Goal: Information Seeking & Learning: Check status

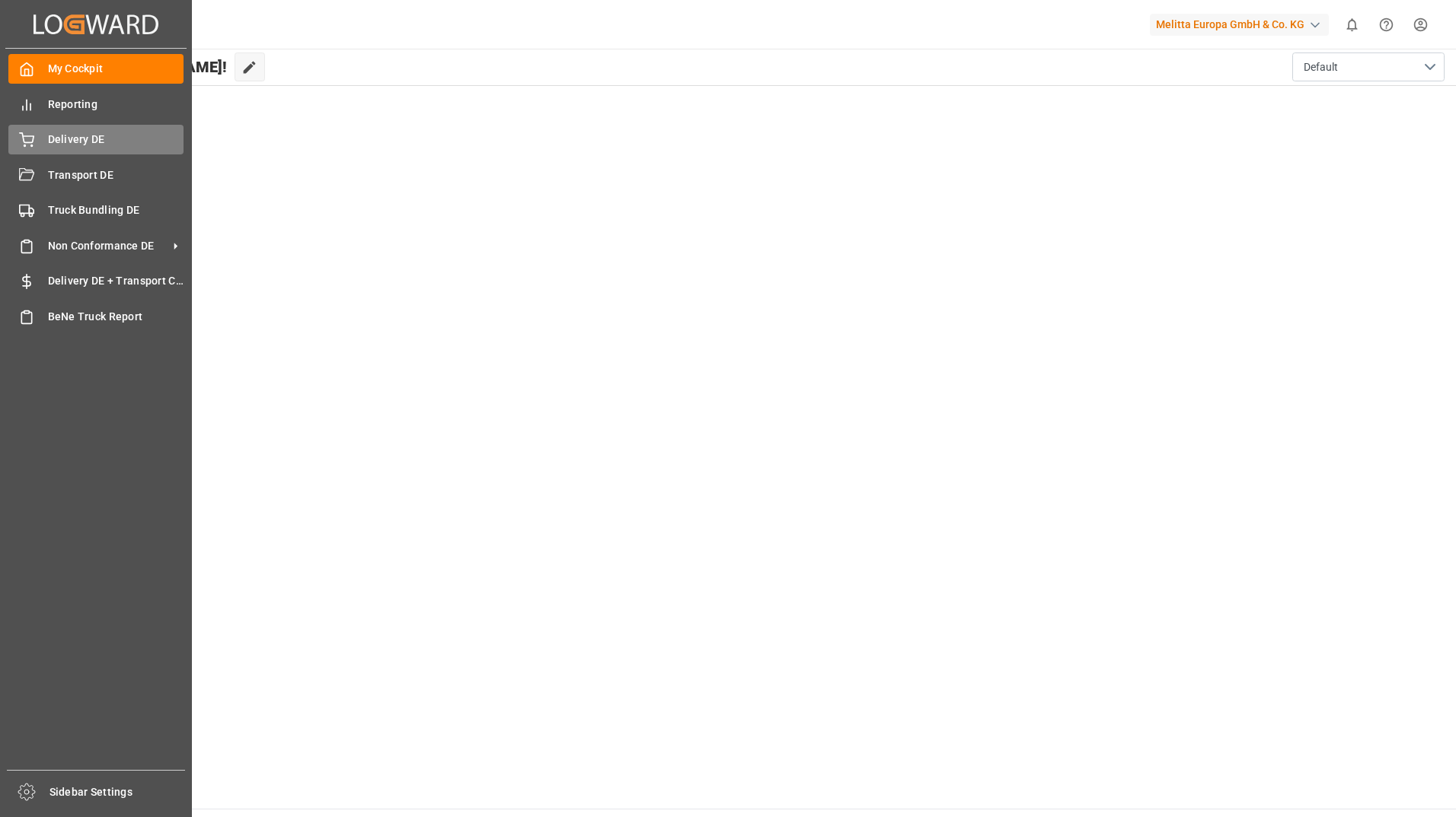
click at [76, 150] on div "Delivery DE Delivery DE" at bounding box center [96, 140] width 175 height 30
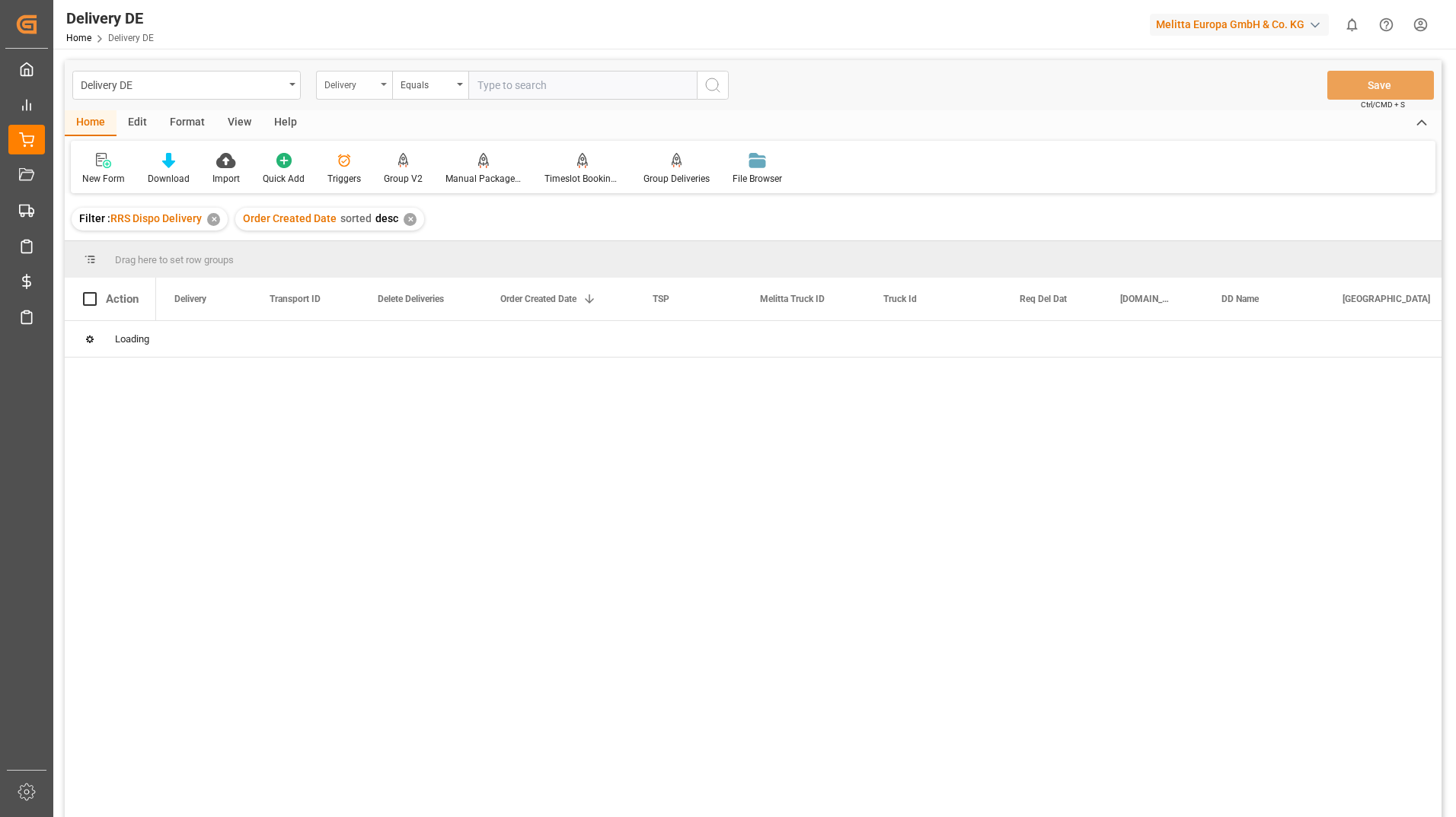
click at [387, 83] on div "Delivery" at bounding box center [354, 86] width 76 height 29
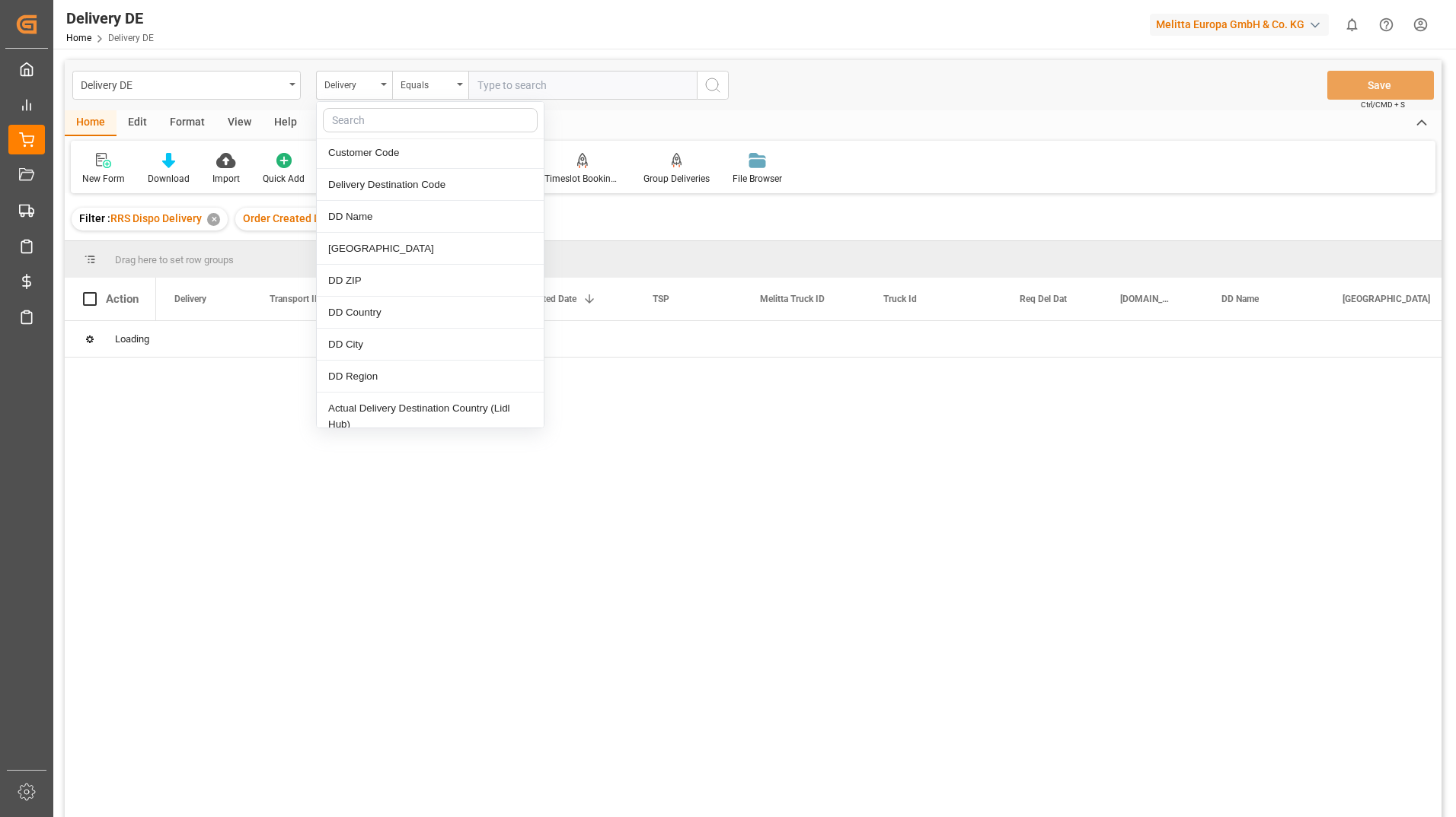
scroll to position [609, 0]
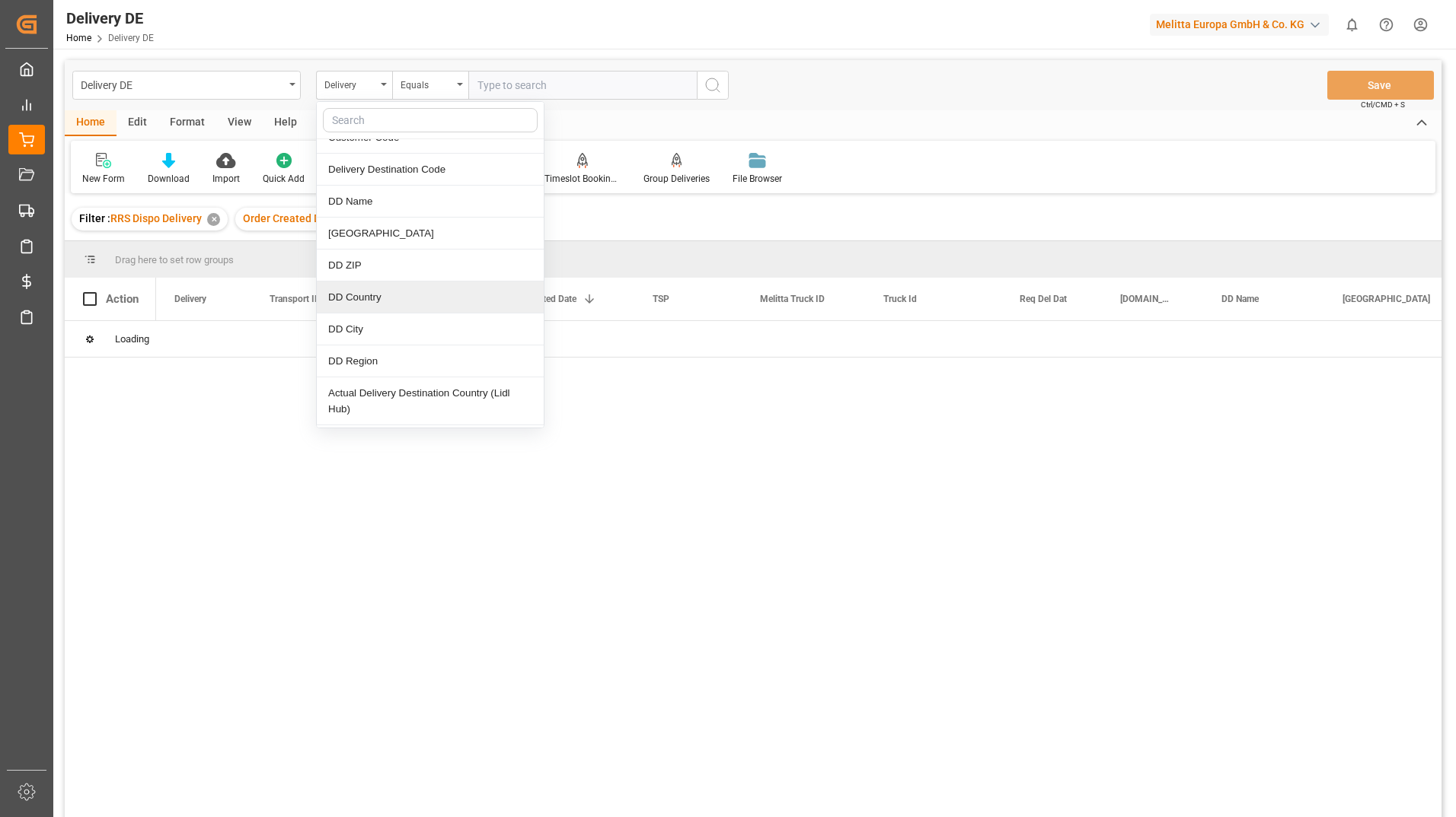
click at [381, 304] on div "DD Country" at bounding box center [430, 297] width 227 height 32
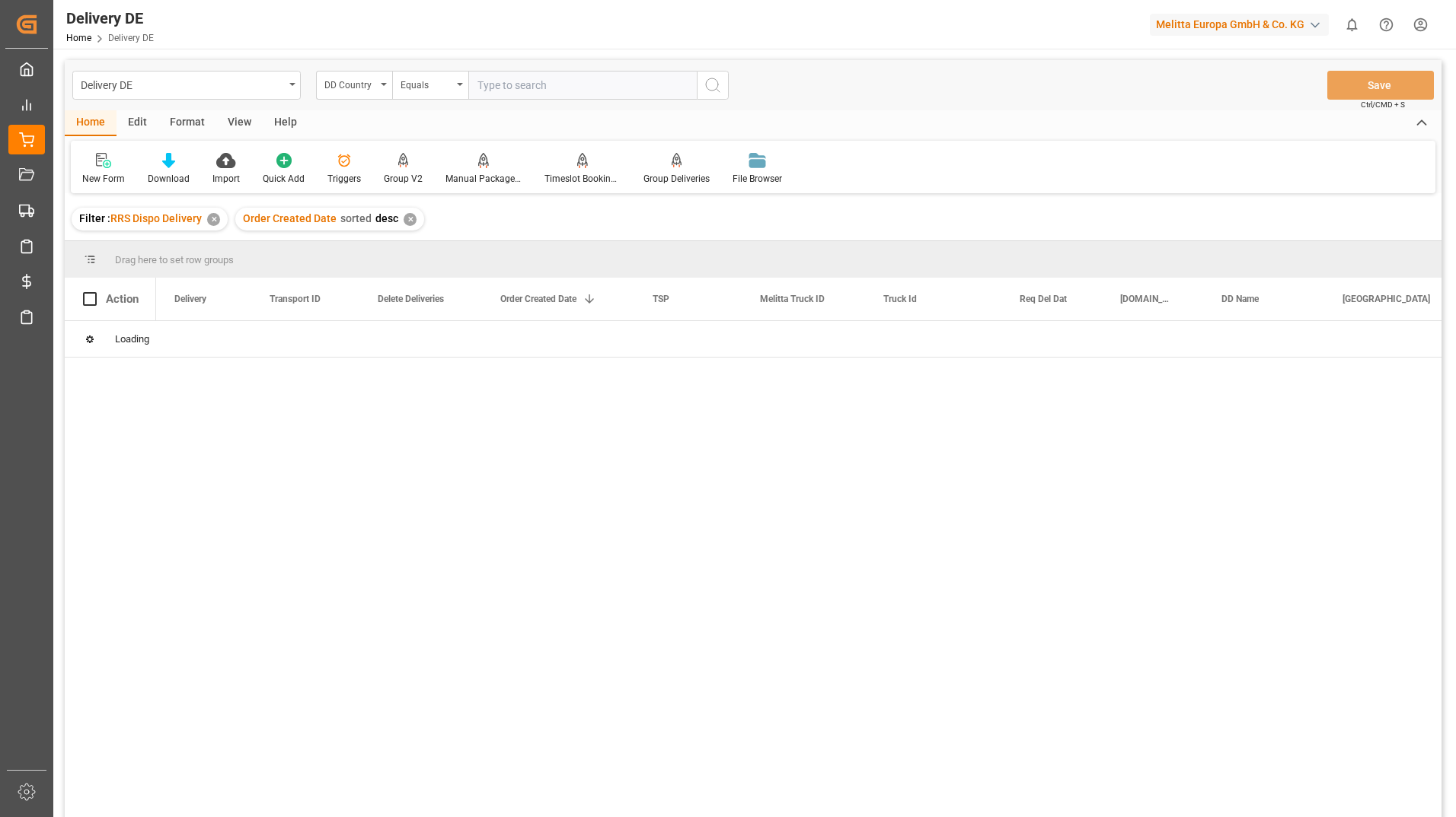
click at [526, 87] on input "text" at bounding box center [582, 86] width 228 height 29
type input "a"
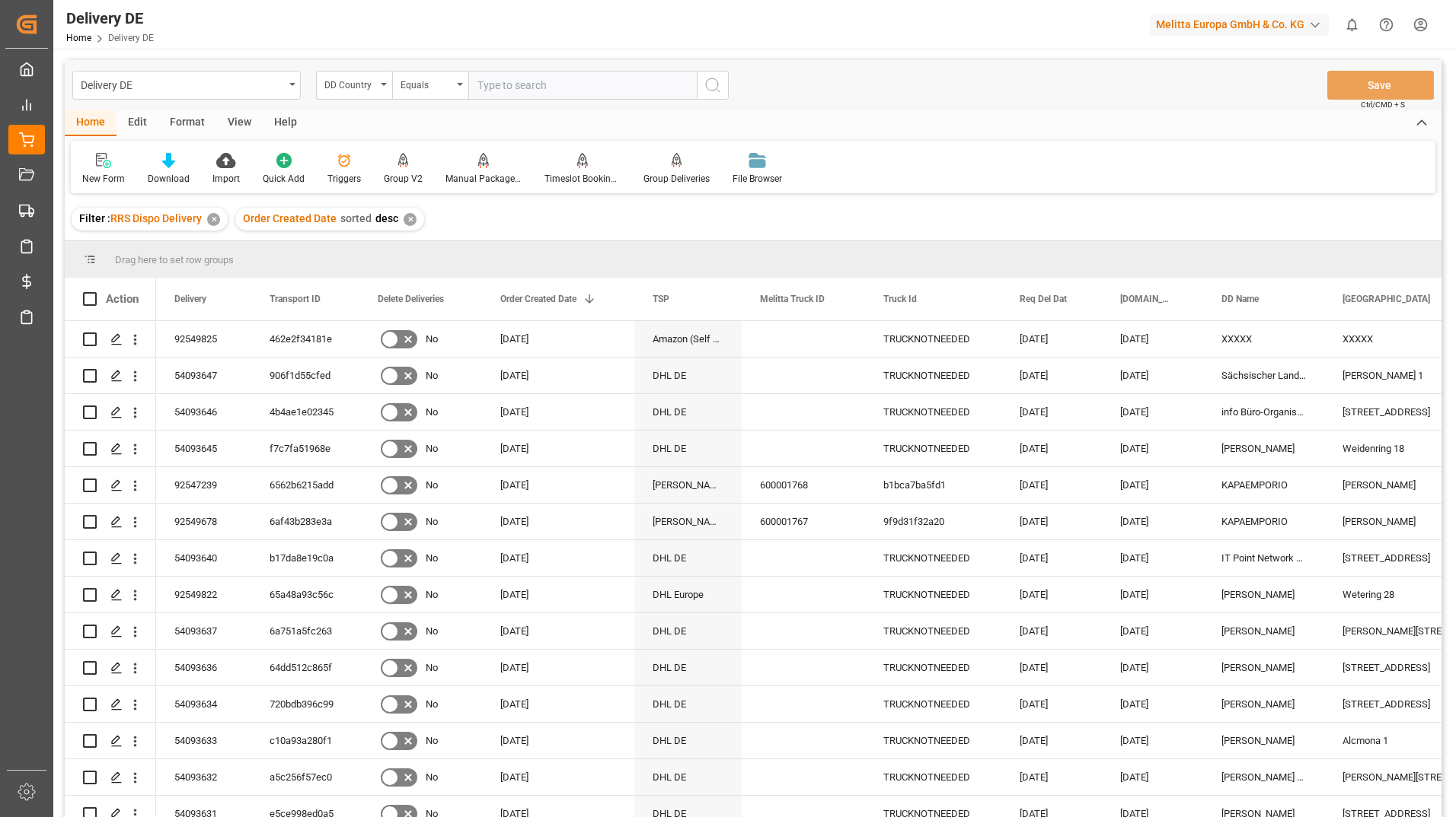
click at [545, 88] on input "text" at bounding box center [582, 86] width 228 height 29
type input "AU"
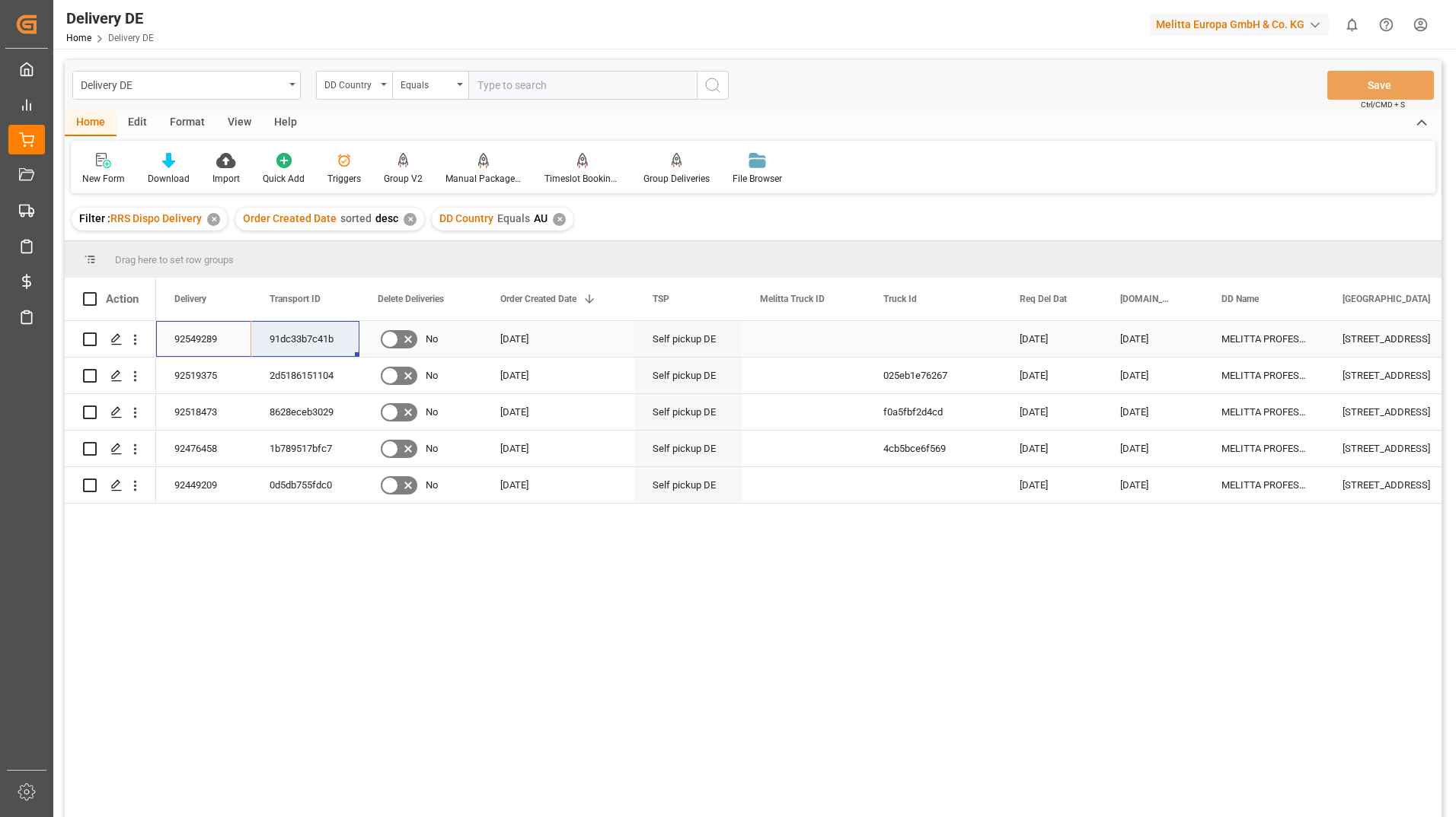
drag, startPoint x: 202, startPoint y: 341, endPoint x: 282, endPoint y: 330, distance: 80.8
click at [554, 220] on div "✕" at bounding box center [559, 219] width 13 height 13
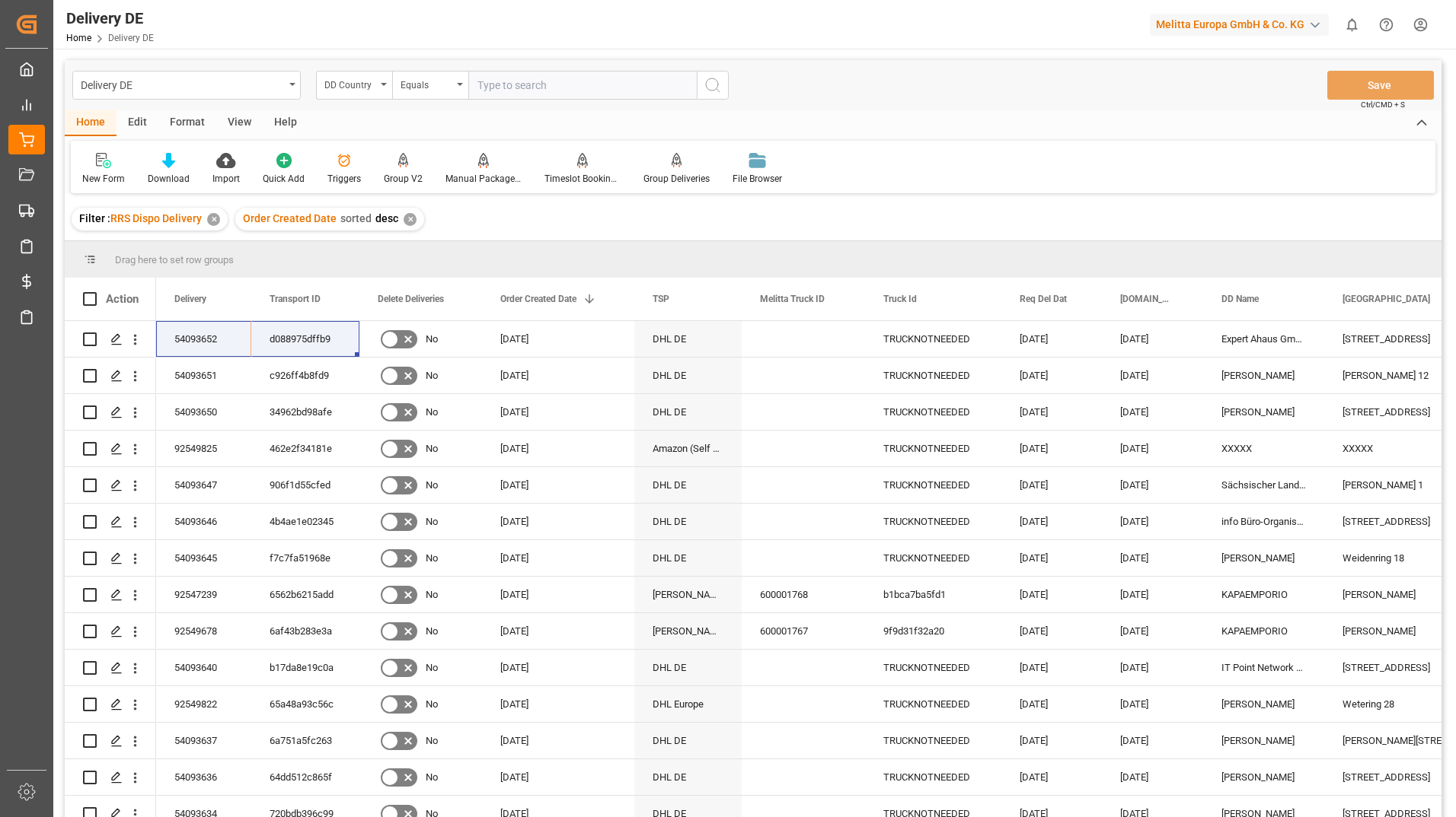
click at [844, 225] on div "Filter : RRS Dispo Delivery ✕ Order Created Date sorted desc ✕" at bounding box center [753, 219] width 1377 height 42
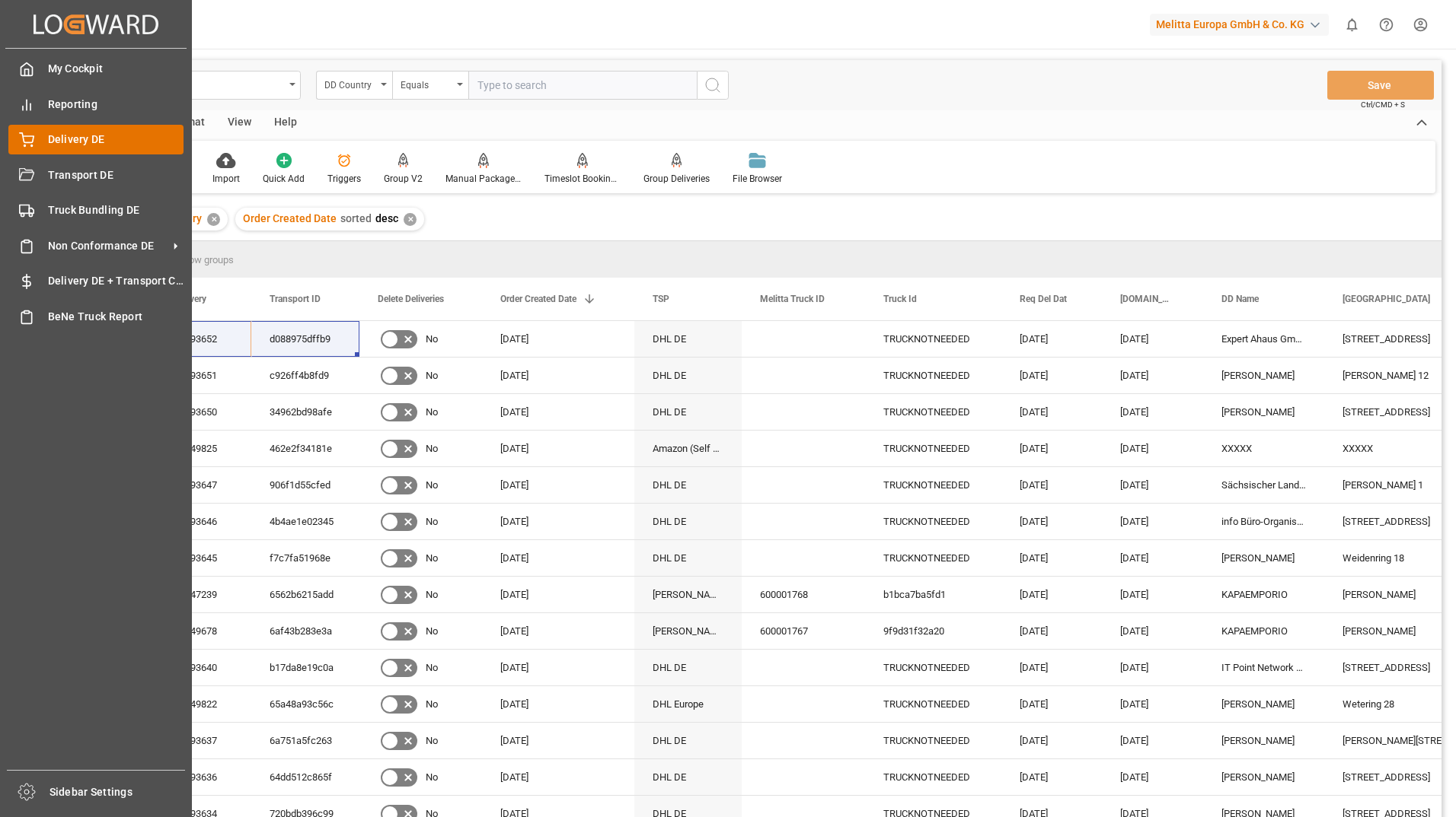
click at [39, 140] on div "Delivery DE Delivery DE" at bounding box center [96, 140] width 175 height 30
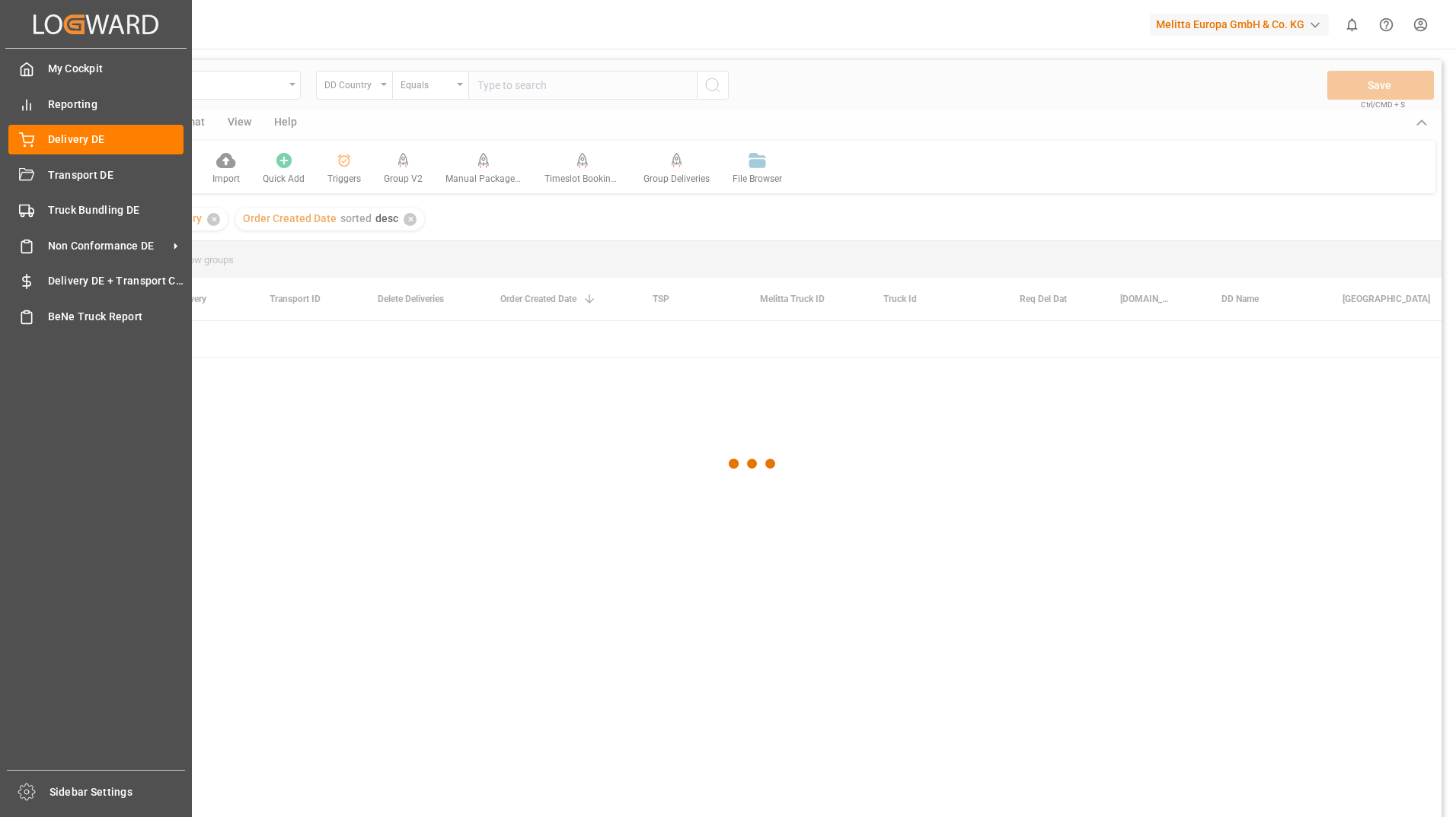
drag, startPoint x: 71, startPoint y: 187, endPoint x: 504, endPoint y: 55, distance: 452.7
click at [504, 55] on div "Delivery DE DD Country Equals Save Ctrl/CMD + S Home Edit Format View Help New …" at bounding box center [753, 545] width 1400 height 994
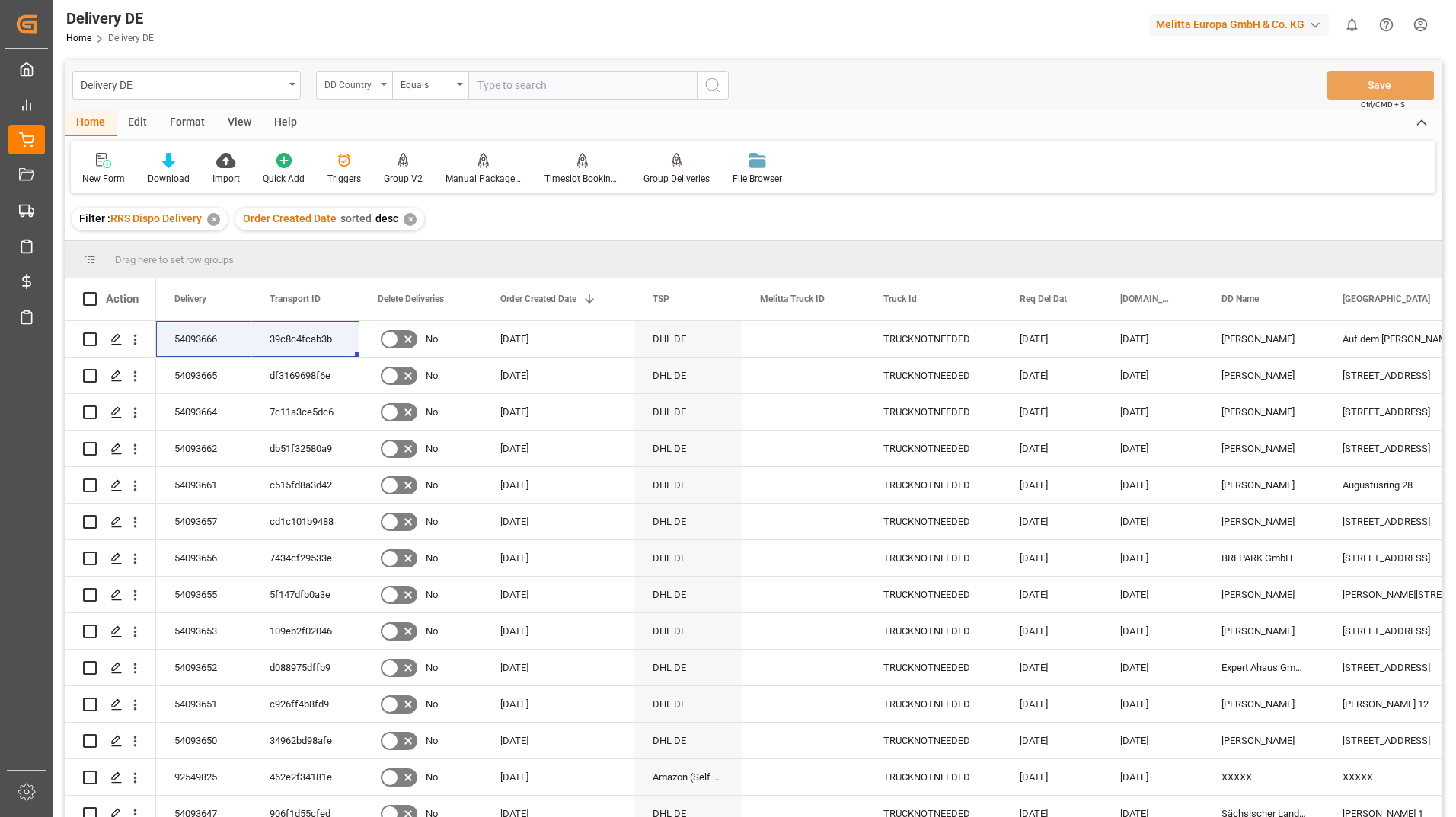
click at [383, 82] on div "DD Country" at bounding box center [354, 86] width 76 height 29
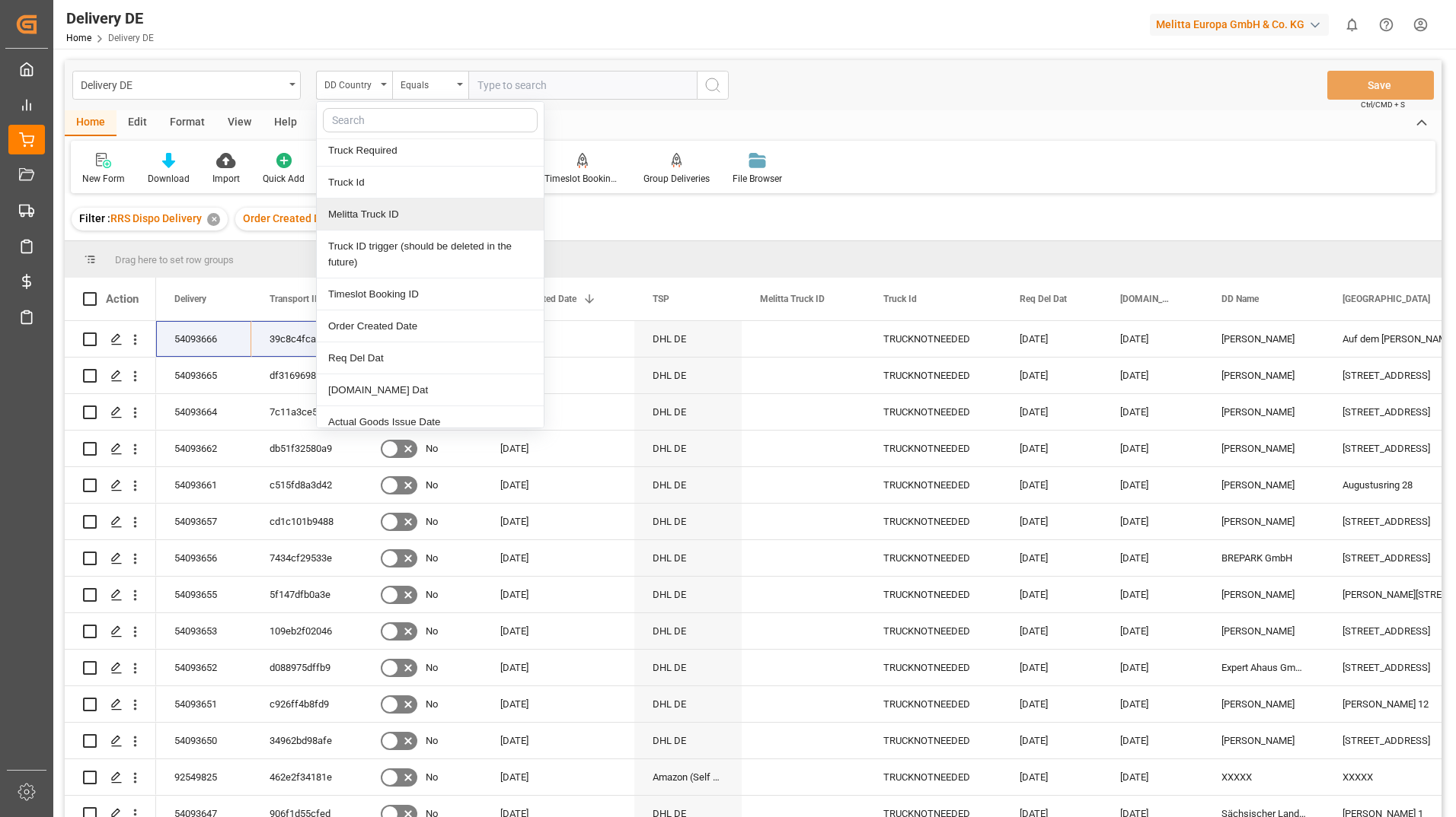
scroll to position [304, 0]
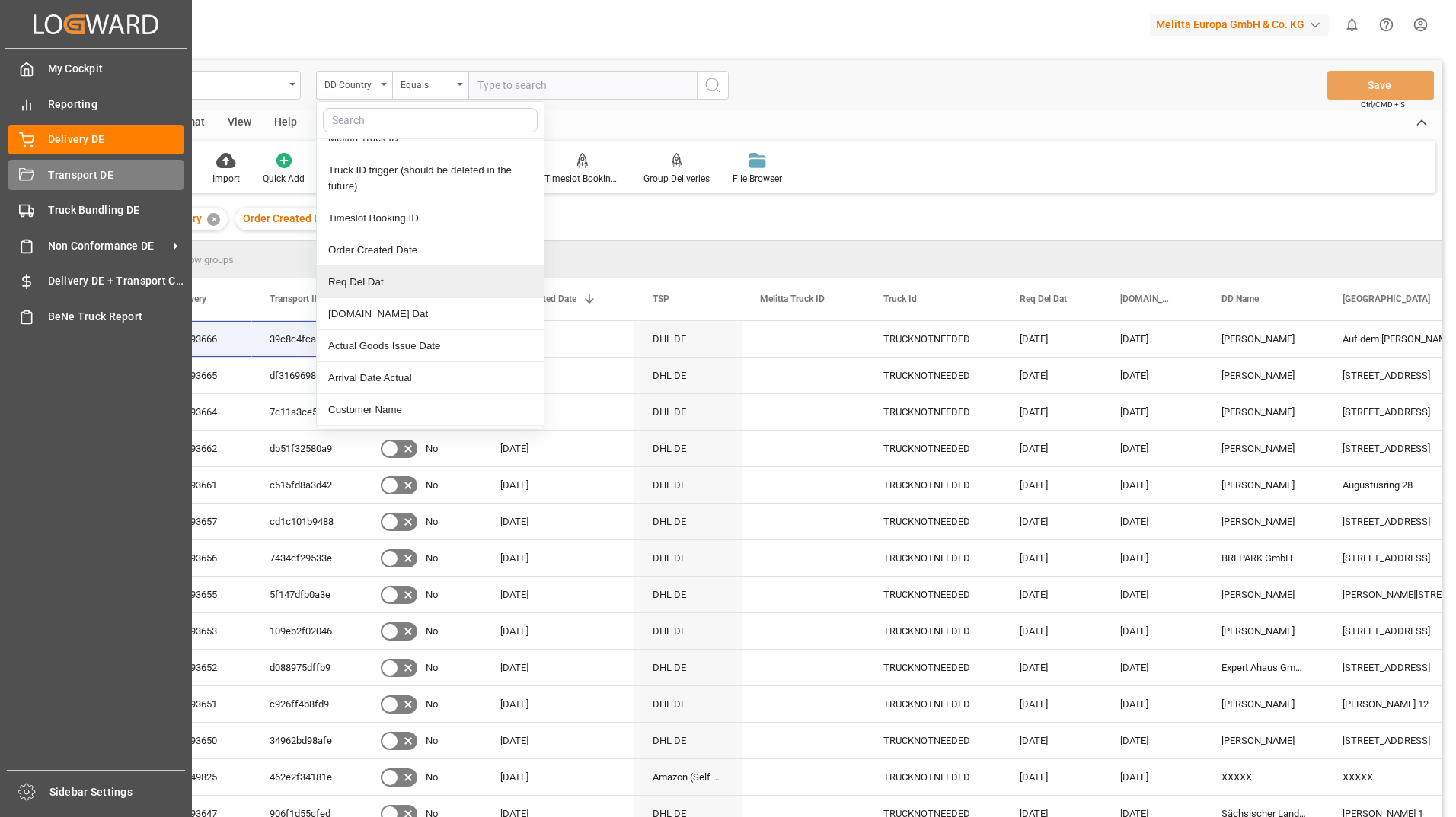
click at [38, 177] on div "Transport DE Transport DE" at bounding box center [96, 174] width 175 height 30
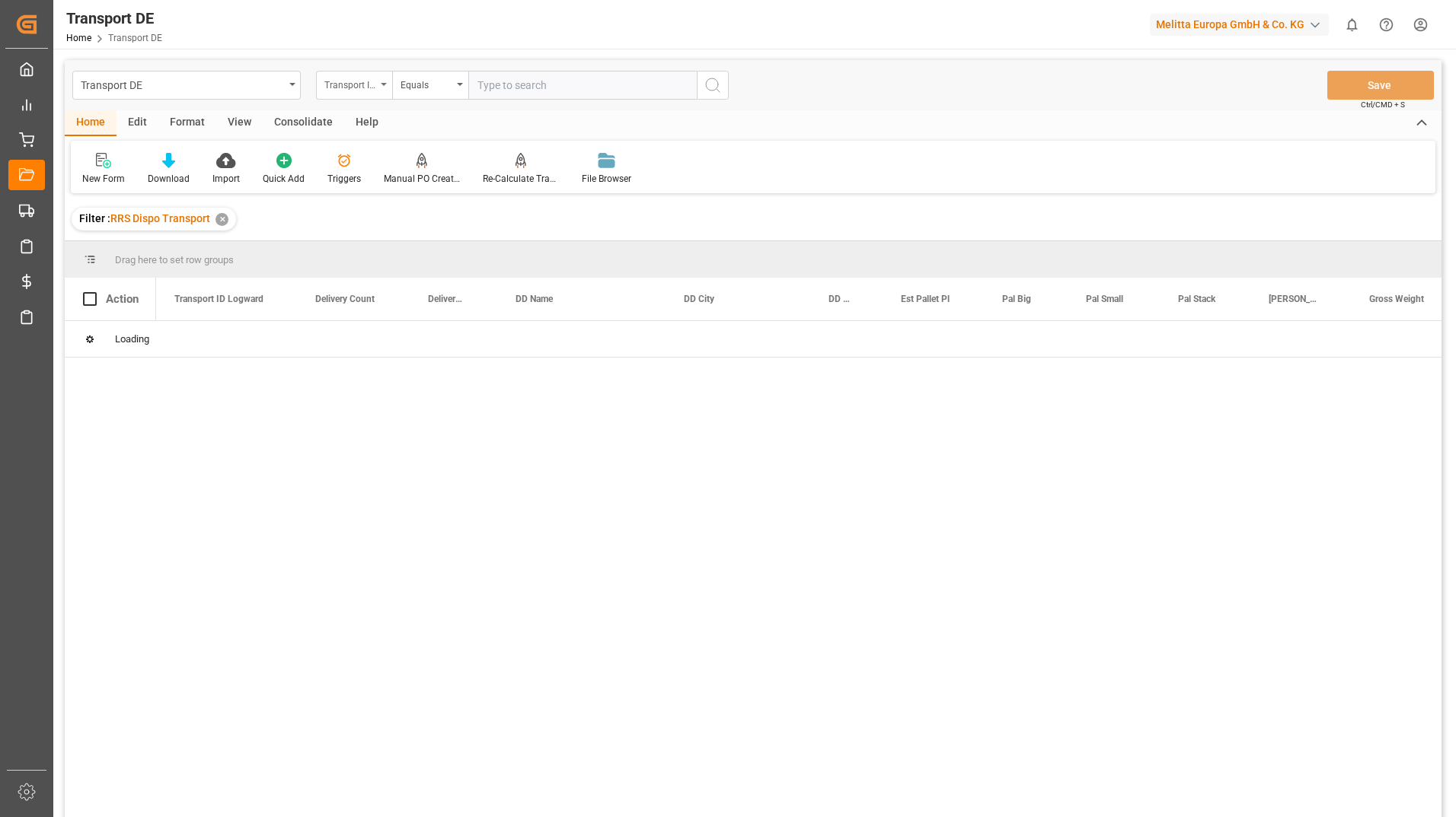
click at [374, 87] on div "Transport ID Logward" at bounding box center [350, 83] width 52 height 18
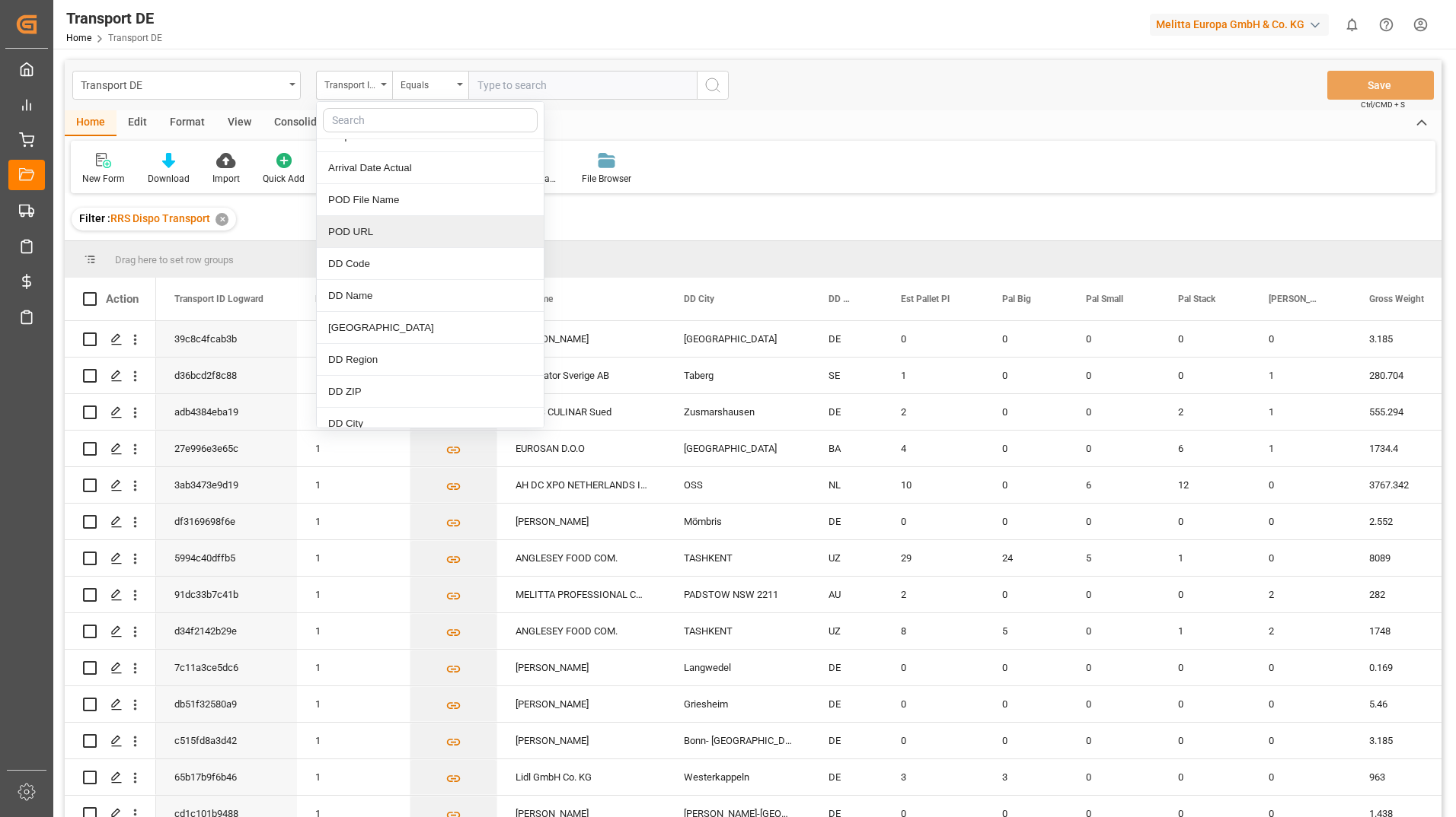
click at [672, 203] on div "Filter : RRS Dispo Transport ✕" at bounding box center [753, 219] width 1377 height 42
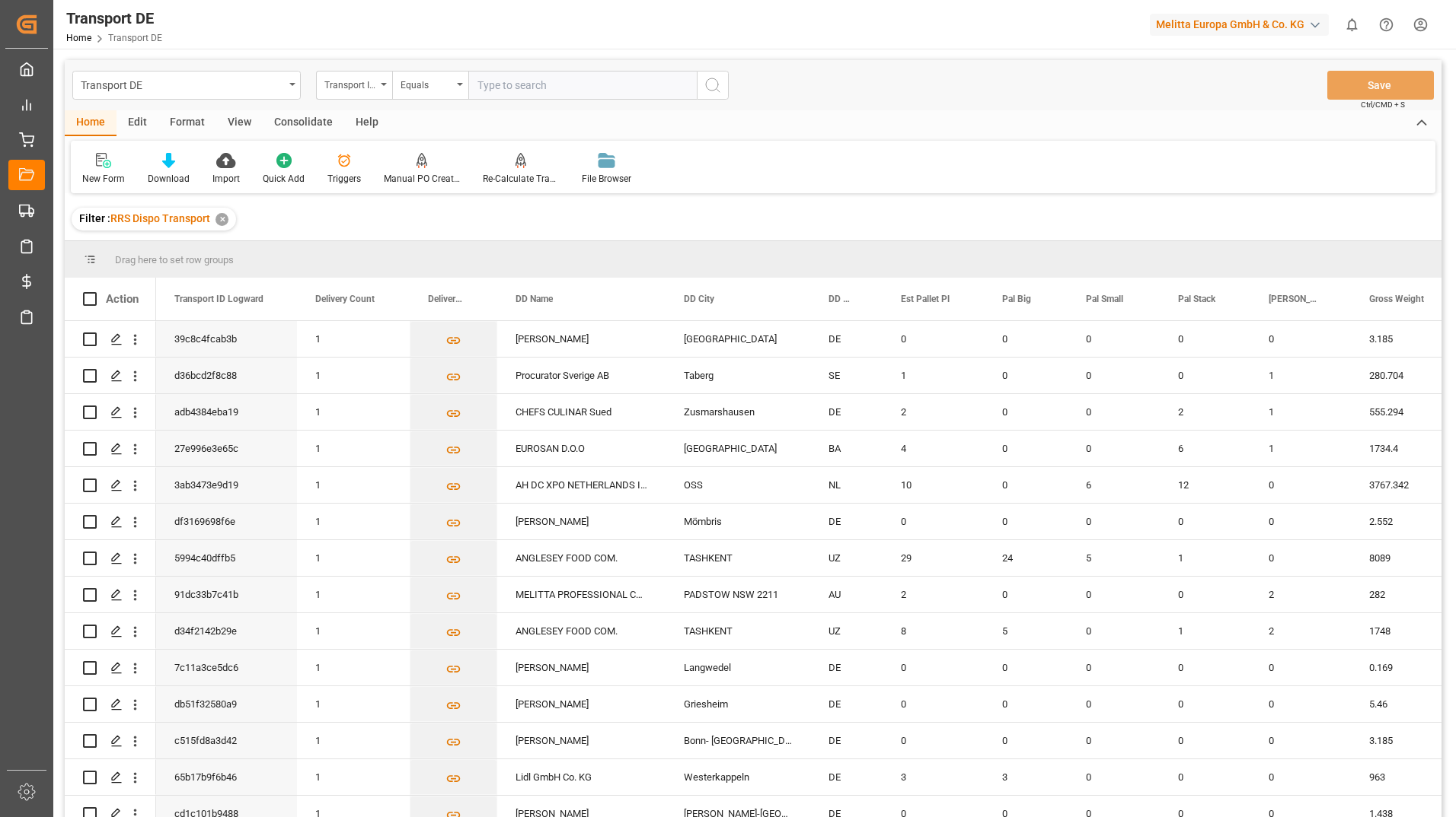
click at [954, 222] on div "Filter : RRS Dispo Transport ✕" at bounding box center [753, 219] width 1377 height 42
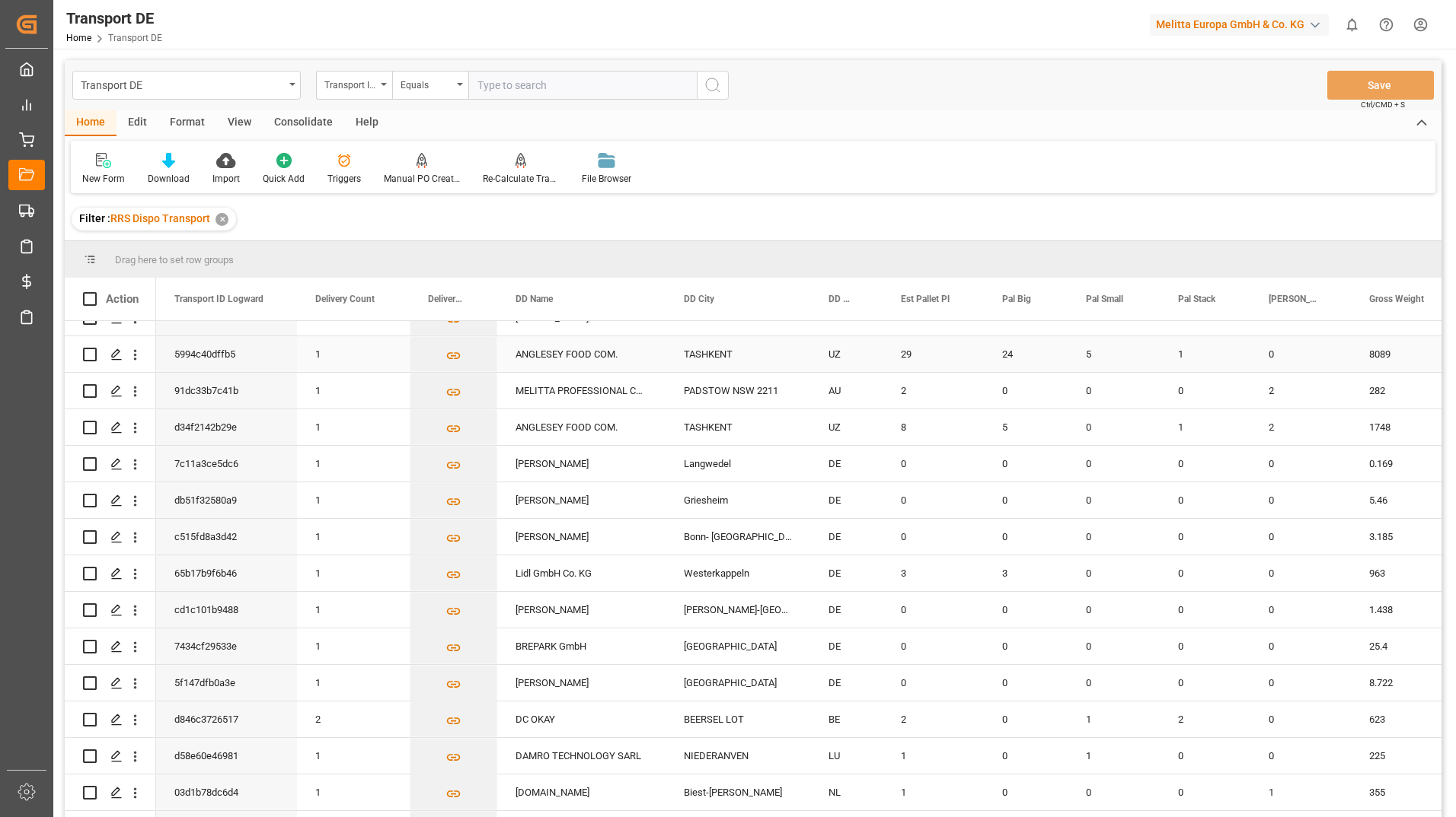
scroll to position [304, 0]
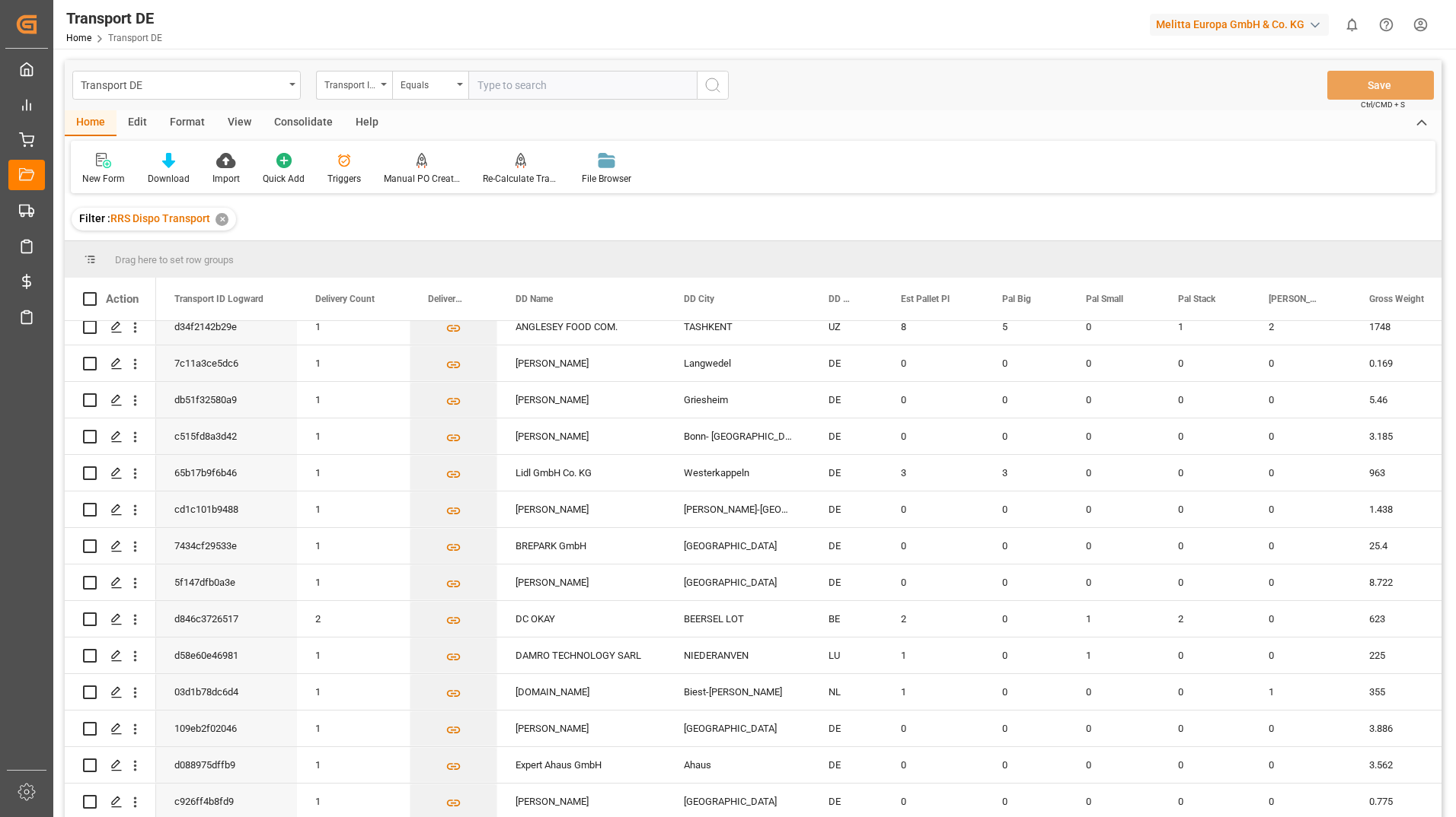
drag, startPoint x: 1353, startPoint y: 280, endPoint x: 1463, endPoint y: 305, distance: 112.8
click at [1455, 305] on html "Created by potrace 1.15, written by Peter Selinger 2001-2017 Created by potrace…" at bounding box center [728, 408] width 1456 height 817
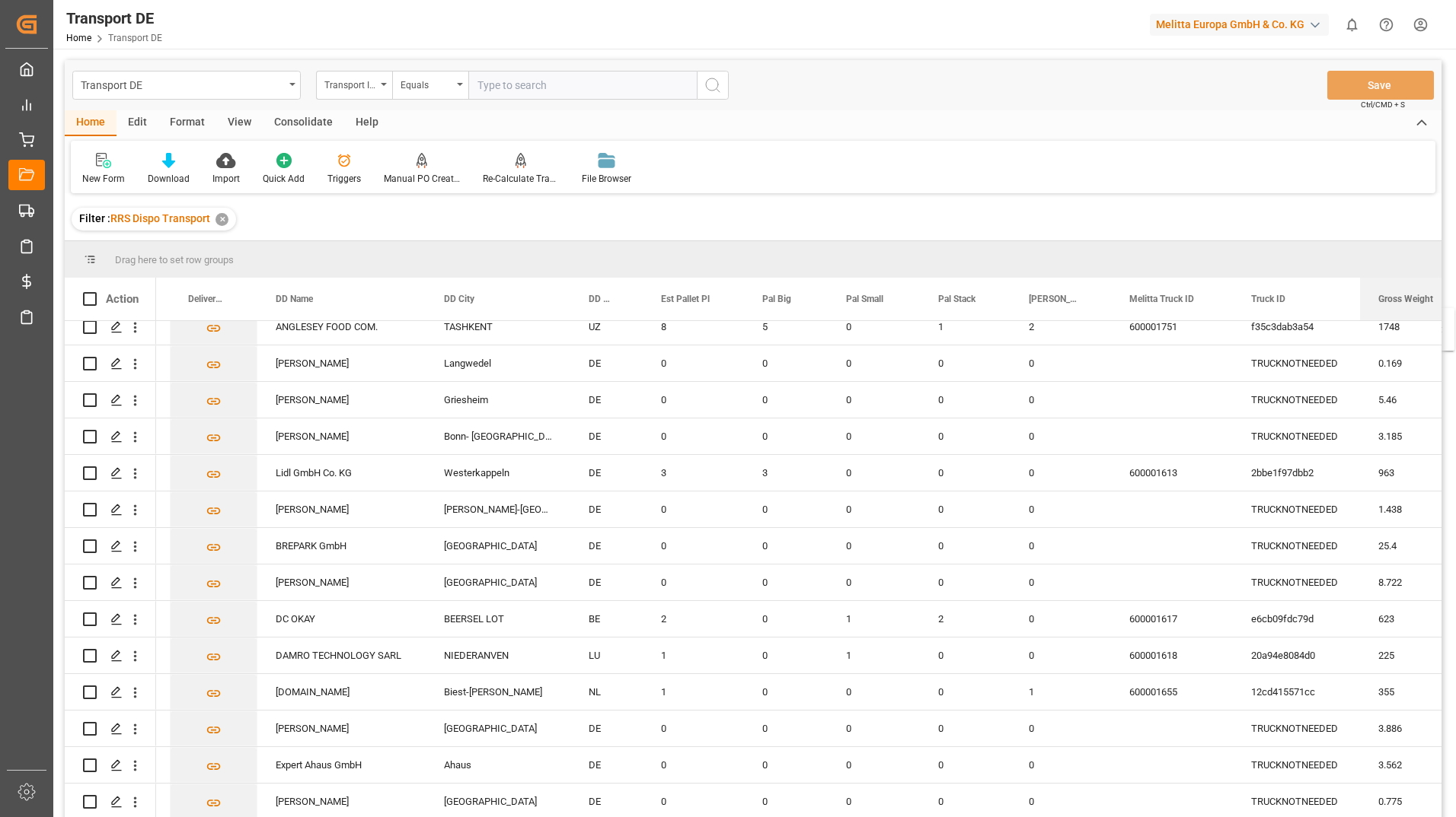
scroll to position [0, 274]
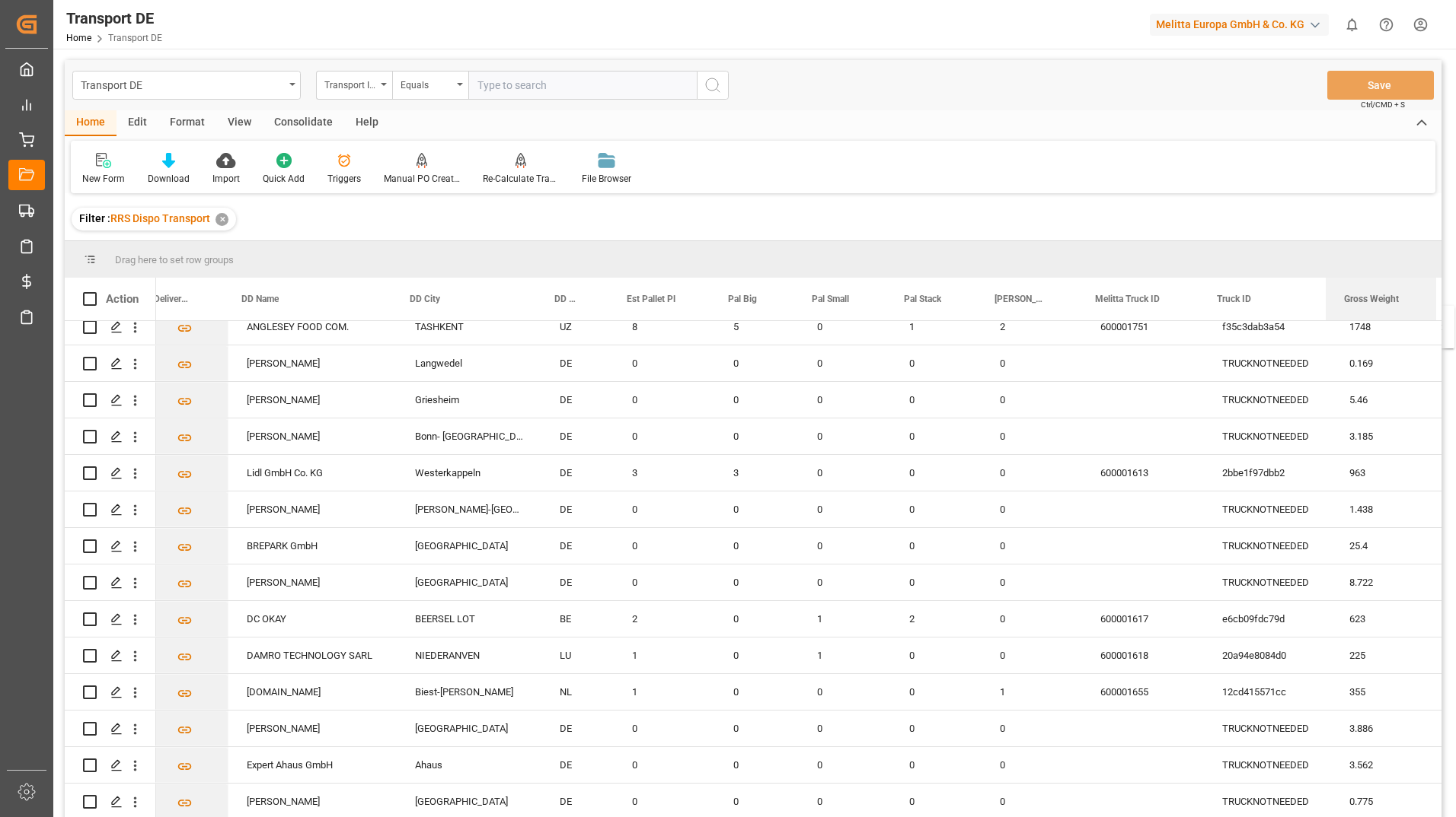
drag, startPoint x: 1426, startPoint y: 315, endPoint x: 1498, endPoint y: 315, distance: 72.0
click at [1455, 315] on html "Created by potrace 1.15, written by Peter Selinger 2001-2017 Created by potrace…" at bounding box center [728, 408] width 1456 height 817
drag, startPoint x: 1382, startPoint y: 302, endPoint x: 1387, endPoint y: 309, distance: 8.6
click at [1455, 304] on html "Created by potrace 1.15, written by Peter Selinger 2001-2017 Created by potrace…" at bounding box center [728, 408] width 1456 height 817
drag, startPoint x: 1299, startPoint y: 298, endPoint x: 1418, endPoint y: 284, distance: 119.8
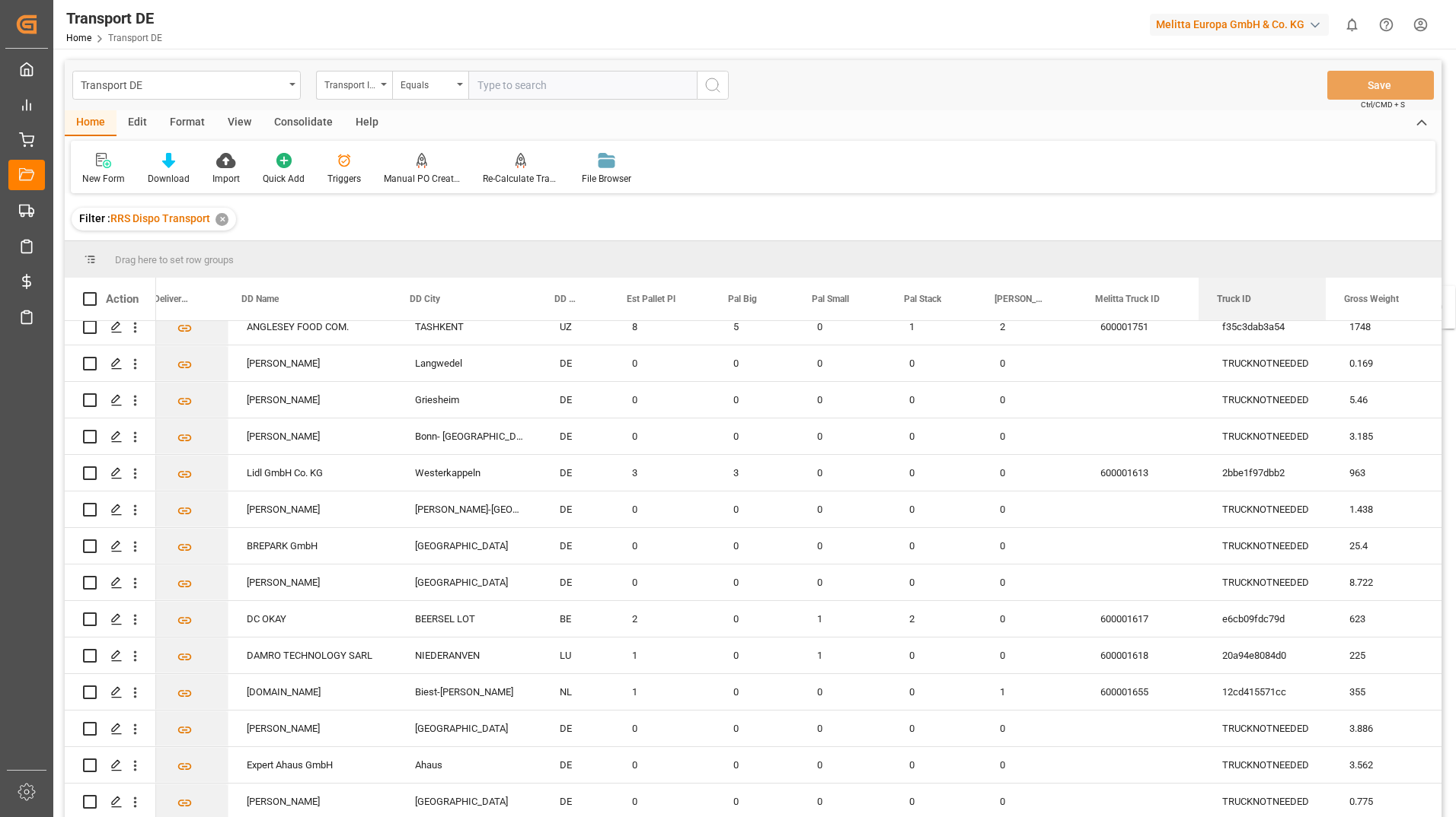
click at [1455, 295] on html "Created by potrace 1.15, written by Peter Selinger 2001-2017 Created by potrace…" at bounding box center [728, 408] width 1456 height 817
drag, startPoint x: 1387, startPoint y: 271, endPoint x: 1505, endPoint y: 277, distance: 118.2
click at [1455, 277] on html "Created by potrace 1.15, written by Peter Selinger 2001-2017 Created by potrace…" at bounding box center [728, 408] width 1456 height 817
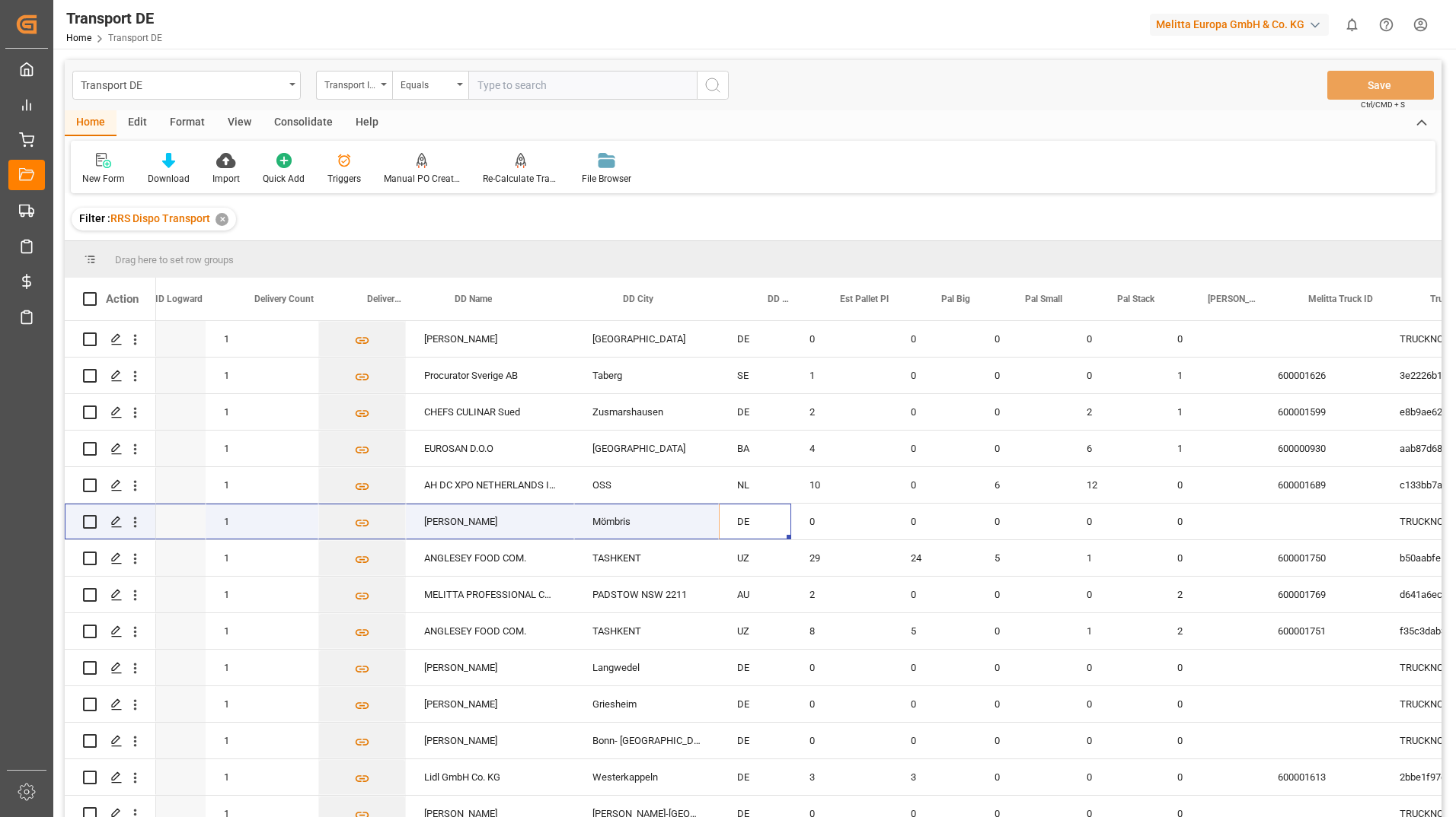
scroll to position [0, 0]
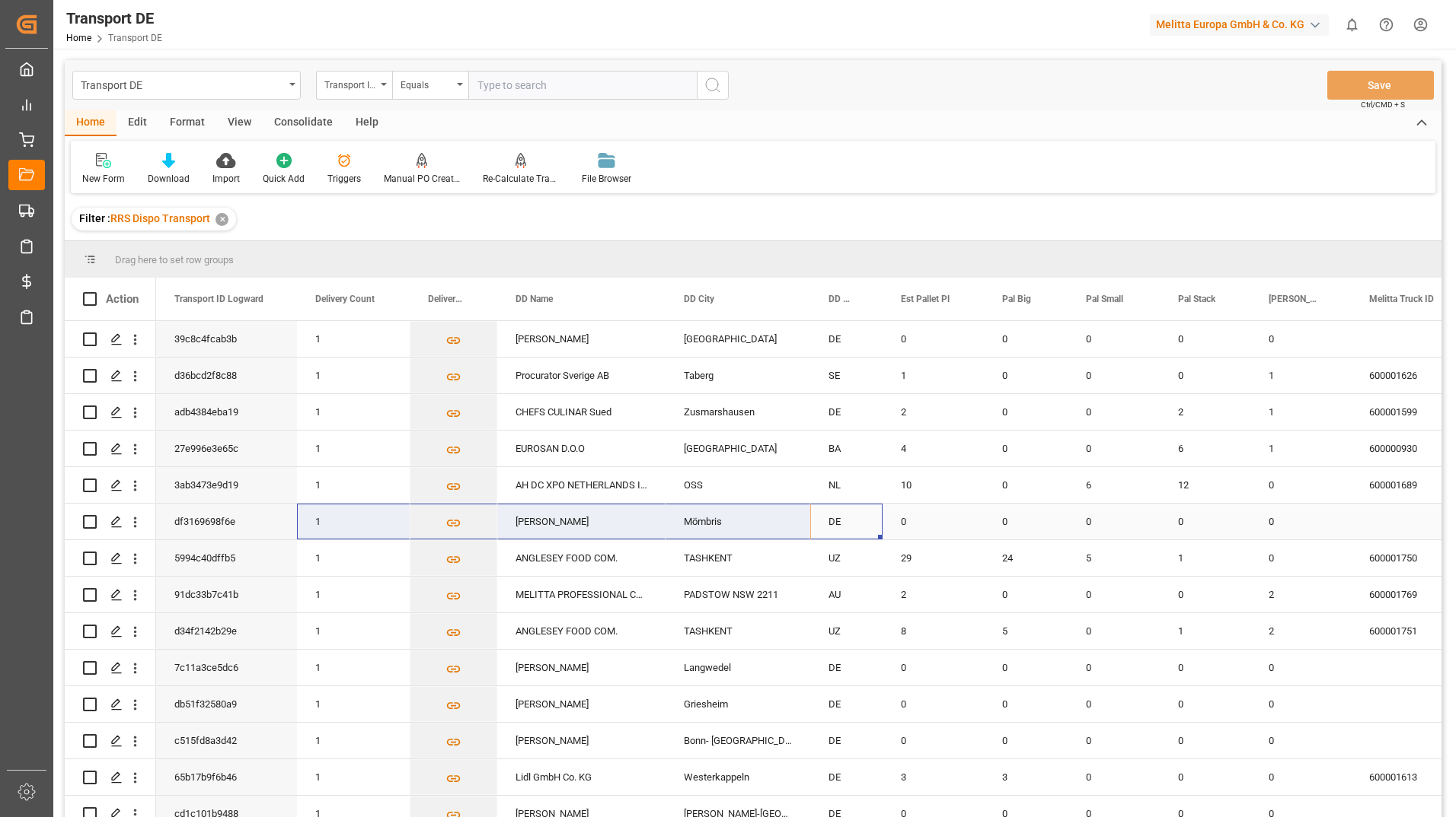
drag, startPoint x: 444, startPoint y: 538, endPoint x: 391, endPoint y: 535, distance: 53.1
click at [391, 535] on div "df3169698f6e 1 Daniela Naumann Mömbris DE 0 0 0 0 0 TRUCKNOTNEEDED" at bounding box center [932, 522] width 1554 height 36
click at [391, 86] on div "Transport ID Logward" at bounding box center [354, 86] width 76 height 29
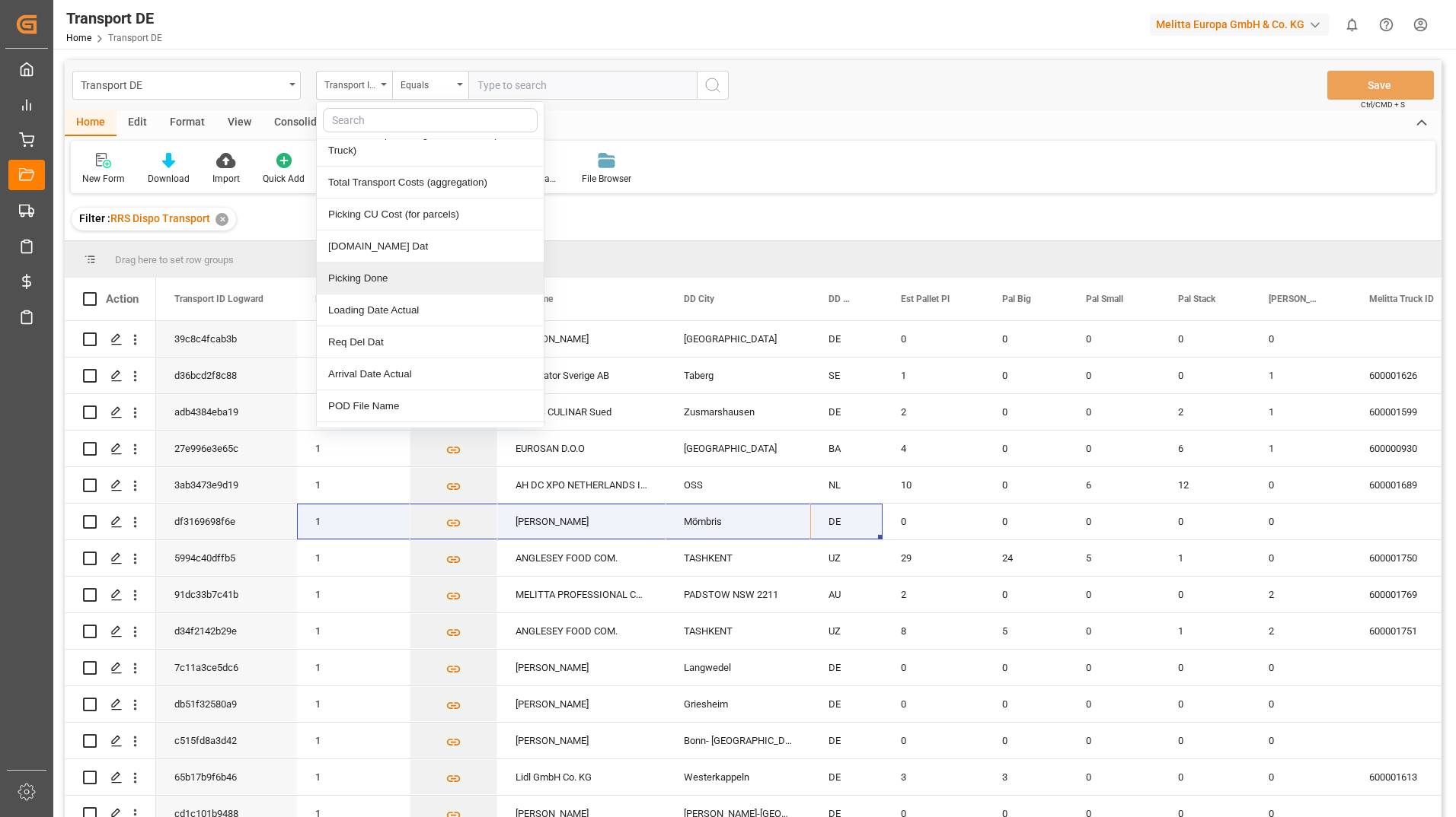
scroll to position [1218, 0]
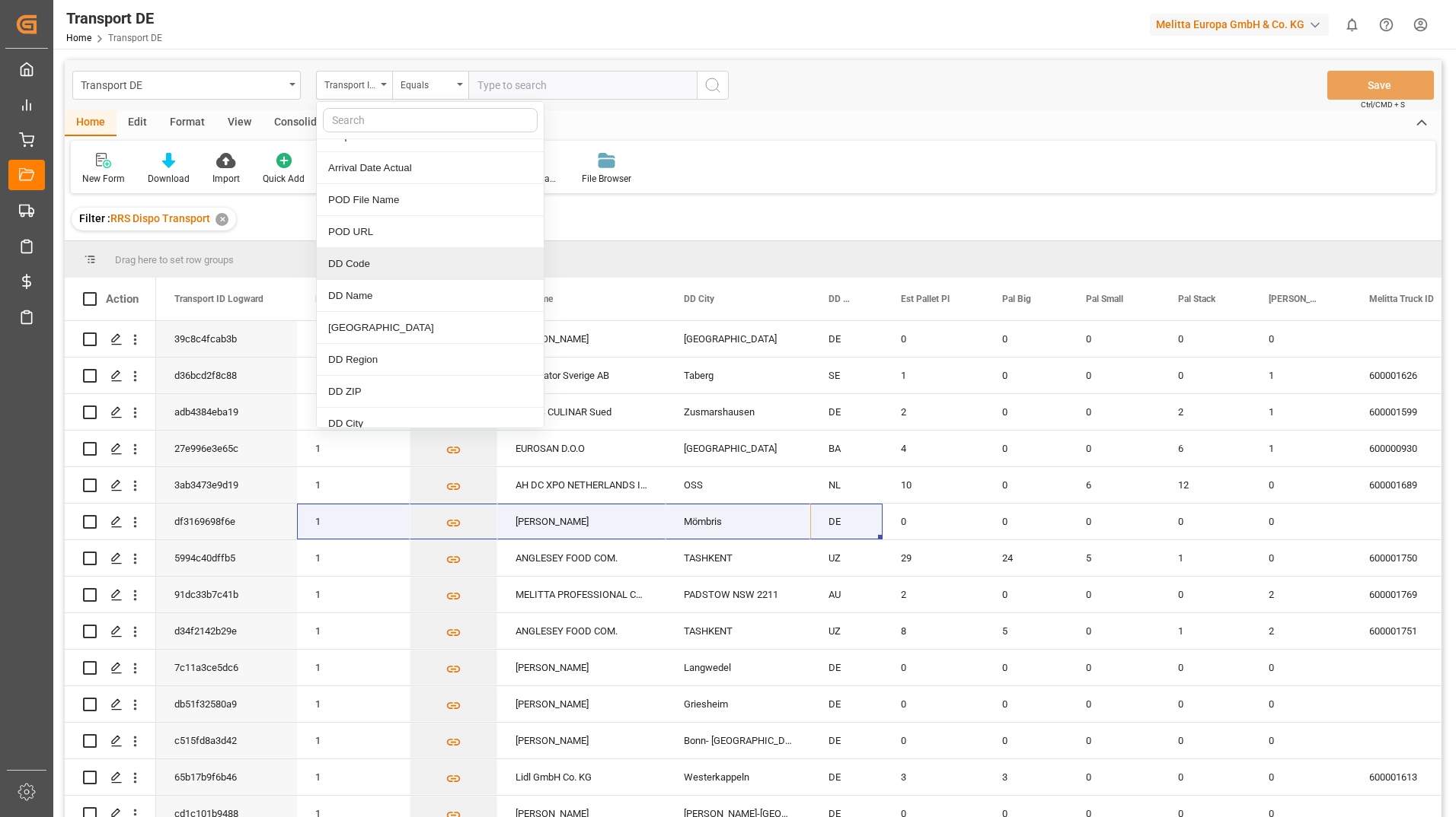
click at [381, 258] on div "DD Code" at bounding box center [430, 264] width 227 height 32
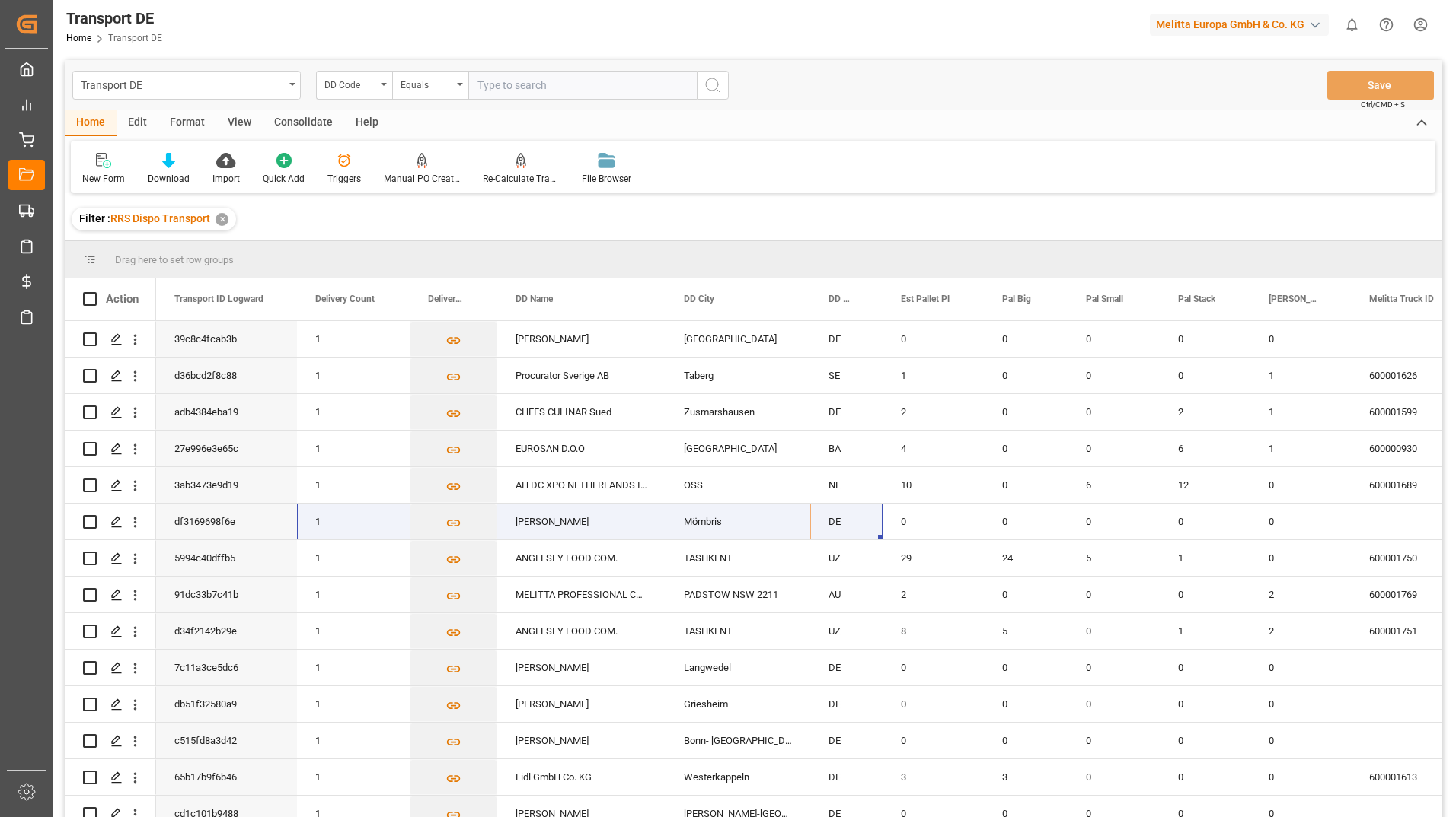
click at [537, 79] on input "text" at bounding box center [582, 86] width 228 height 29
type input "100505"
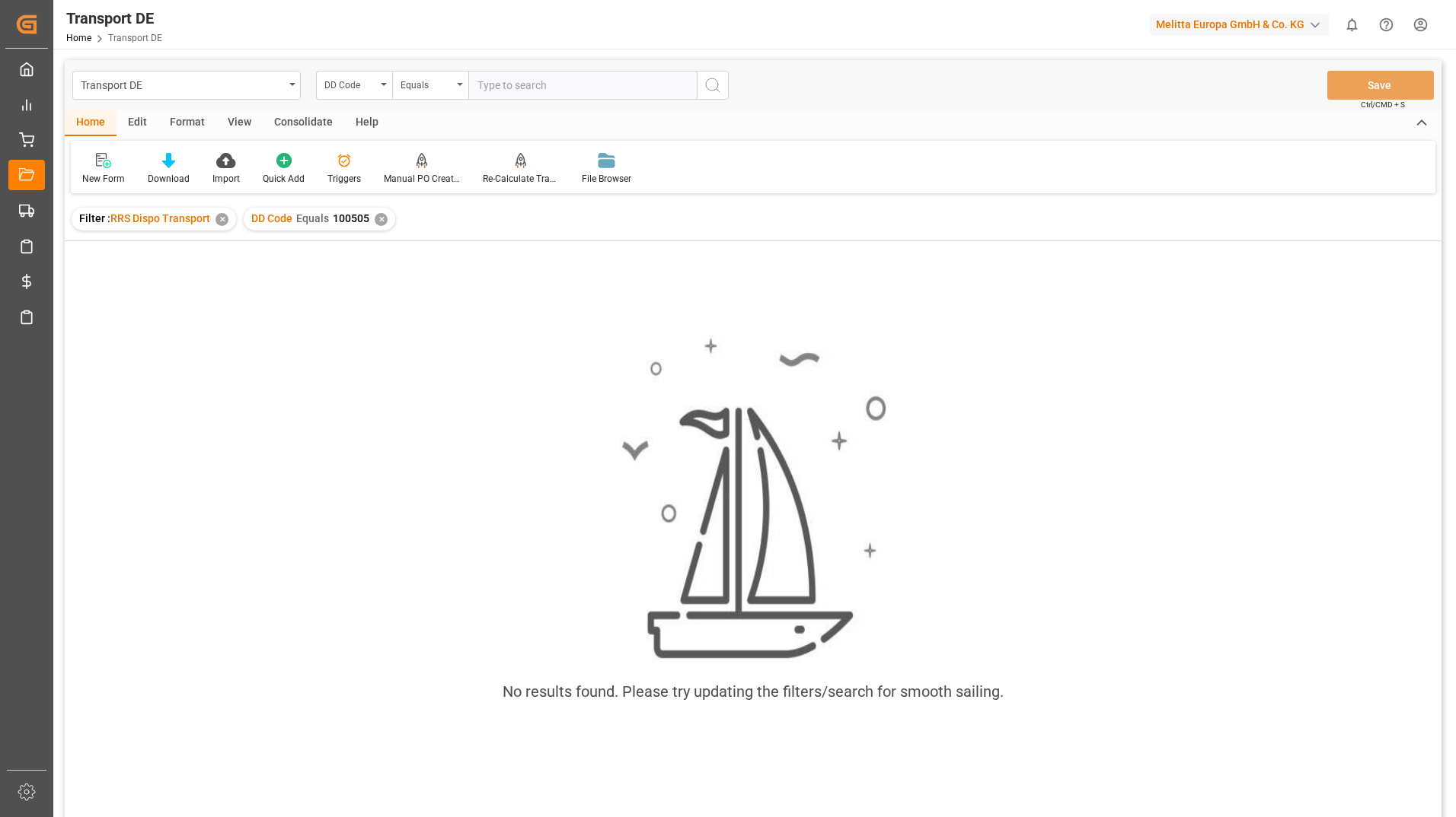
click at [381, 220] on div "✕" at bounding box center [381, 219] width 13 height 13
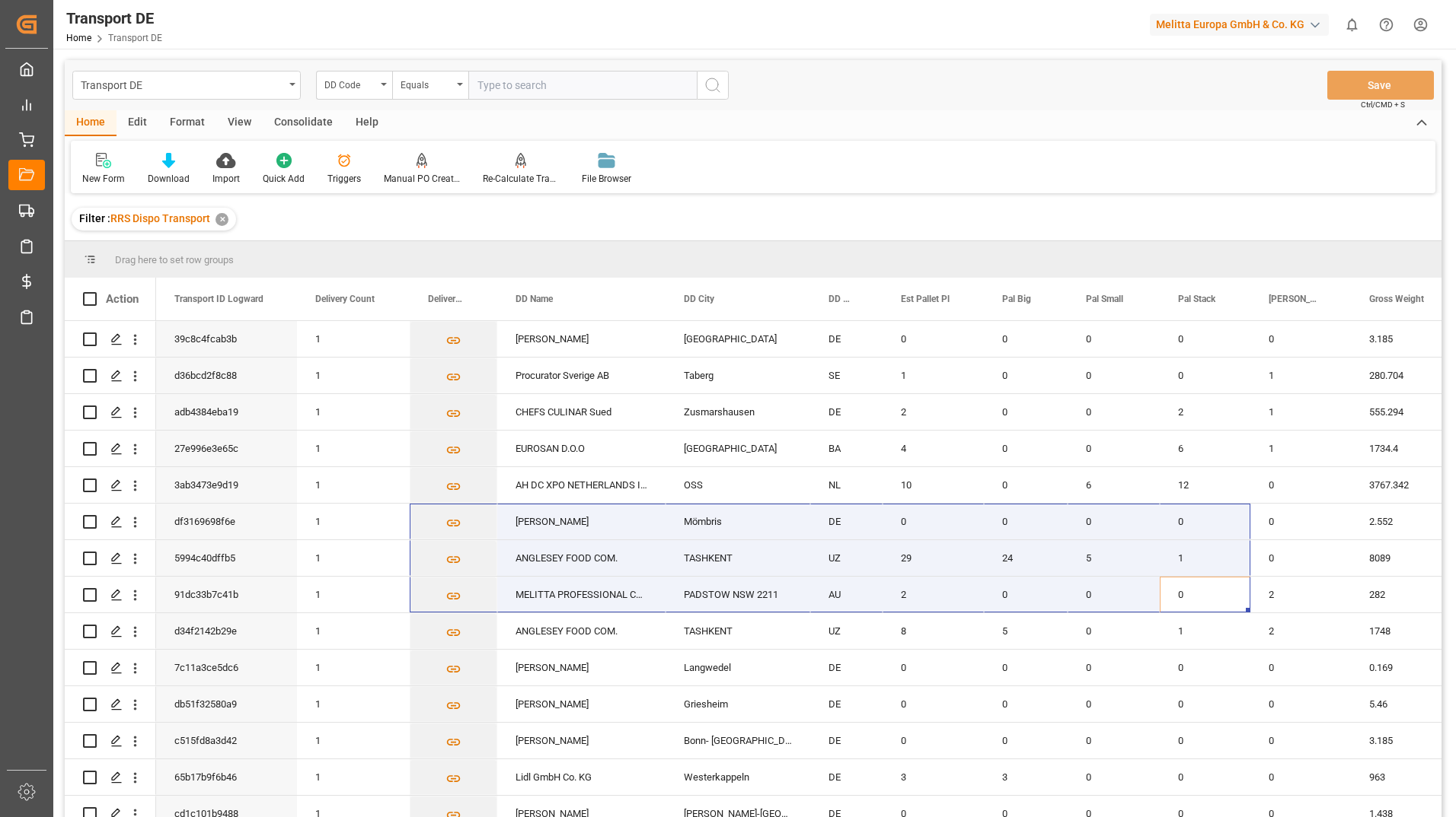
drag, startPoint x: 1207, startPoint y: 599, endPoint x: -3, endPoint y: 475, distance: 1216.3
click at [0, 475] on html "Created by potrace 1.15, written by Peter Selinger 2001-2017 Created by potrace…" at bounding box center [728, 408] width 1456 height 817
click at [134, 125] on div "Edit" at bounding box center [137, 123] width 42 height 26
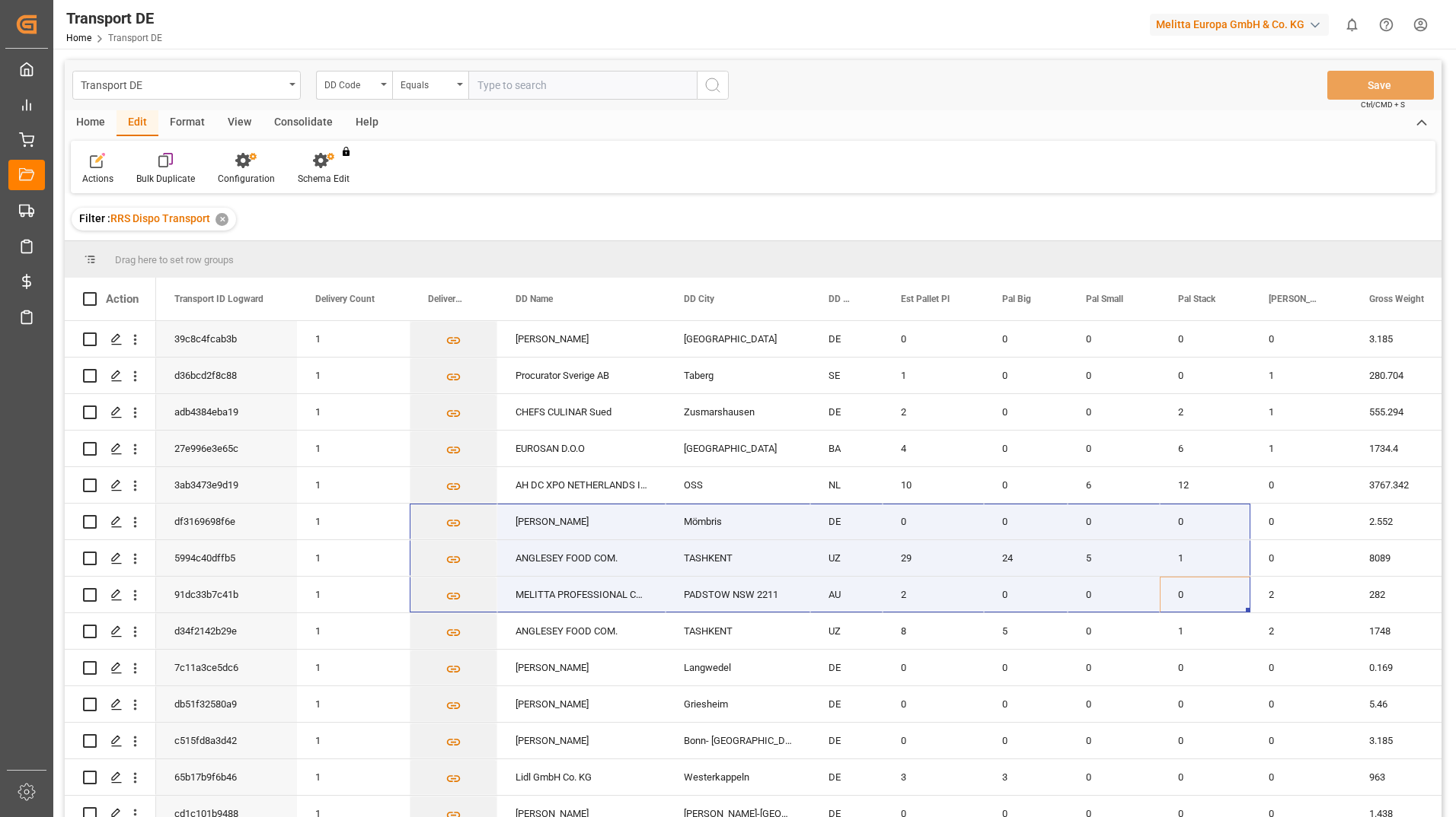
click at [184, 123] on div "Format" at bounding box center [187, 123] width 58 height 26
click at [239, 124] on div "View" at bounding box center [239, 123] width 46 height 26
click at [285, 126] on div "Consolidate" at bounding box center [304, 123] width 82 height 26
click at [134, 121] on div "Edit" at bounding box center [137, 123] width 42 height 26
click at [96, 169] on div "Actions" at bounding box center [98, 168] width 54 height 33
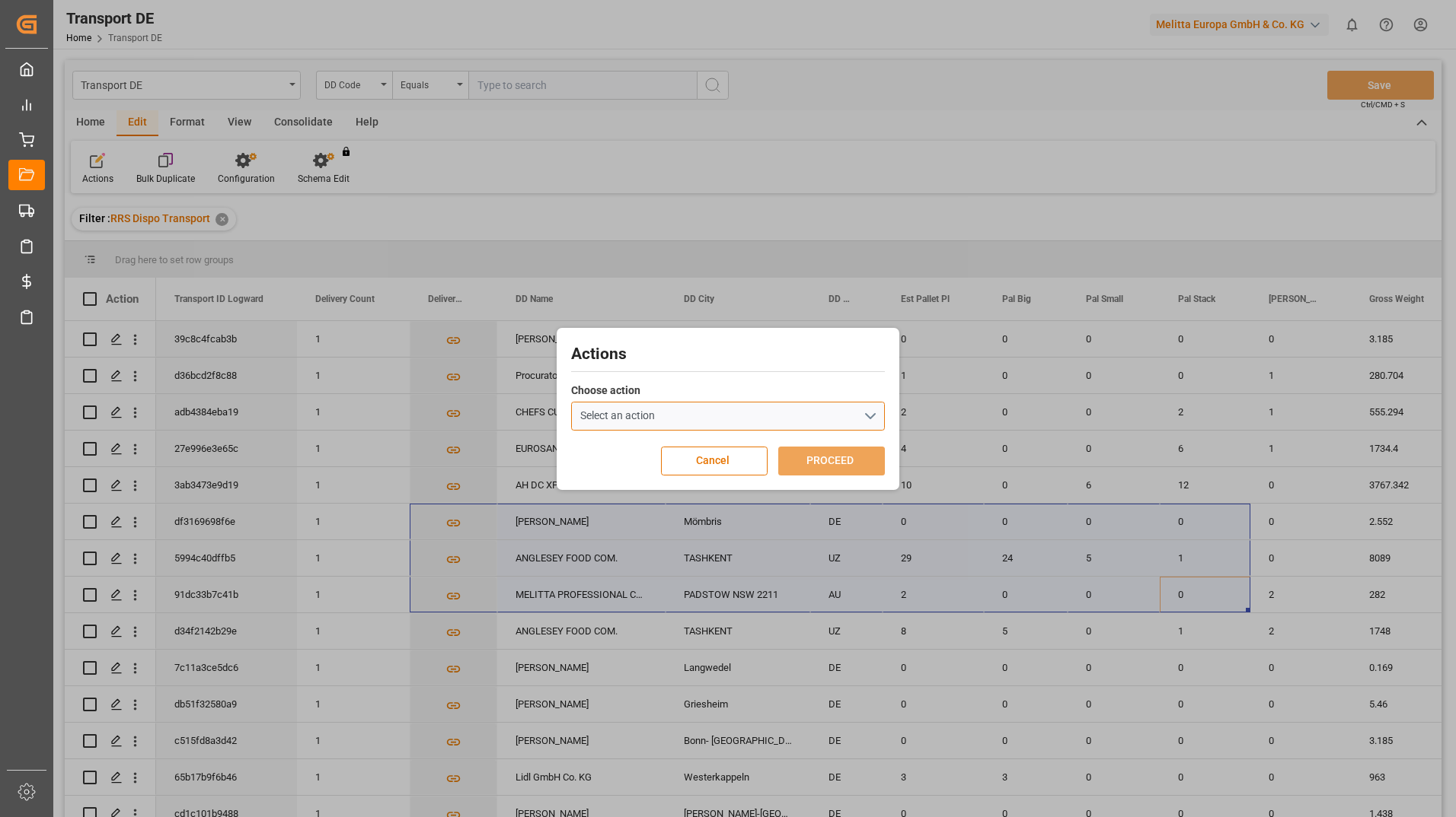
click at [615, 415] on div "Select an action" at bounding box center [617, 415] width 75 height 16
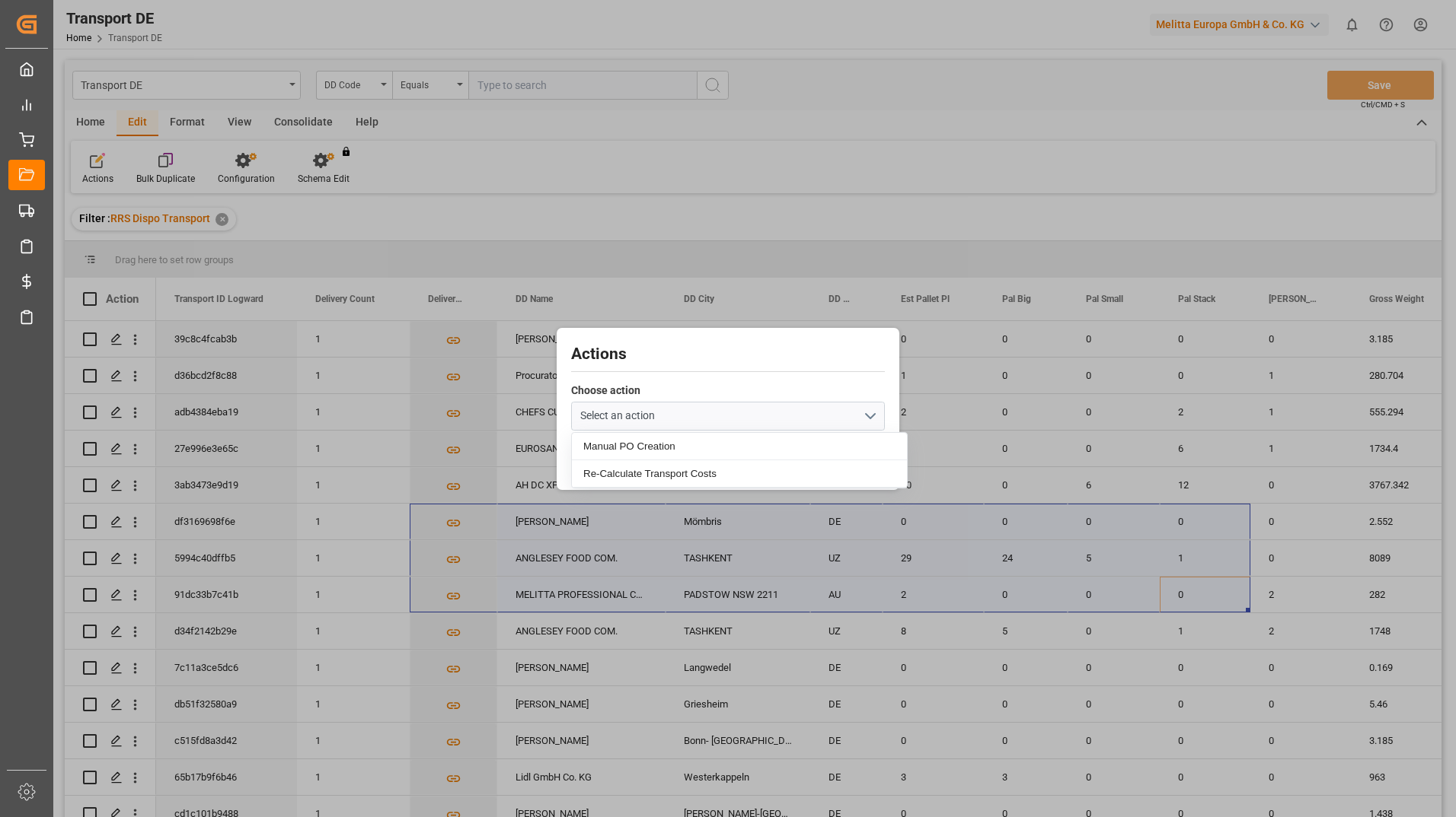
click at [565, 253] on div "Actions Choose action Select an action Manual PO Creation Re-Calculate Transpor…" at bounding box center [728, 408] width 1456 height 817
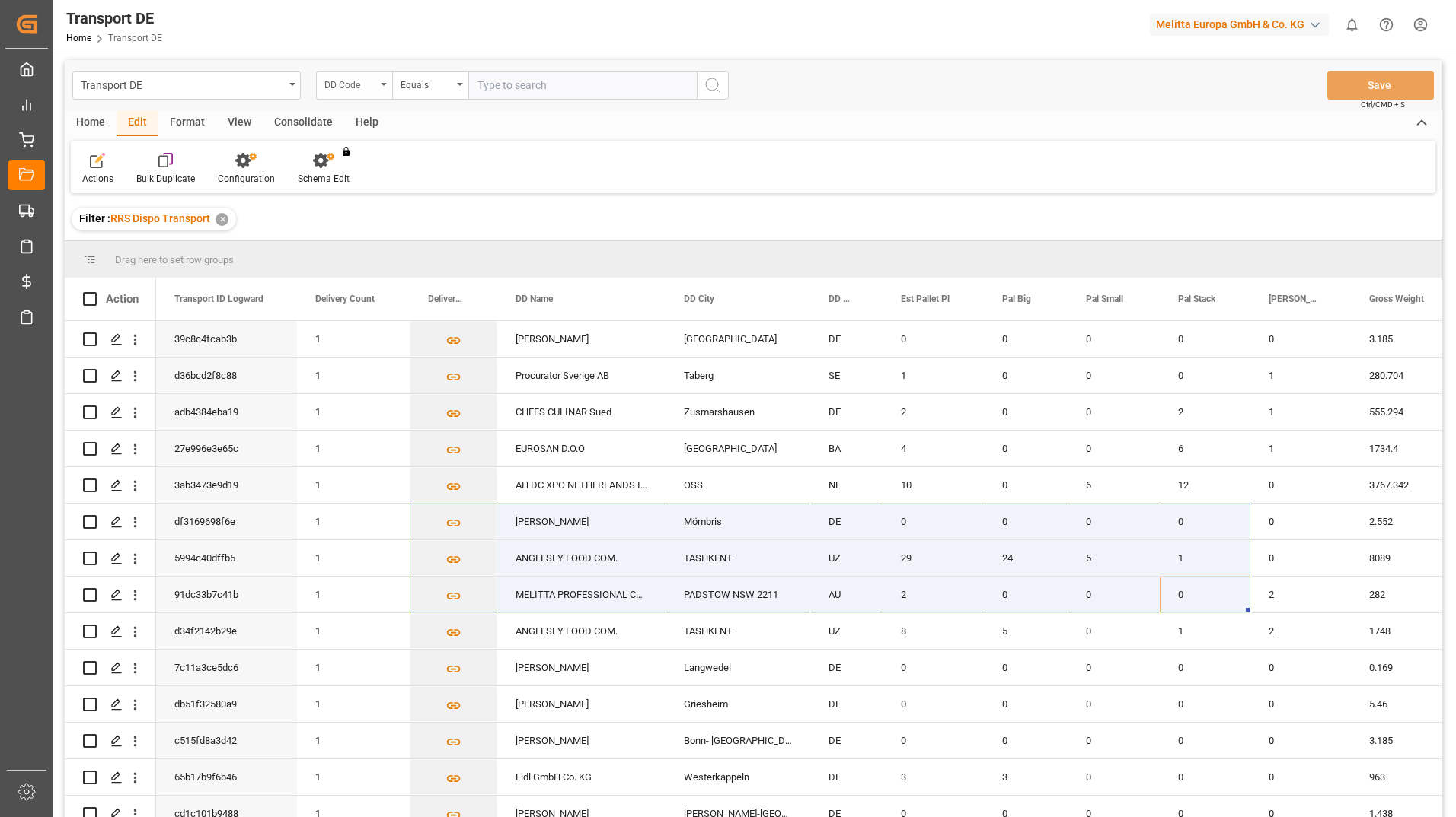
click at [386, 77] on div "DD Code" at bounding box center [354, 86] width 76 height 29
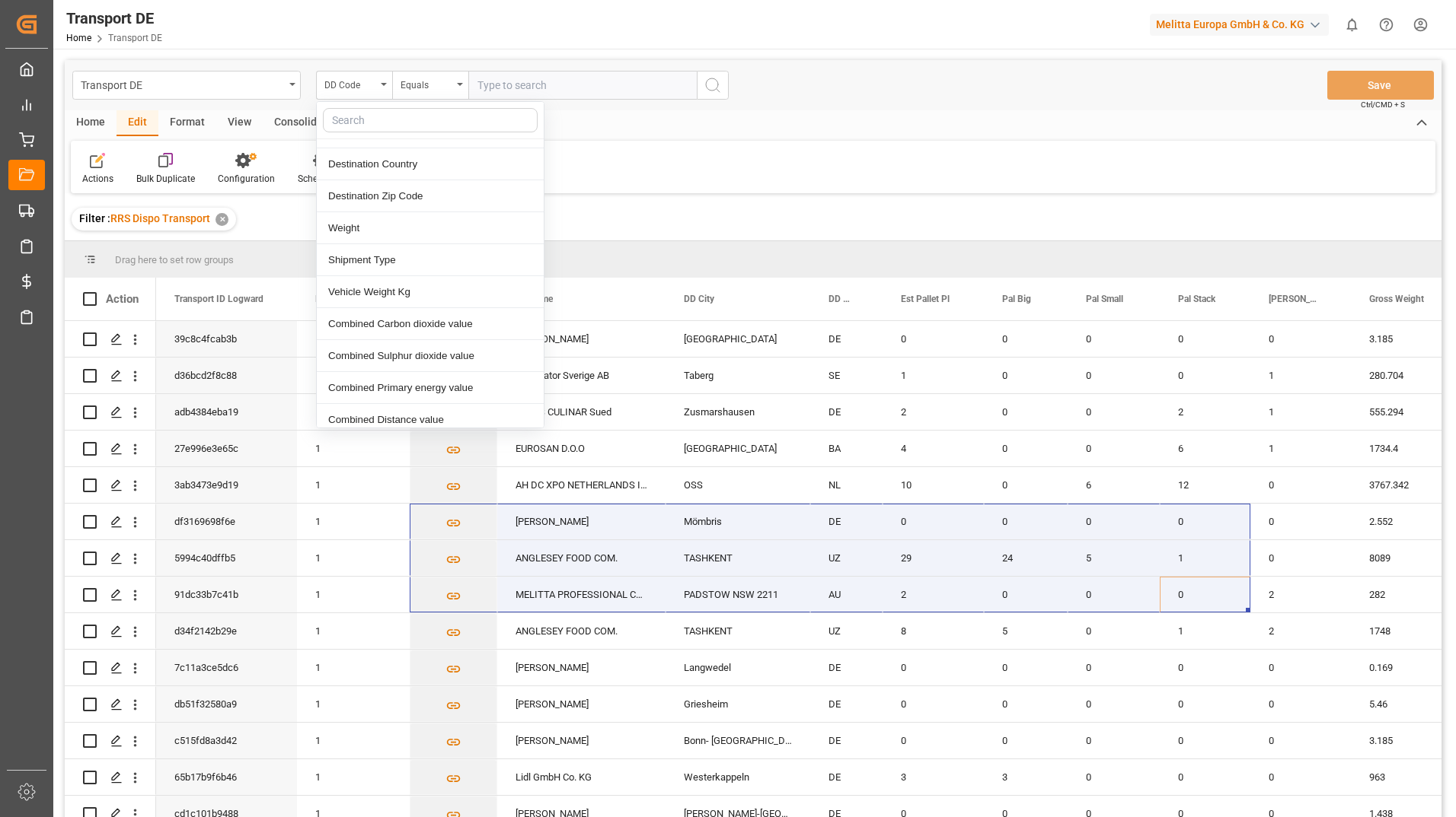
scroll to position [2816, 0]
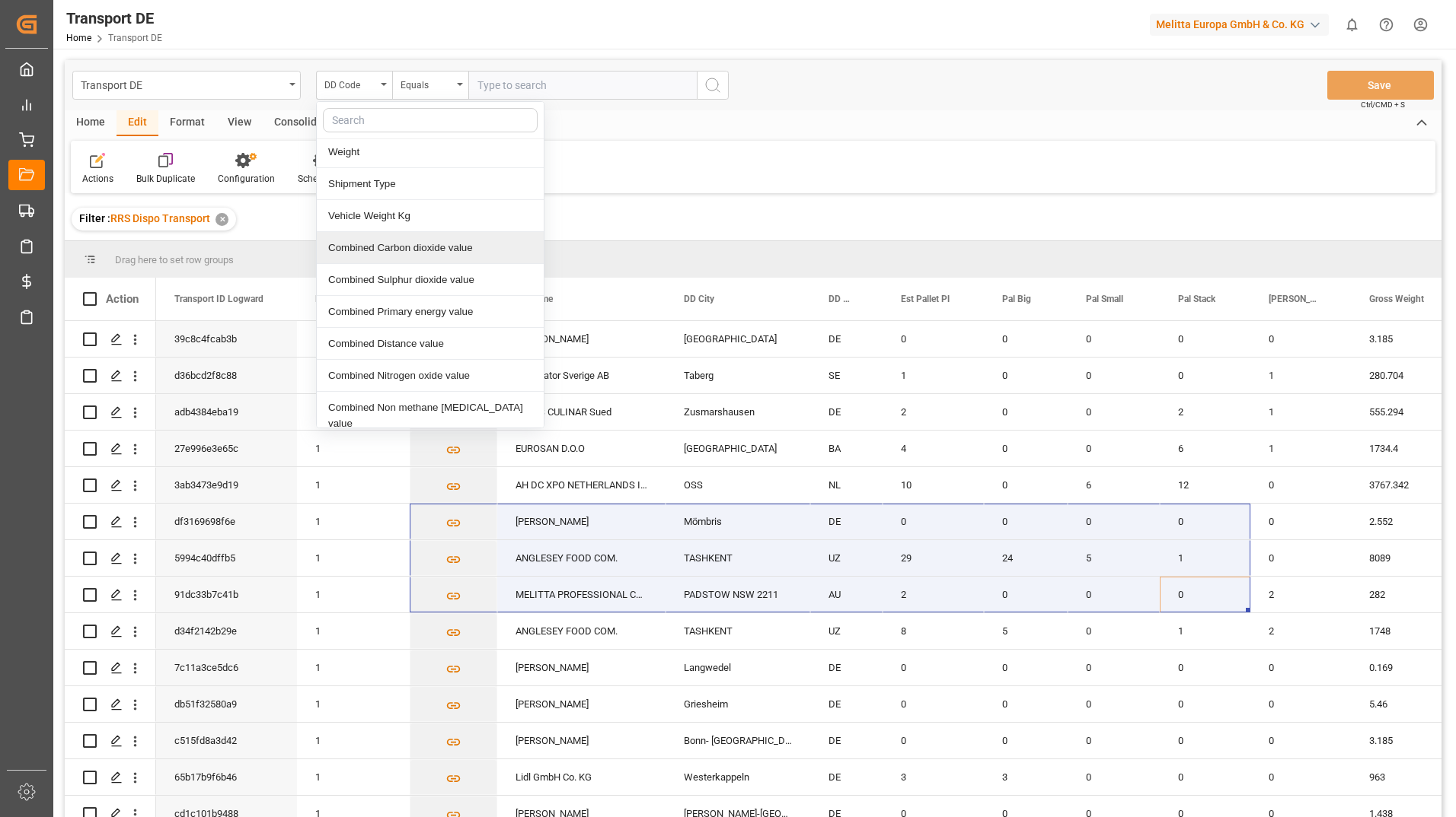
click at [677, 207] on div "Filter : RRS Dispo Transport ✕" at bounding box center [753, 219] width 1377 height 42
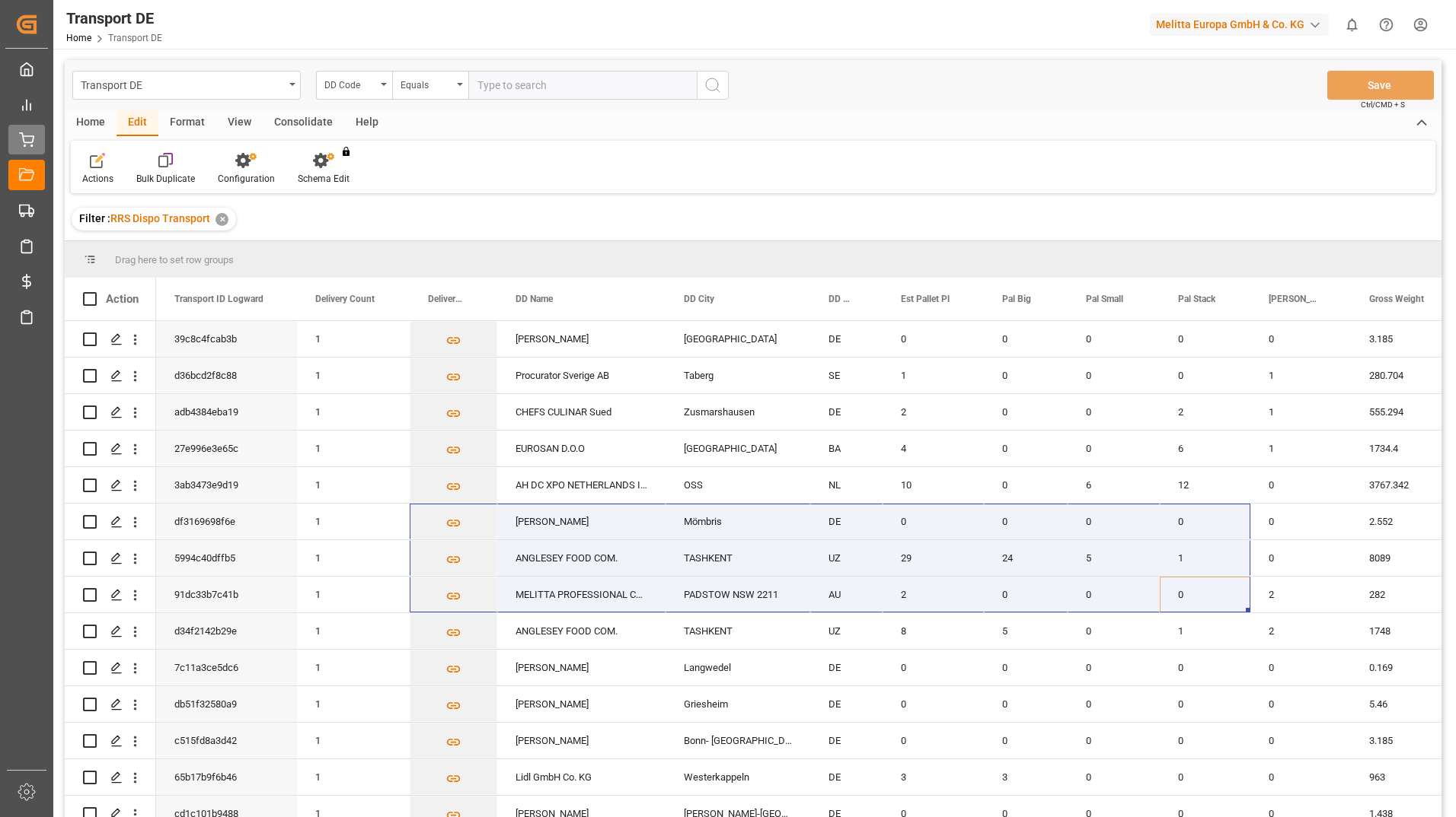
click at [0, 0] on span "Delivery DE" at bounding box center [0, 0] width 0 height 0
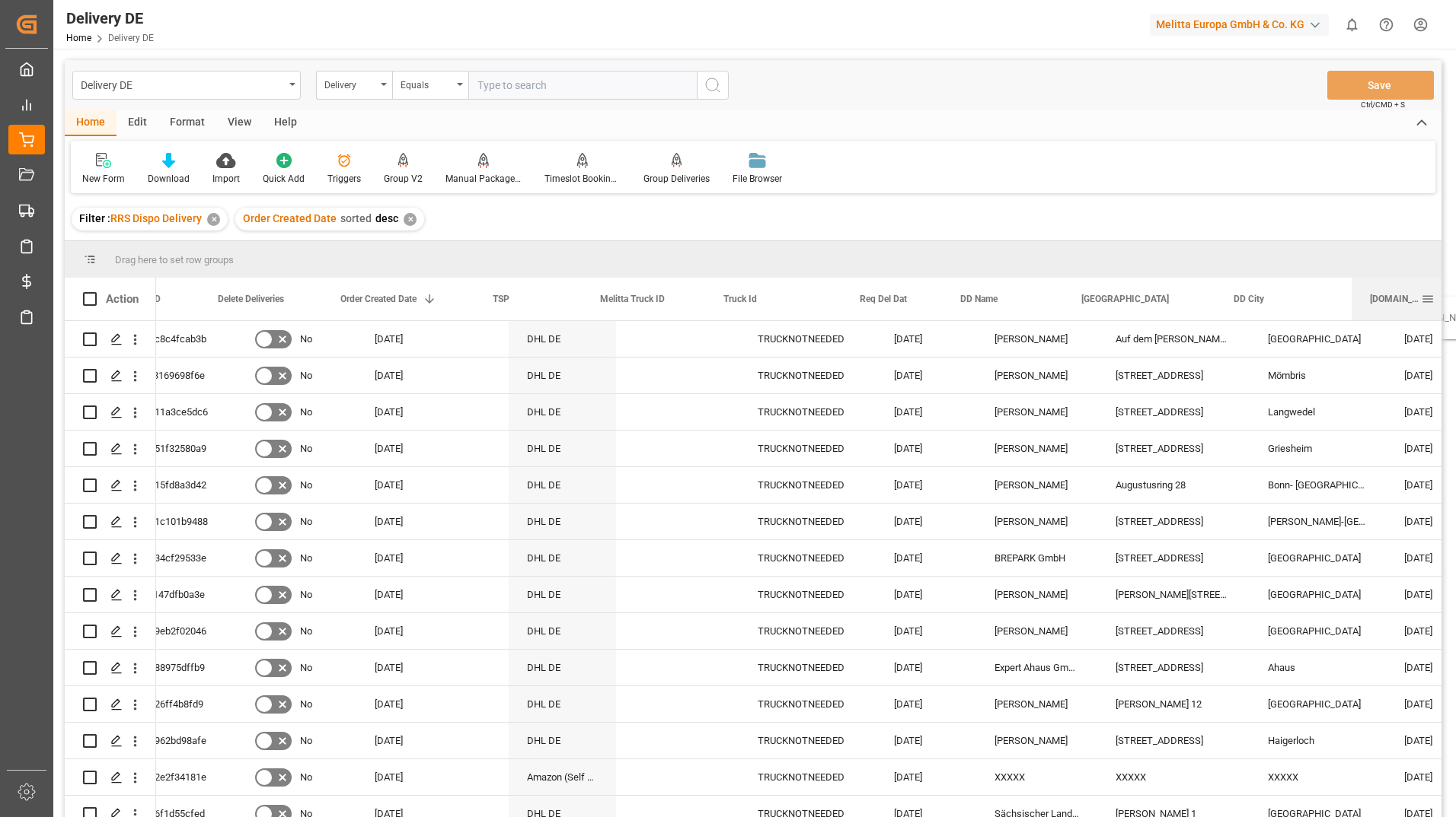
scroll to position [0, 160]
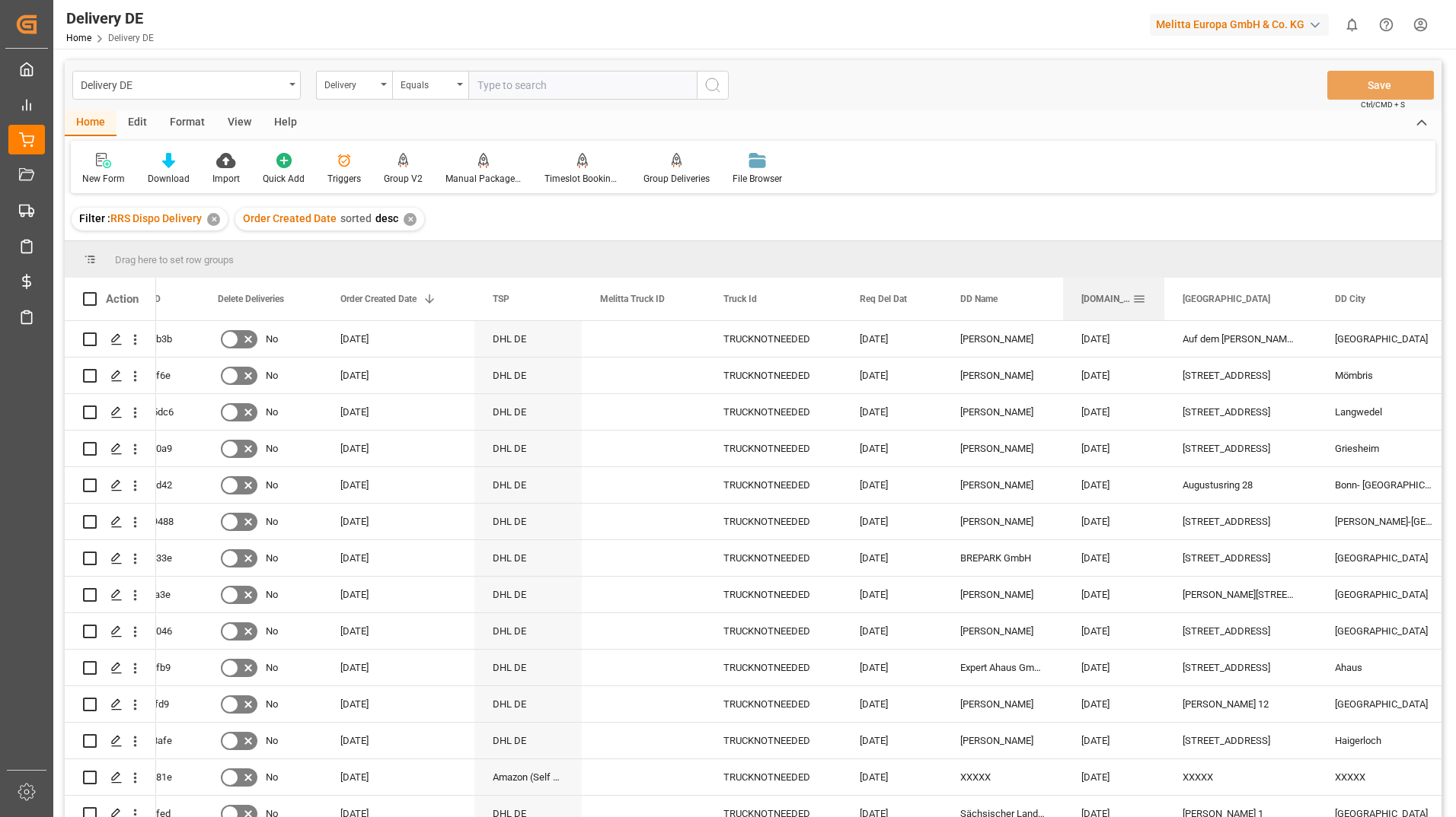
drag, startPoint x: 1293, startPoint y: 304, endPoint x: 1059, endPoint y: 294, distance: 234.2
click at [1066, 294] on div "[DOMAIN_NAME] Dat" at bounding box center [1113, 298] width 101 height 42
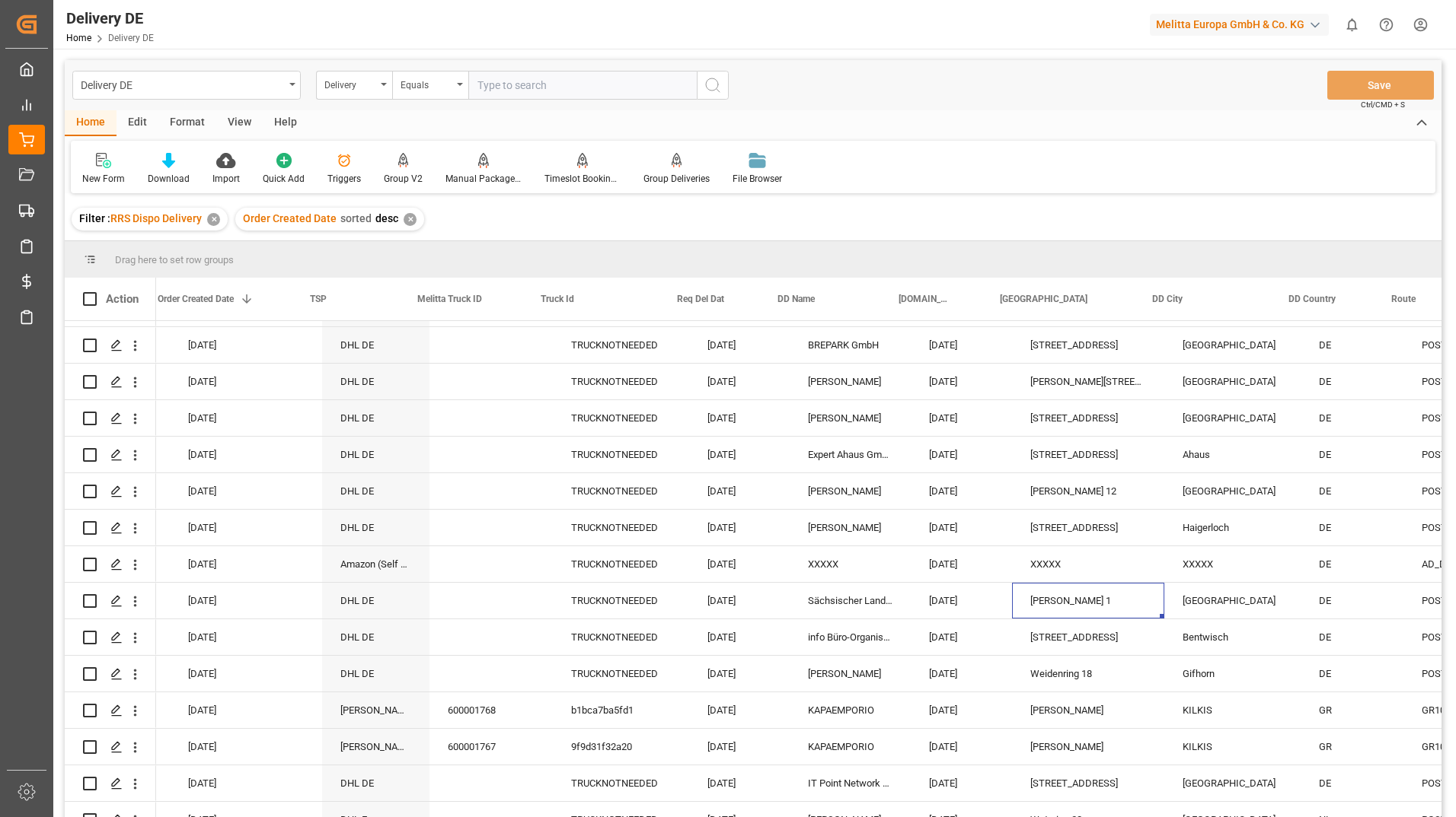
scroll to position [274, 0]
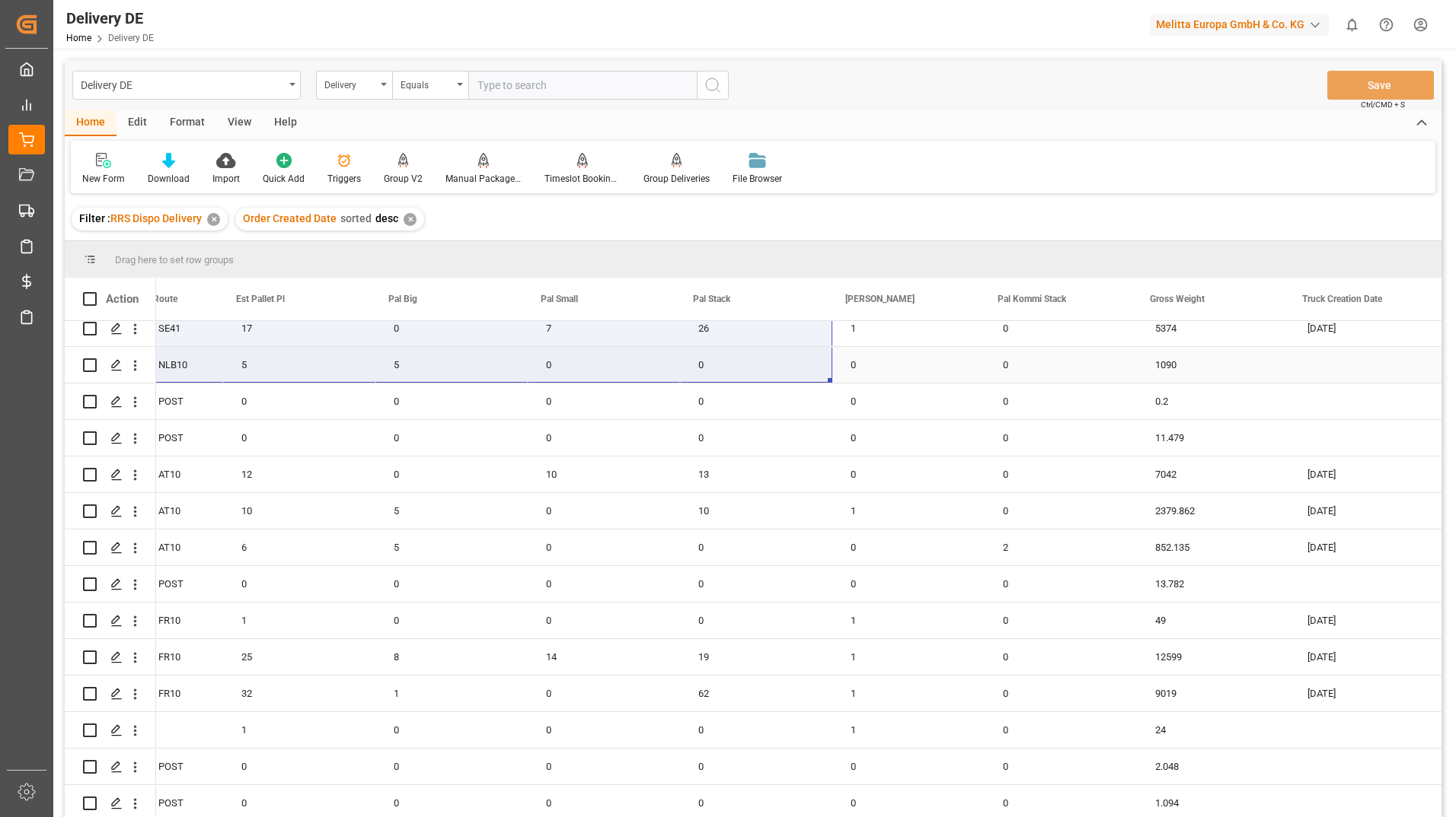
drag, startPoint x: 1282, startPoint y: 816, endPoint x: 757, endPoint y: 385, distance: 679.3
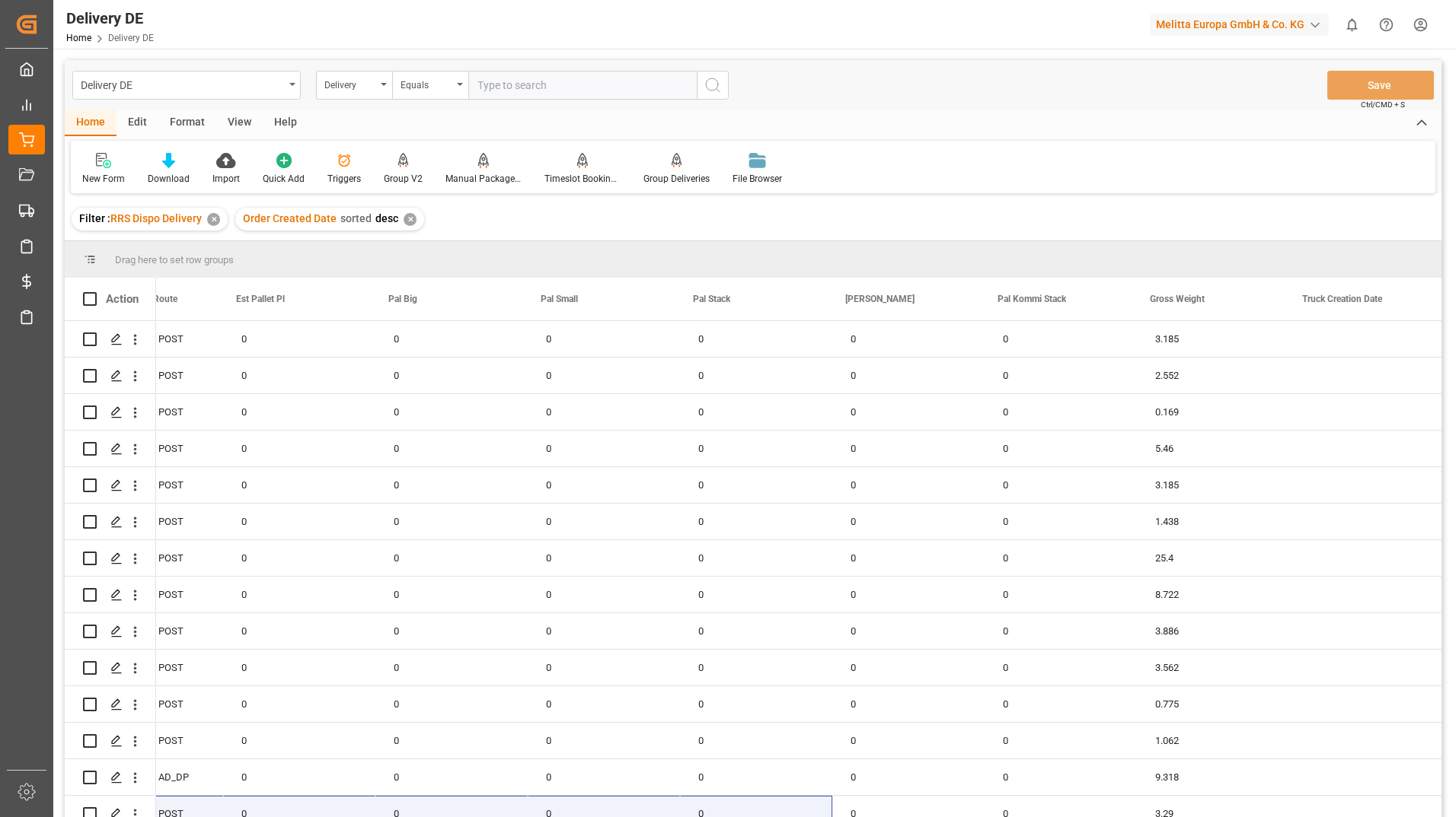
drag, startPoint x: 834, startPoint y: 195, endPoint x: 1353, endPoint y: 215, distance: 519.4
click at [1353, 215] on div "Delivery DE Delivery Equals Save Ctrl/CMD + S Home Edit Format View Help New Fo…" at bounding box center [753, 459] width 1377 height 798
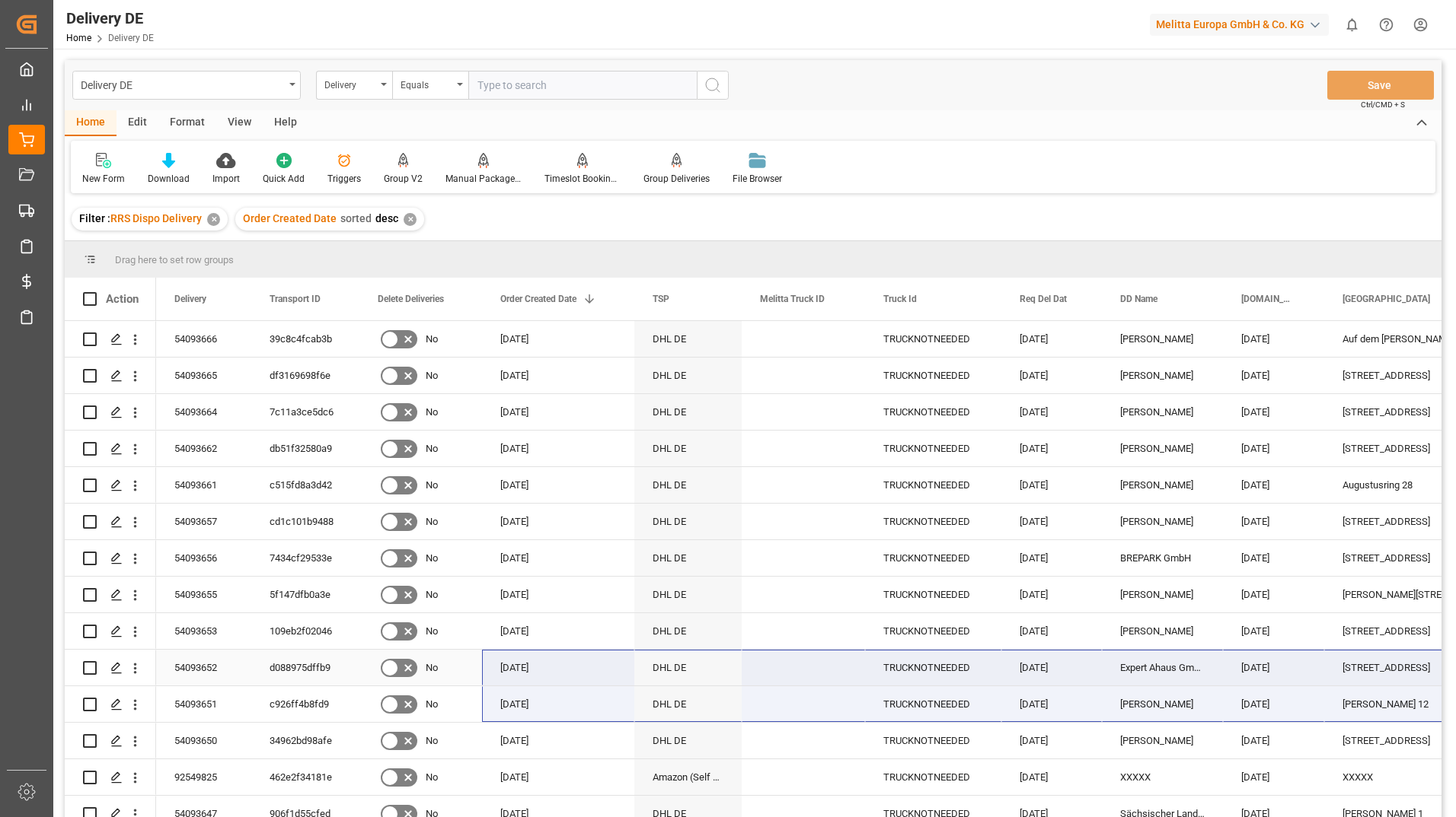
drag, startPoint x: 555, startPoint y: 682, endPoint x: 512, endPoint y: 666, distance: 45.9
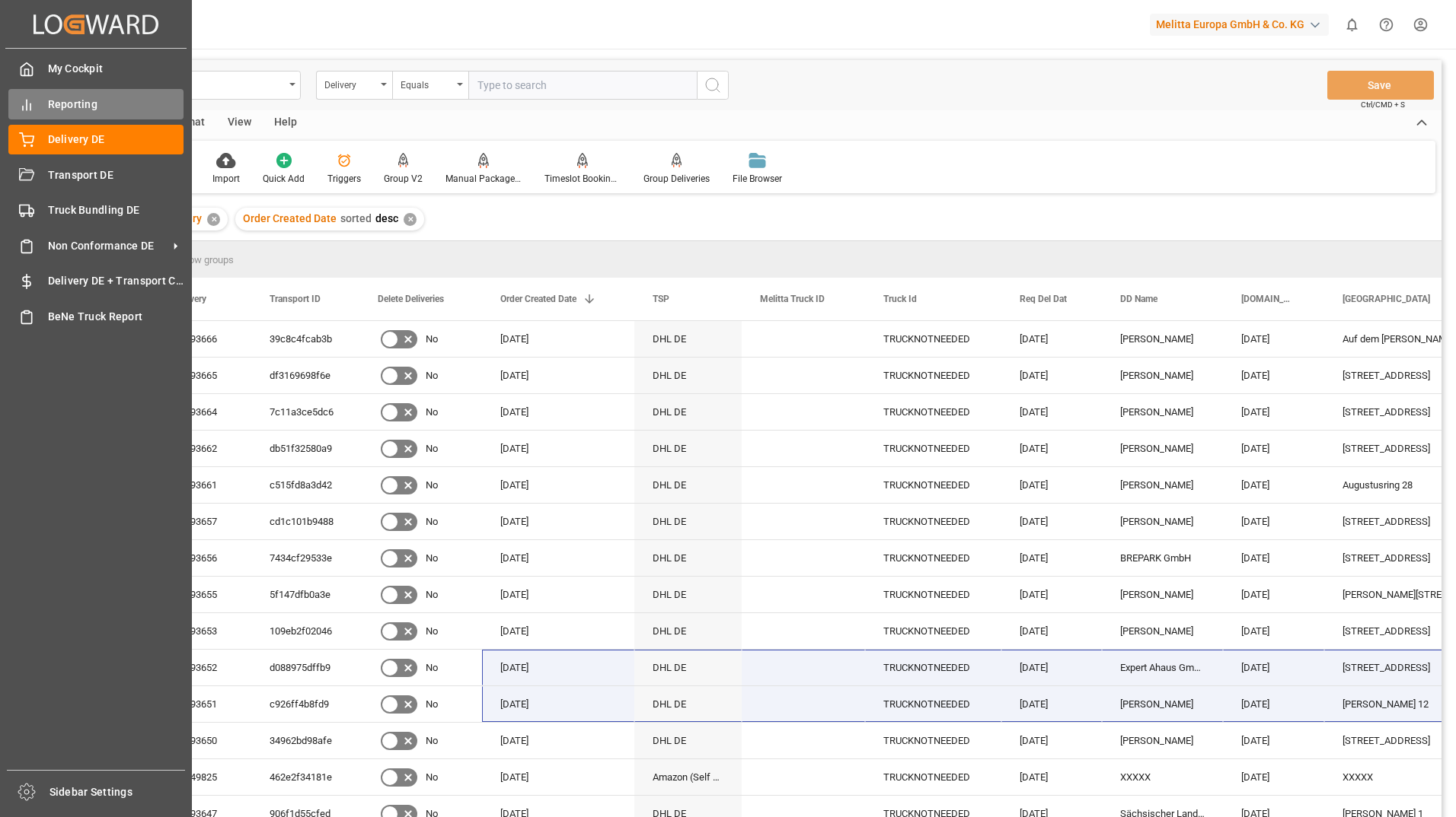
click at [74, 112] on span "Reporting" at bounding box center [116, 104] width 136 height 16
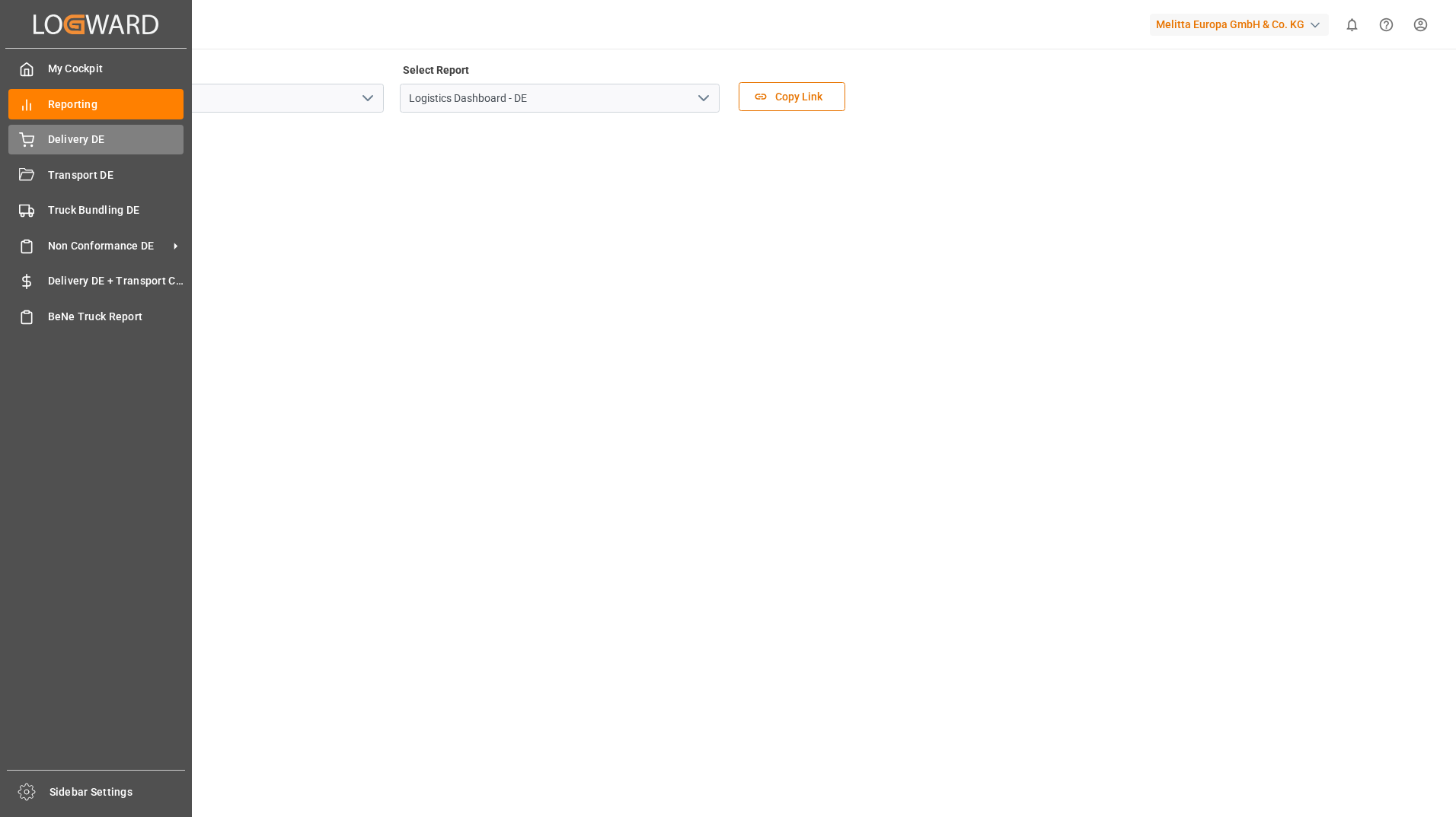
click at [58, 138] on span "Delivery DE" at bounding box center [116, 140] width 136 height 16
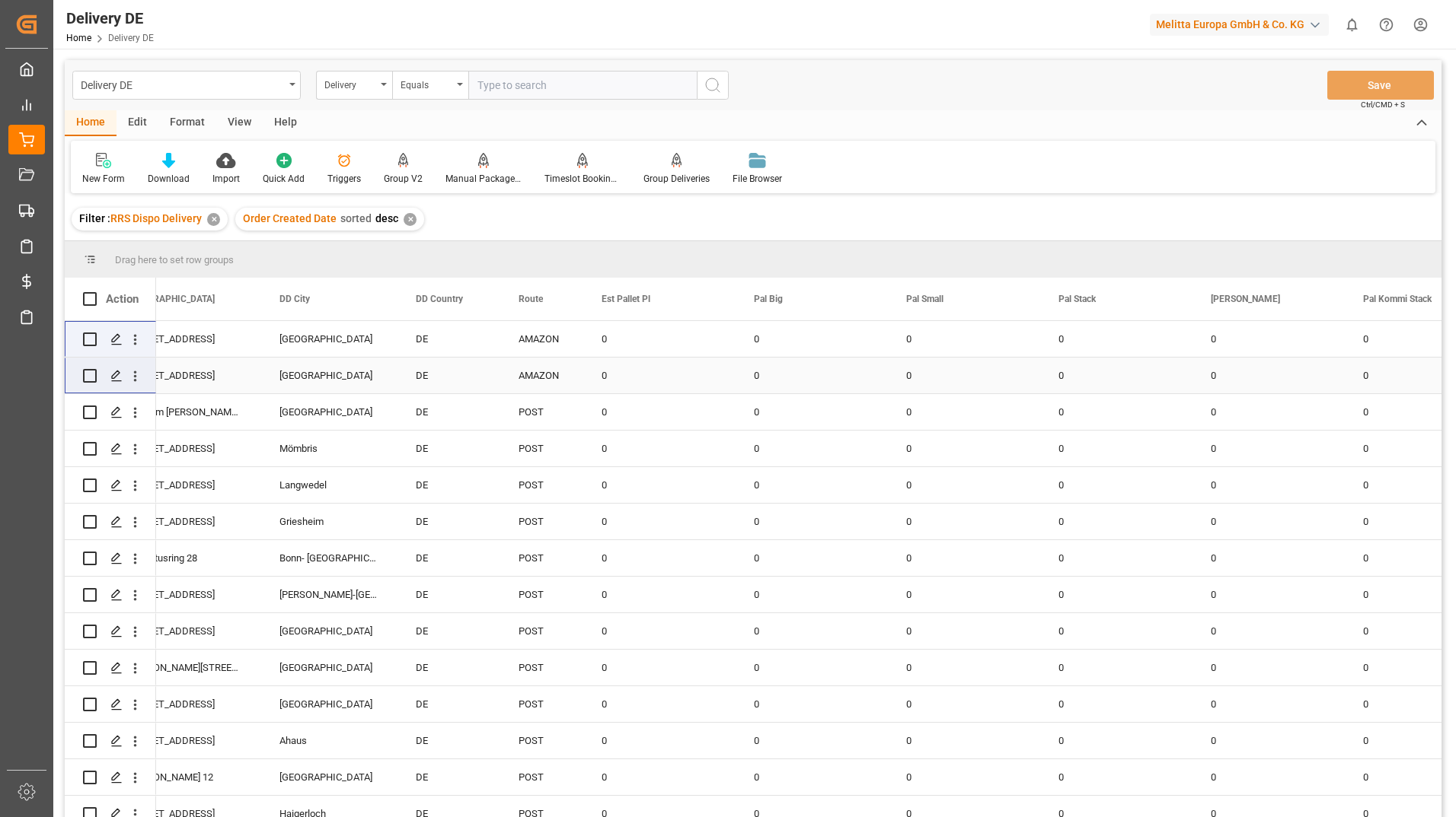
drag, startPoint x: 839, startPoint y: 336, endPoint x: 143, endPoint y: 372, distance: 696.9
click at [140, 372] on div "DE" at bounding box center [753, 572] width 1377 height 501
click at [365, 87] on div "Delivery" at bounding box center [350, 83] width 52 height 18
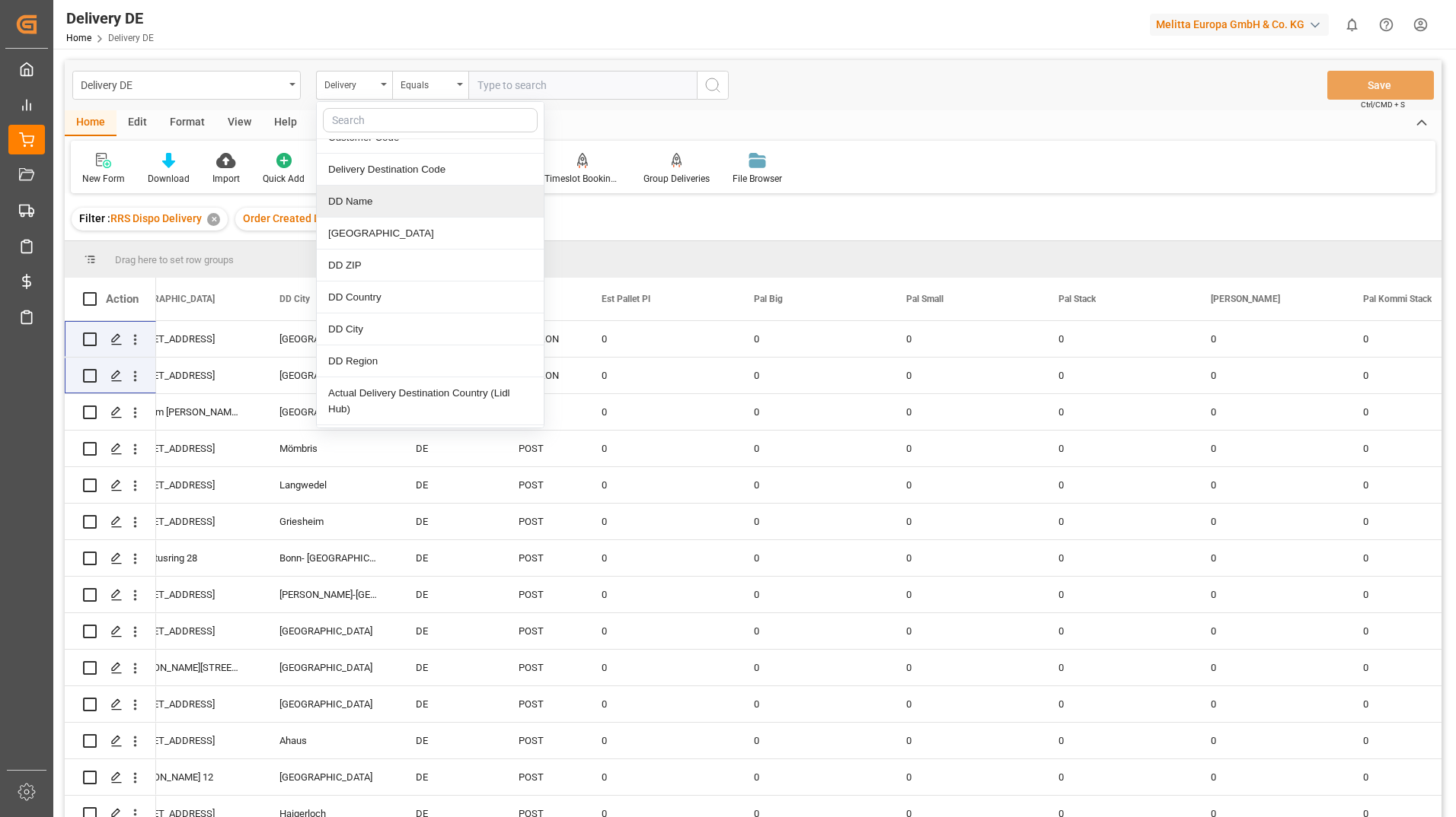
click at [386, 196] on div "DD Name" at bounding box center [430, 201] width 227 height 32
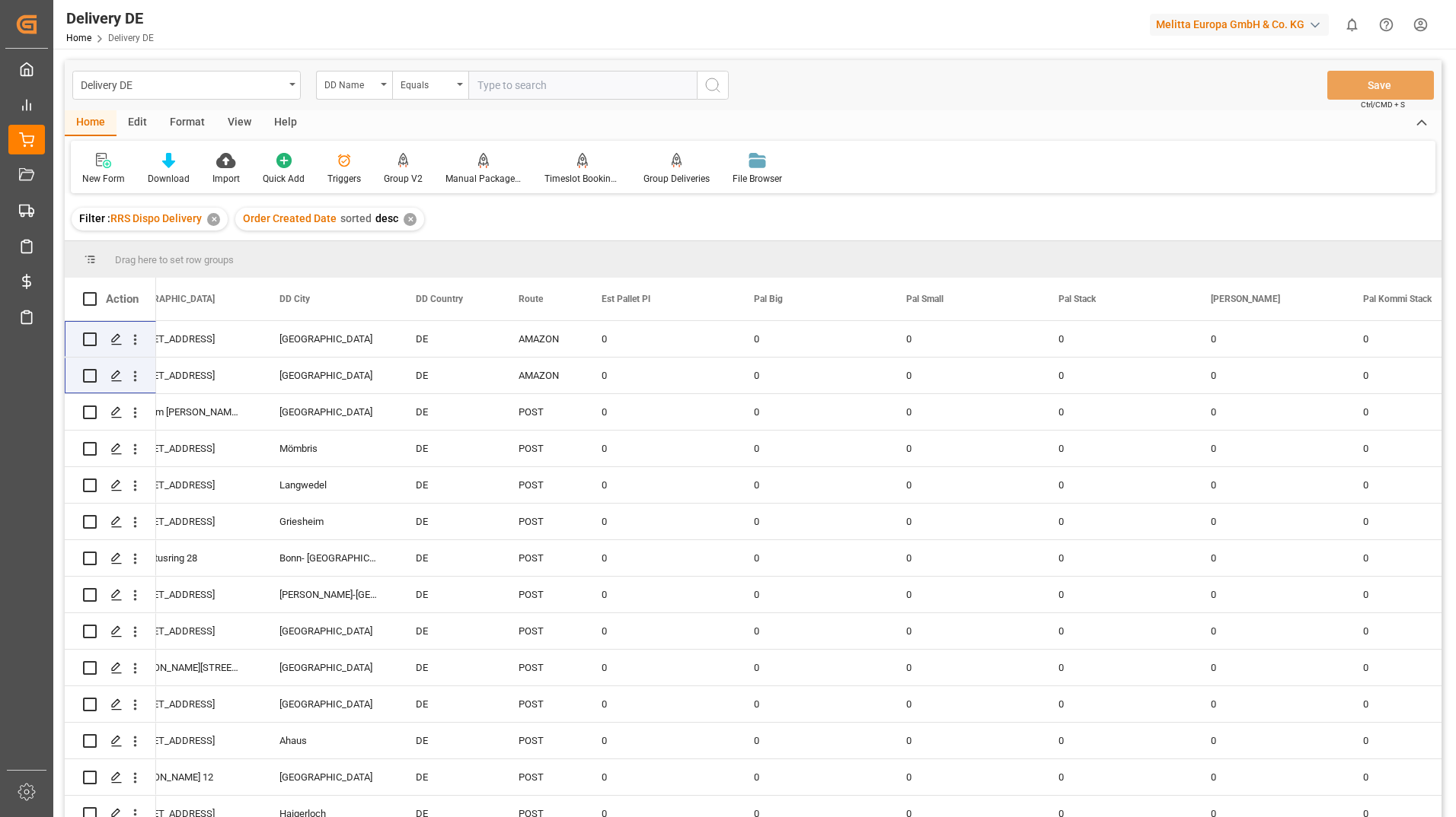
click at [515, 82] on input "text" at bounding box center [582, 86] width 228 height 29
type input "genpact"
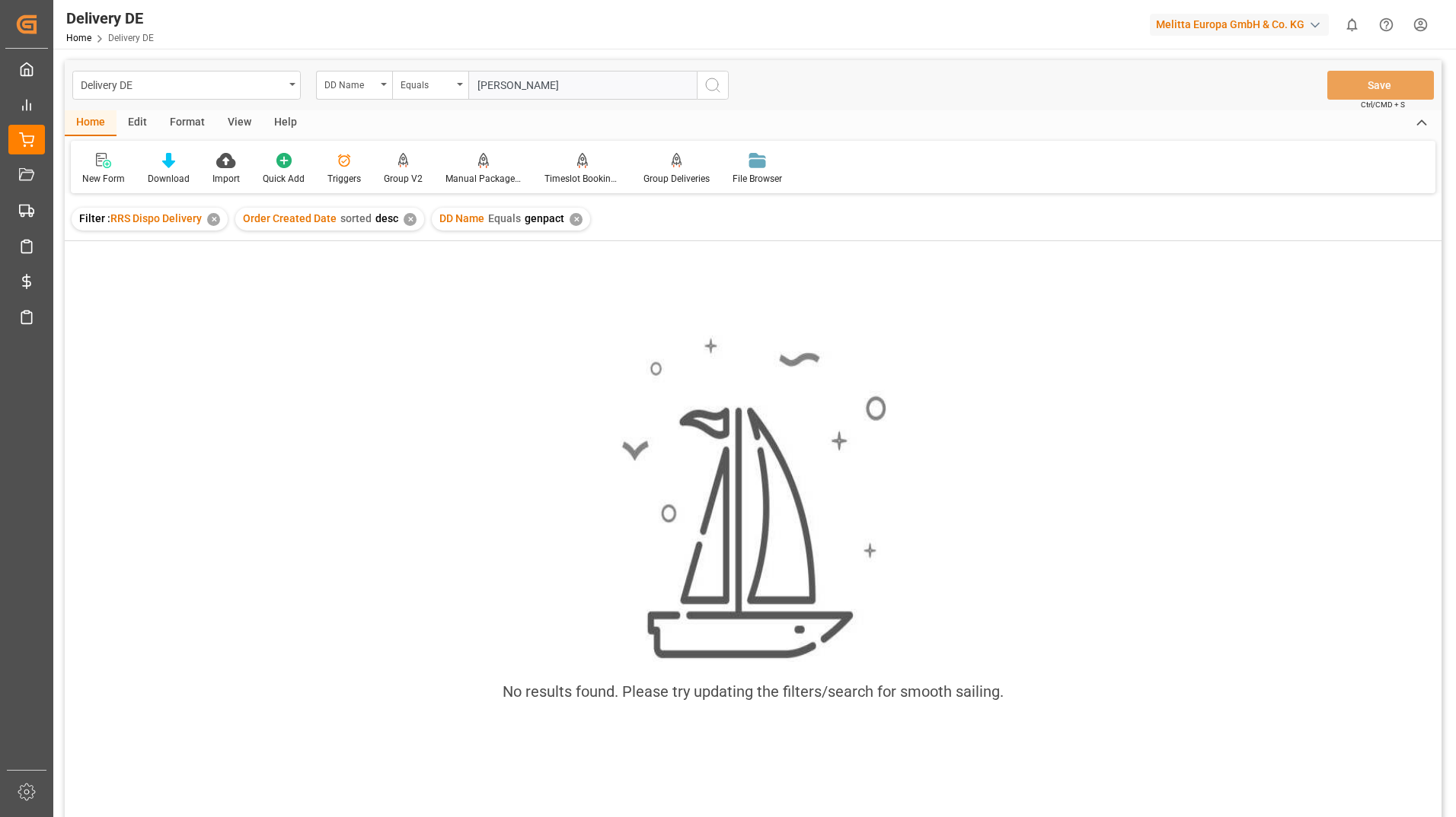
type input "albert"
click at [577, 219] on div "DD Name Equals genpact ✕" at bounding box center [511, 220] width 158 height 23
click at [570, 217] on div "✕" at bounding box center [576, 219] width 13 height 13
click at [544, 82] on input "text" at bounding box center [582, 86] width 228 height 29
type input "albert heijn"
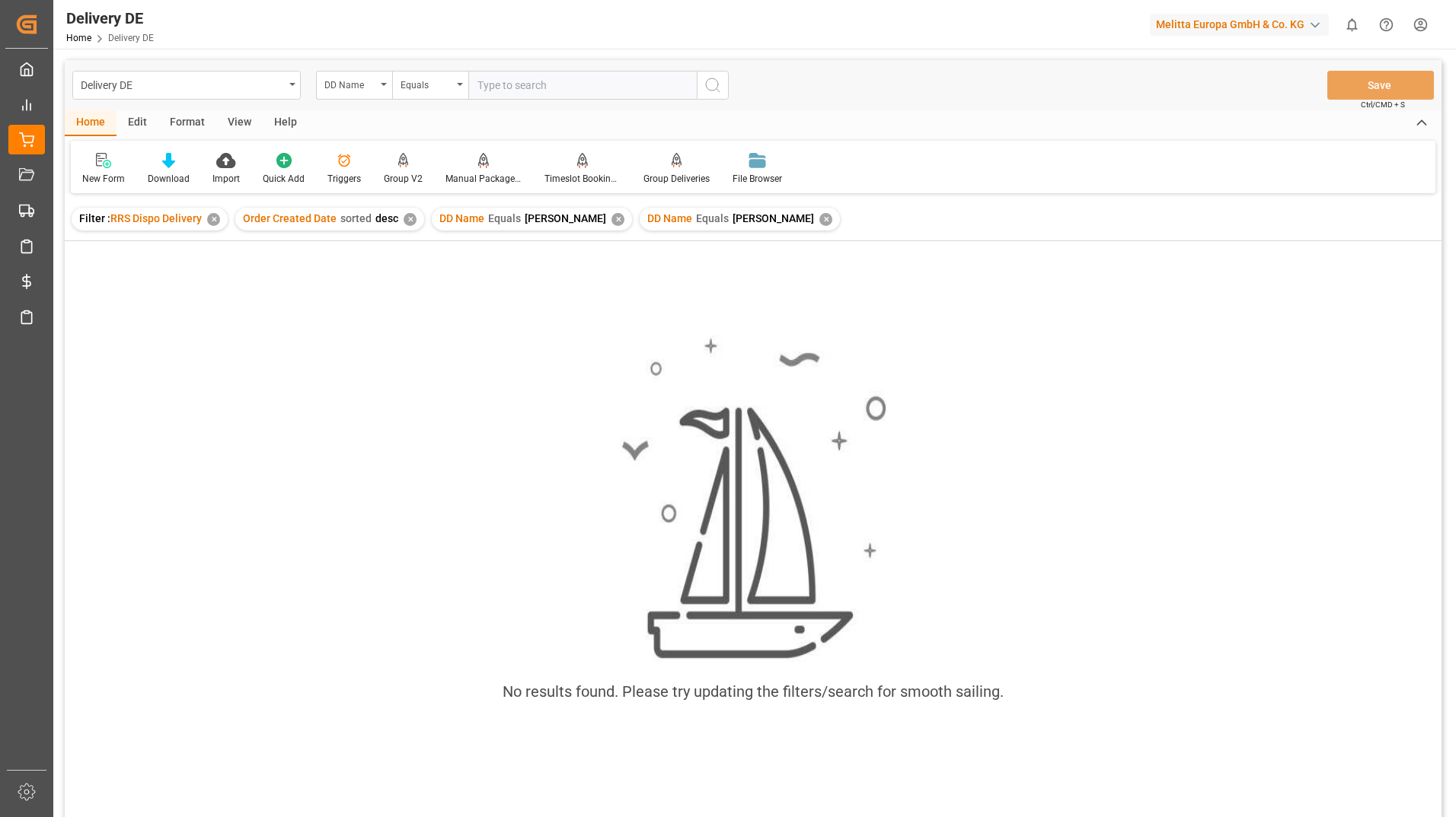
click at [819, 217] on div "✕" at bounding box center [825, 219] width 13 height 13
click at [612, 220] on div "✕" at bounding box center [618, 219] width 13 height 13
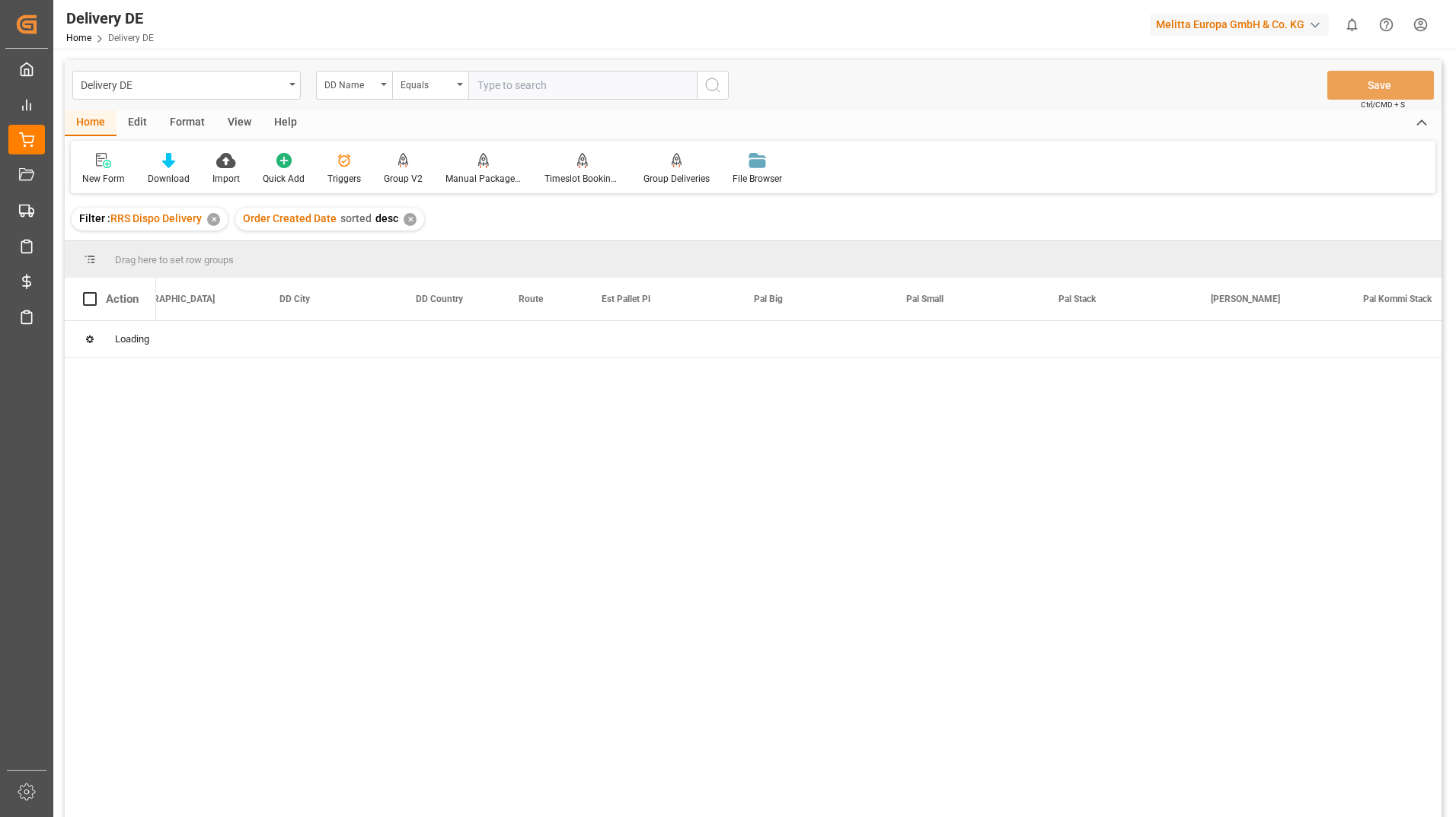
click at [497, 89] on input "text" at bounding box center [582, 86] width 228 height 29
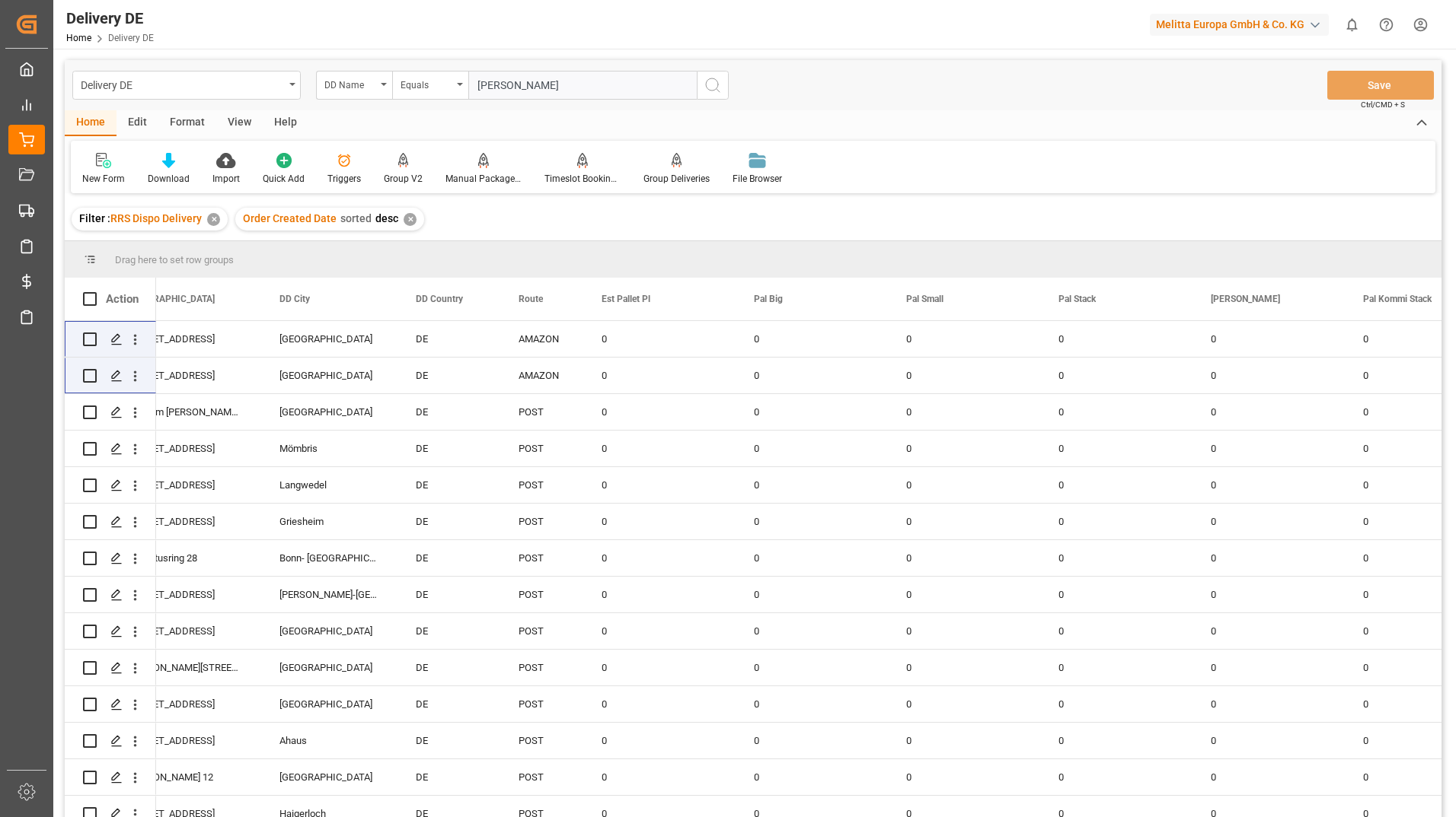
type input "albert heijn"
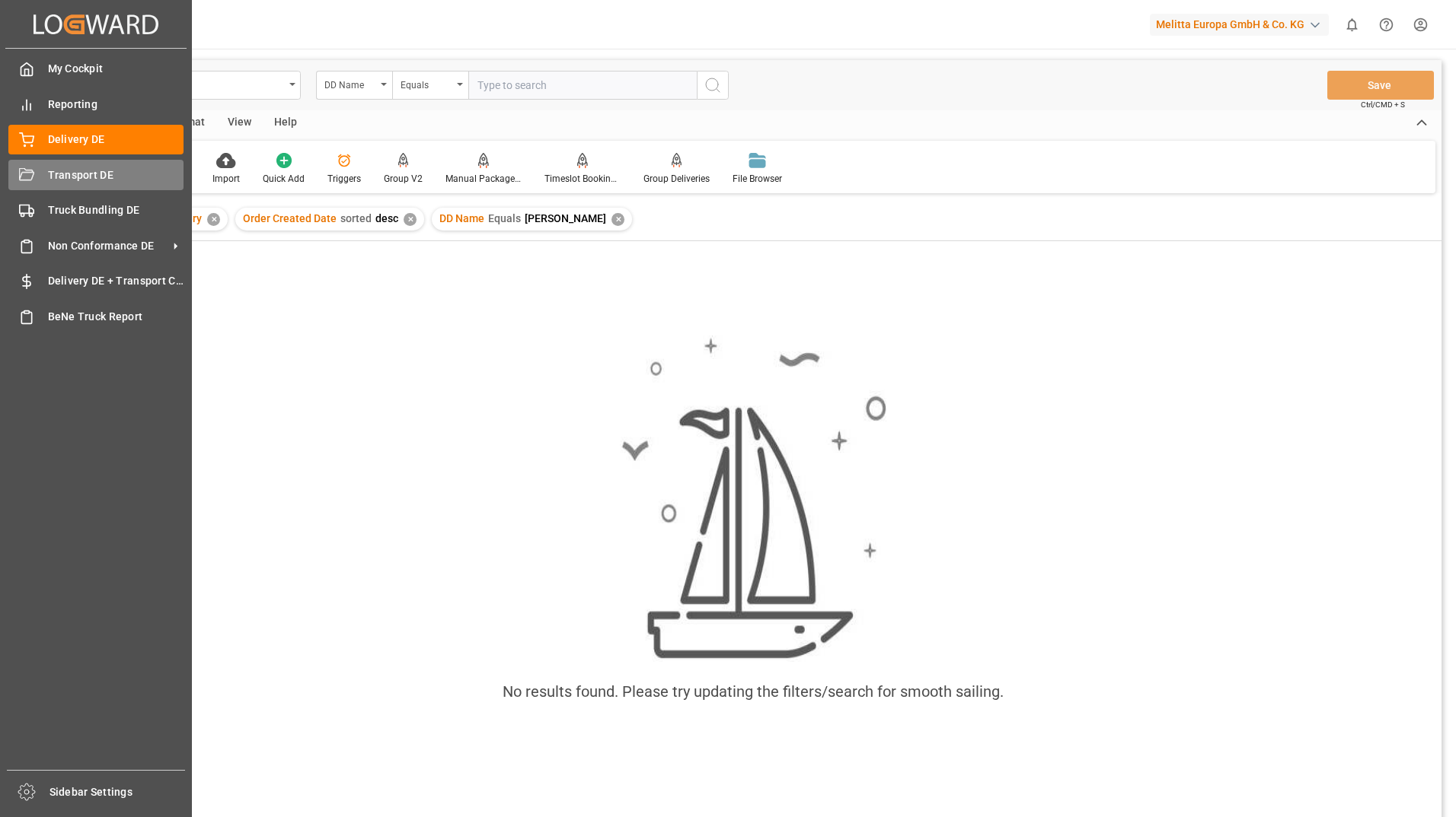
click at [42, 177] on div "Transport DE Transport DE" at bounding box center [96, 174] width 175 height 30
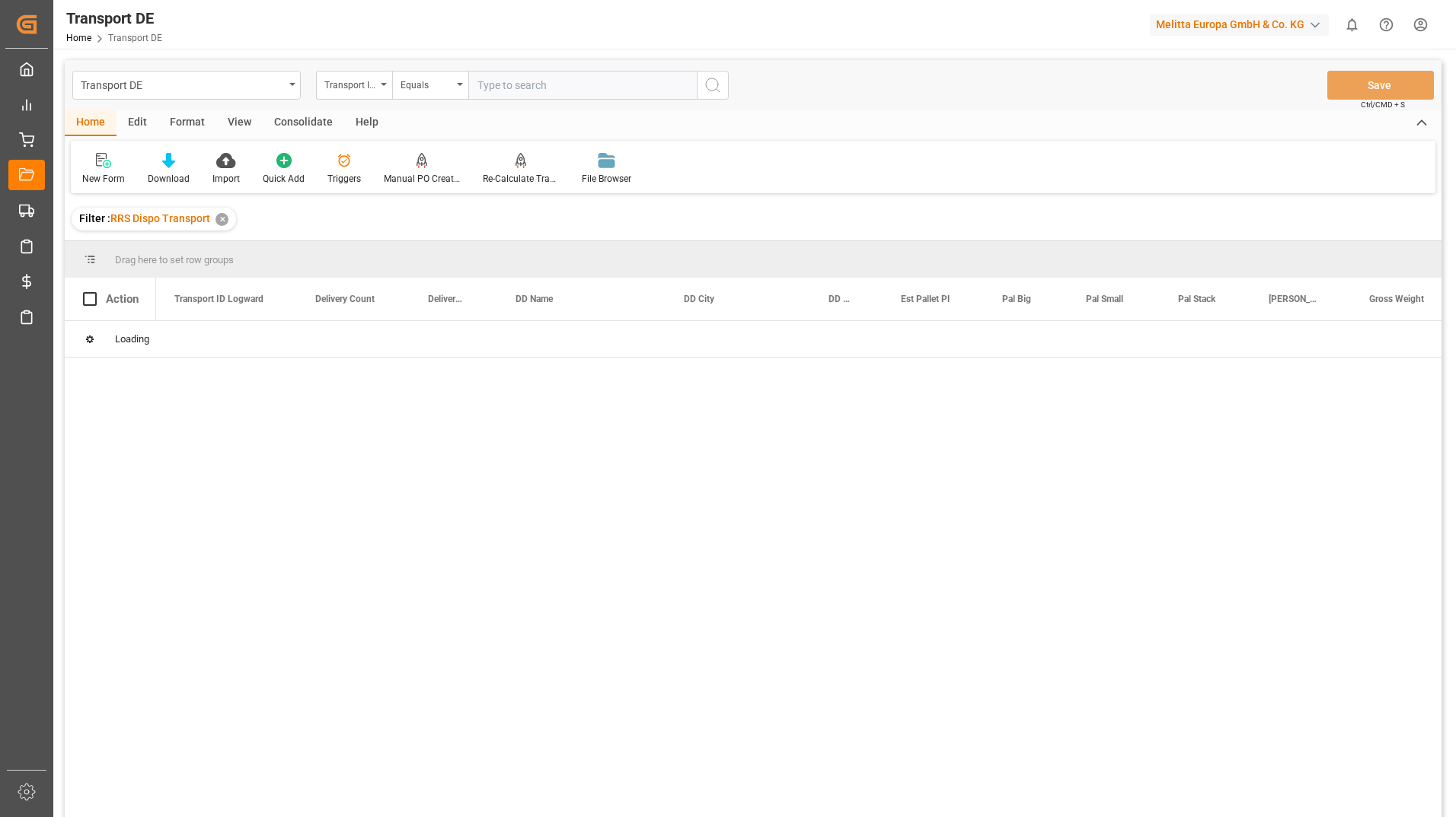
drag, startPoint x: 334, startPoint y: 107, endPoint x: 386, endPoint y: 40, distance: 84.8
click at [387, 39] on div "Transport DE Home Transport DE Melitta Europa GmbH & Co. KG 0 Notifications Onl…" at bounding box center [749, 24] width 1414 height 49
click at [356, 81] on div "Transport ID Logward" at bounding box center [350, 83] width 52 height 18
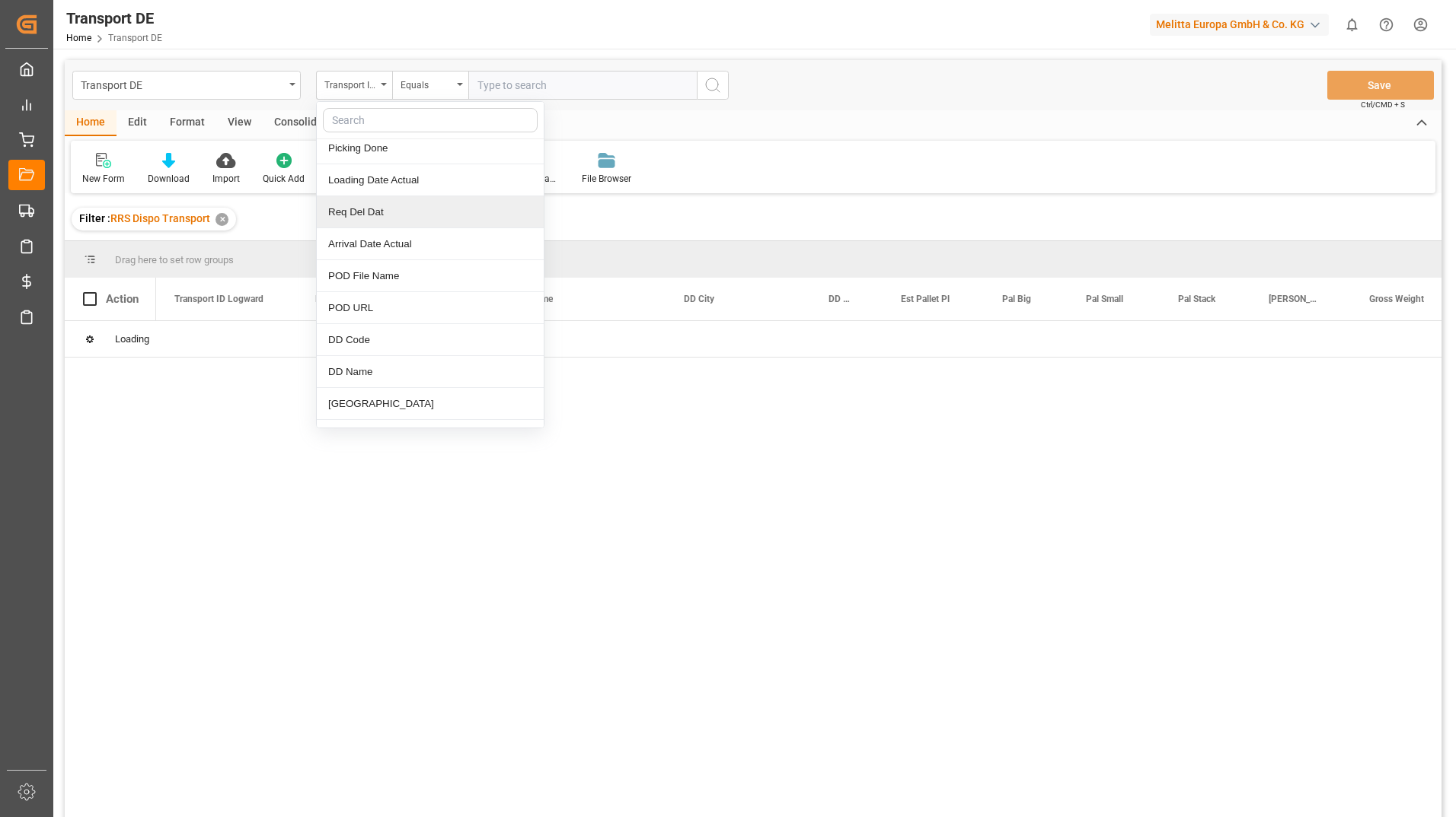
scroll to position [1218, 0]
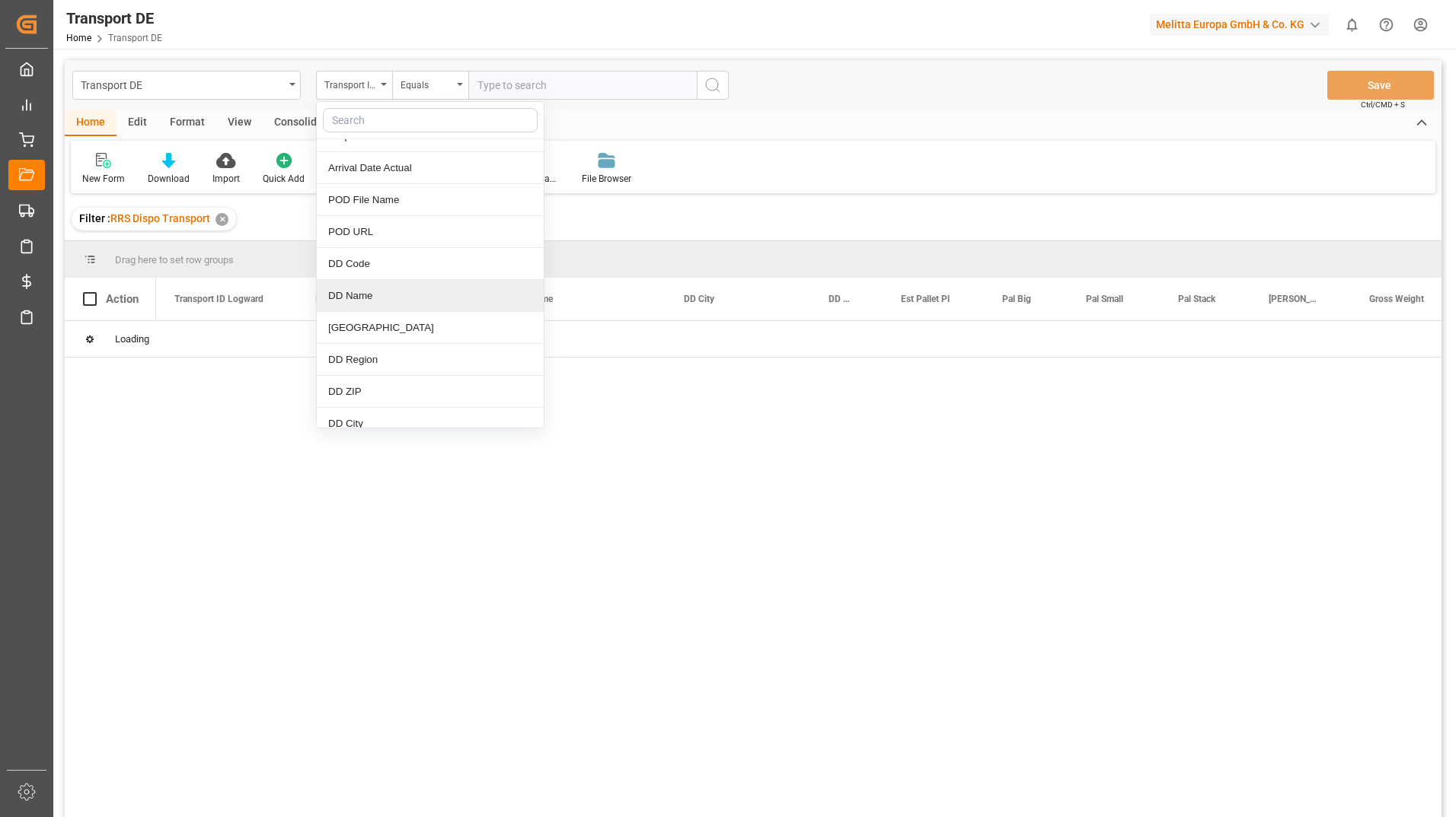
click at [373, 294] on div "DD Name" at bounding box center [430, 295] width 227 height 32
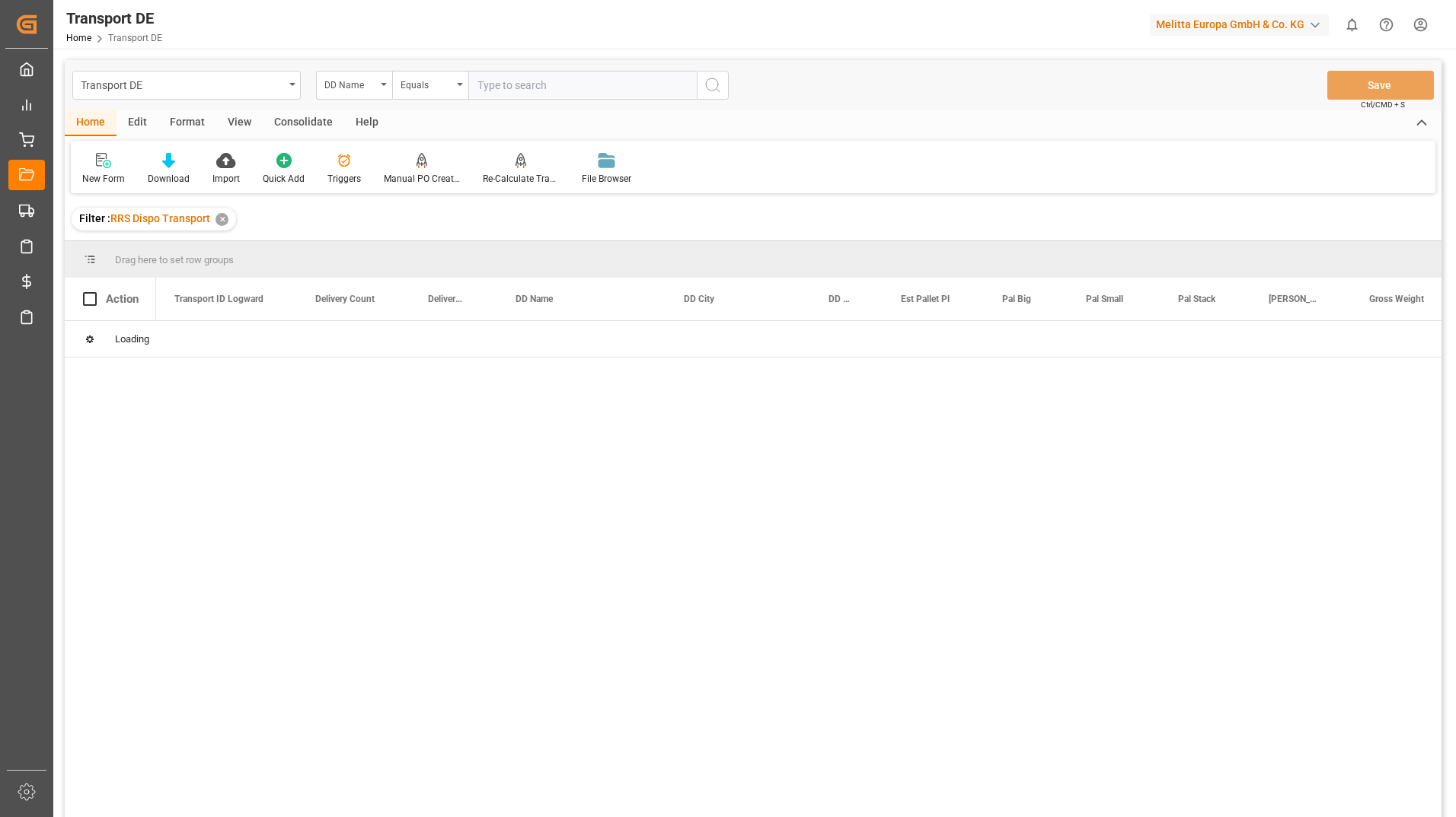
click at [526, 83] on input "text" at bounding box center [582, 86] width 228 height 29
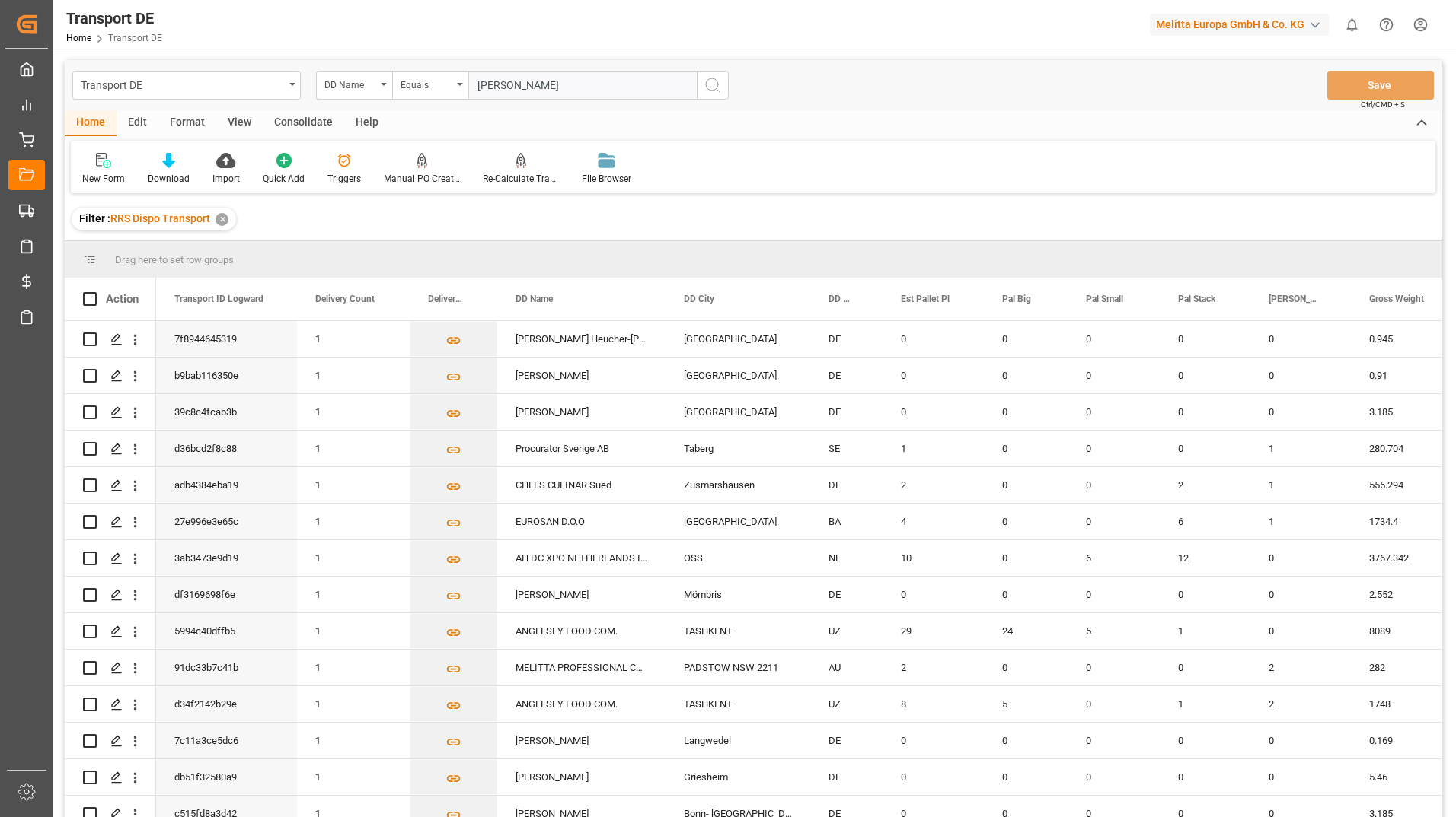
type input "albert heijn"
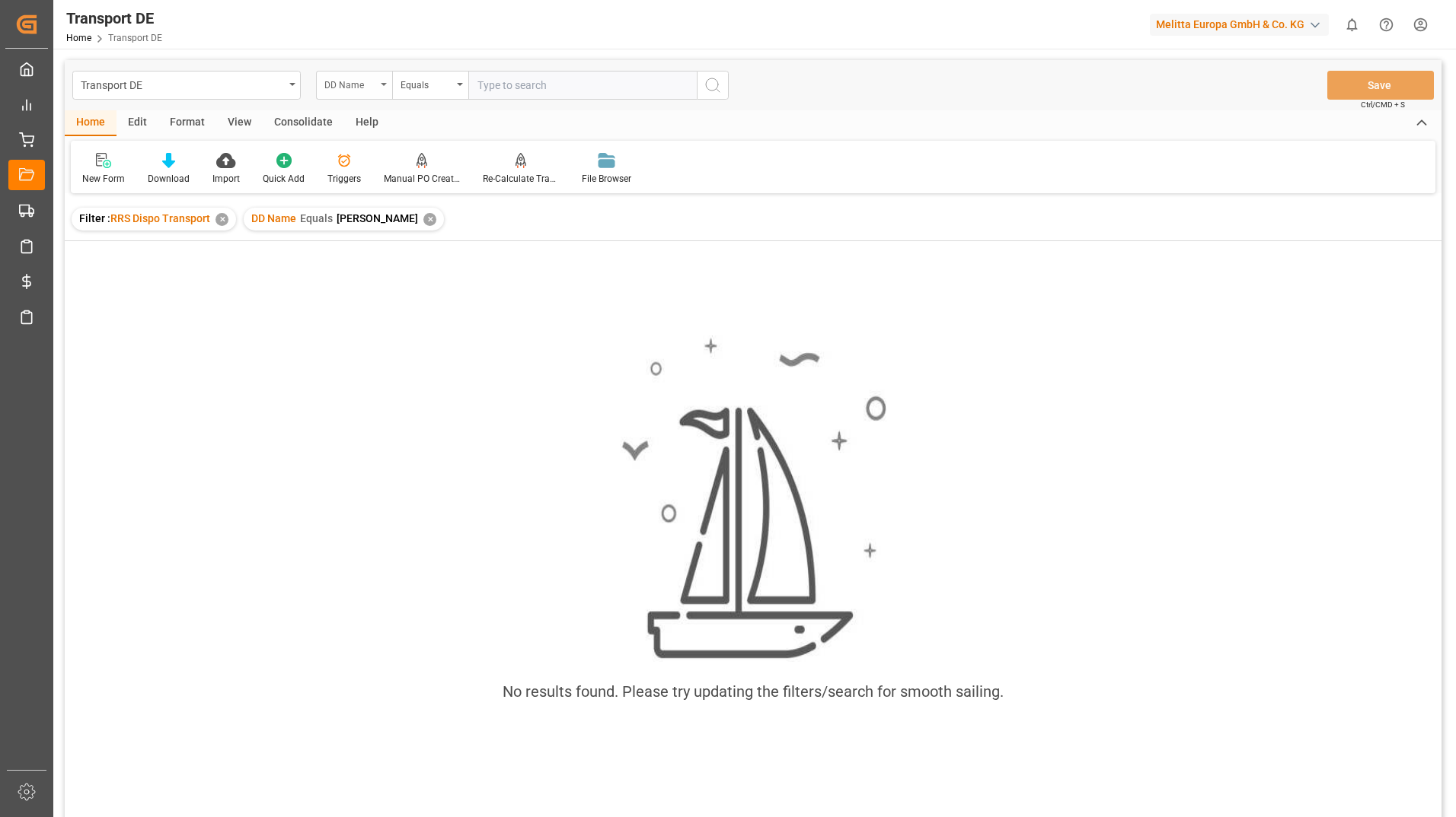
click at [389, 90] on div "DD Name" at bounding box center [354, 86] width 76 height 29
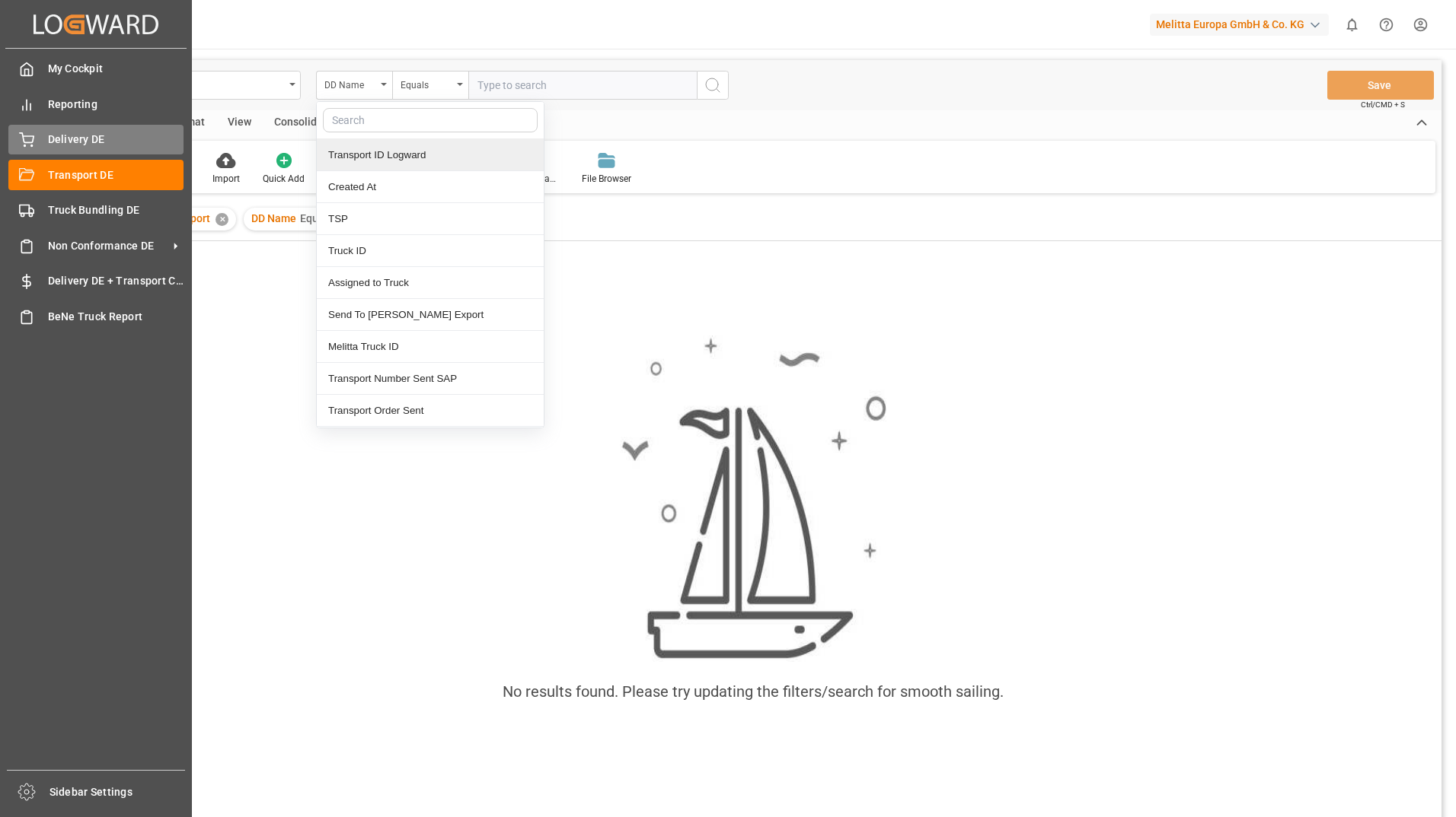
click at [35, 147] on div "Delivery DE Delivery DE" at bounding box center [96, 140] width 175 height 30
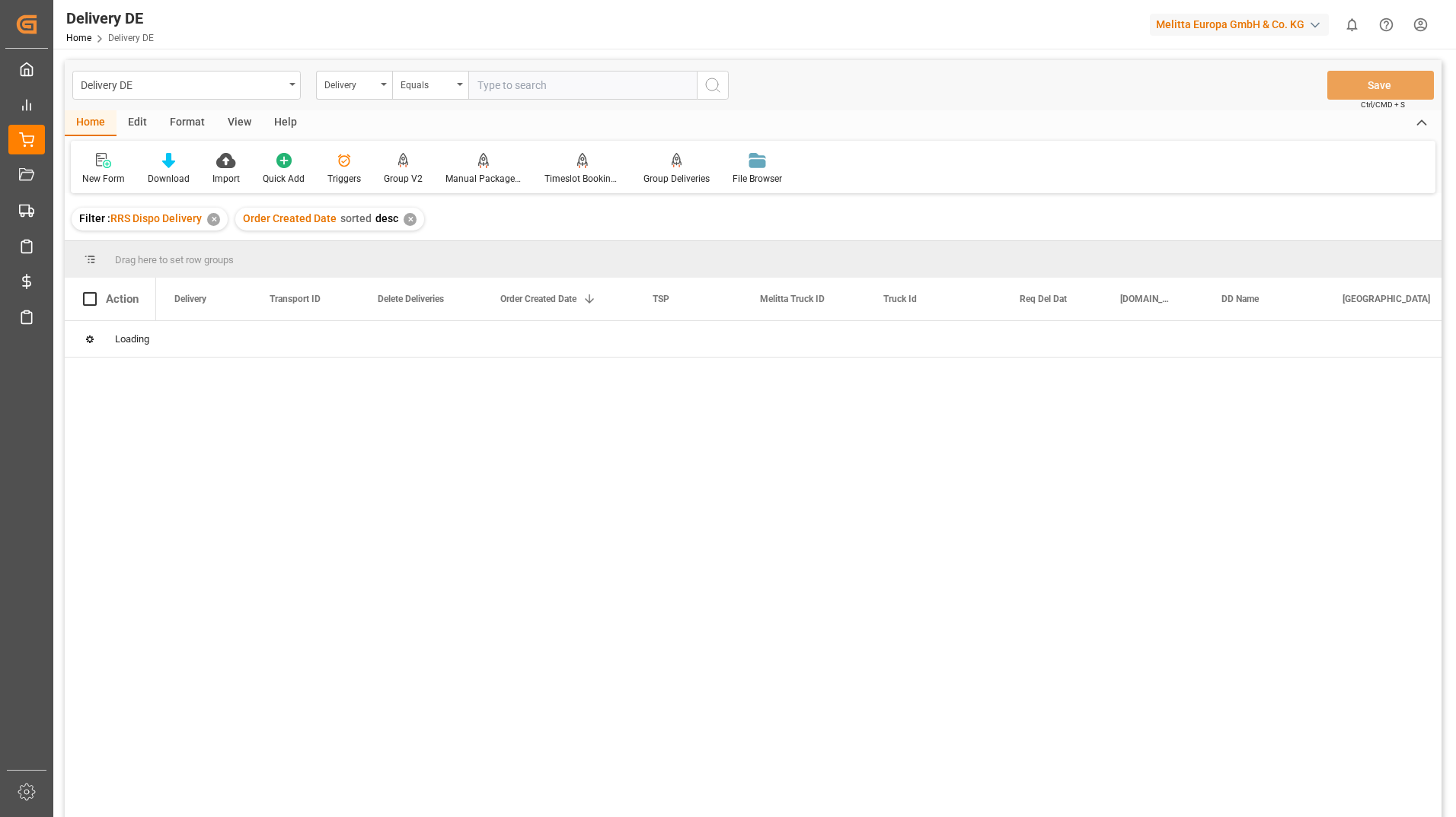
click at [507, 82] on input "text" at bounding box center [582, 86] width 228 height 29
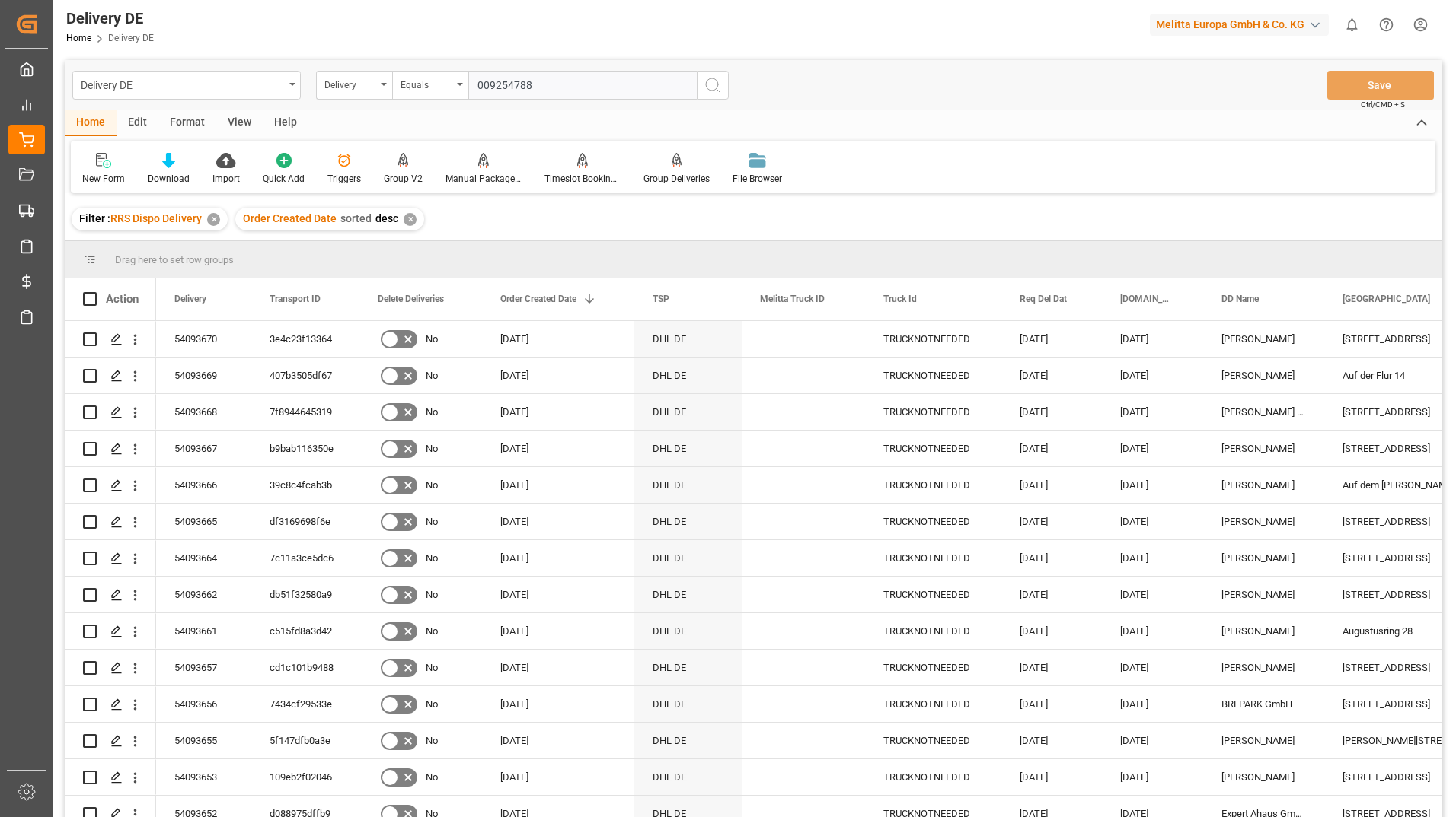
type input "0092547889"
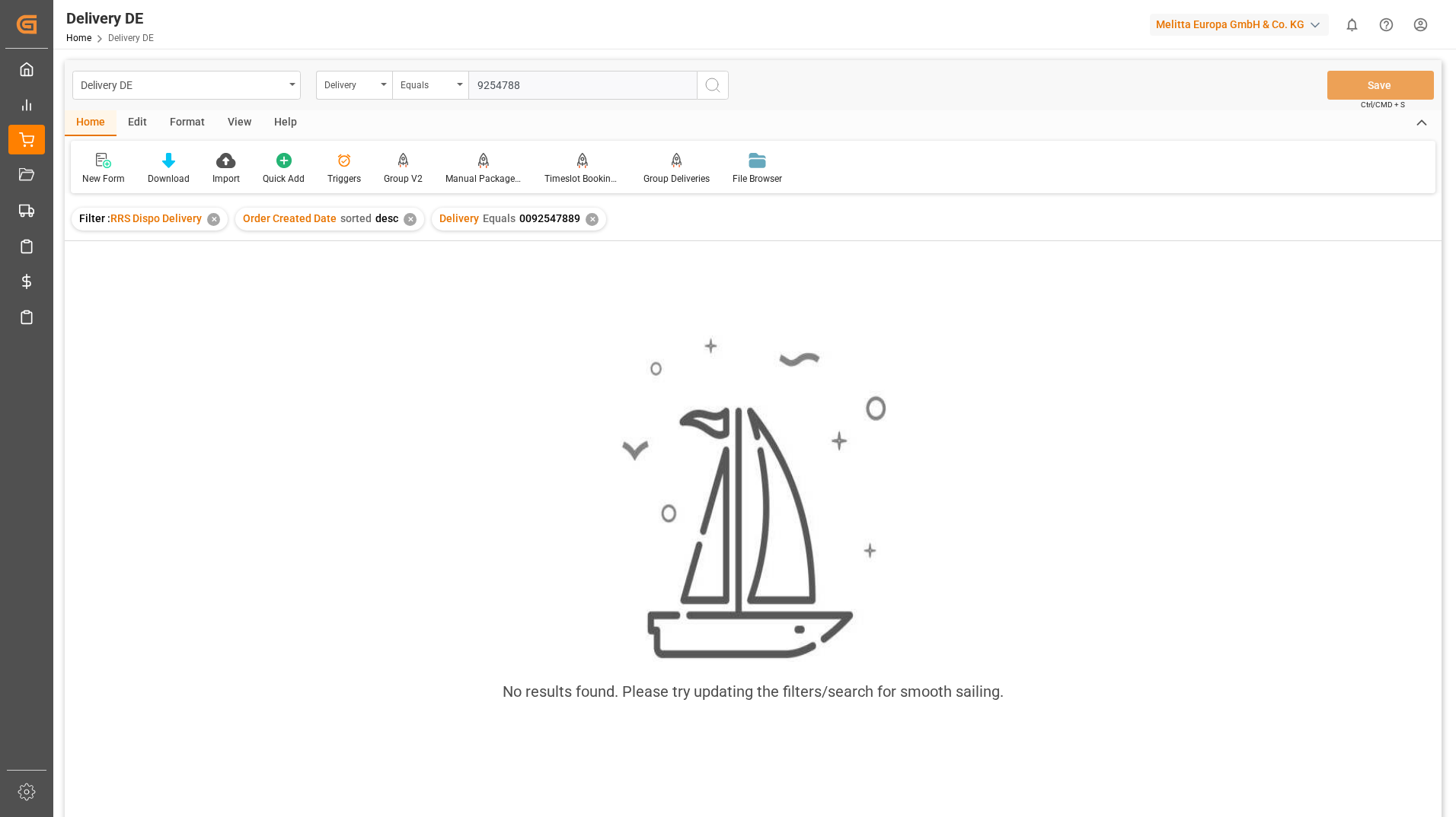
type input "92547889"
click at [585, 217] on div "✕" at bounding box center [592, 219] width 13 height 13
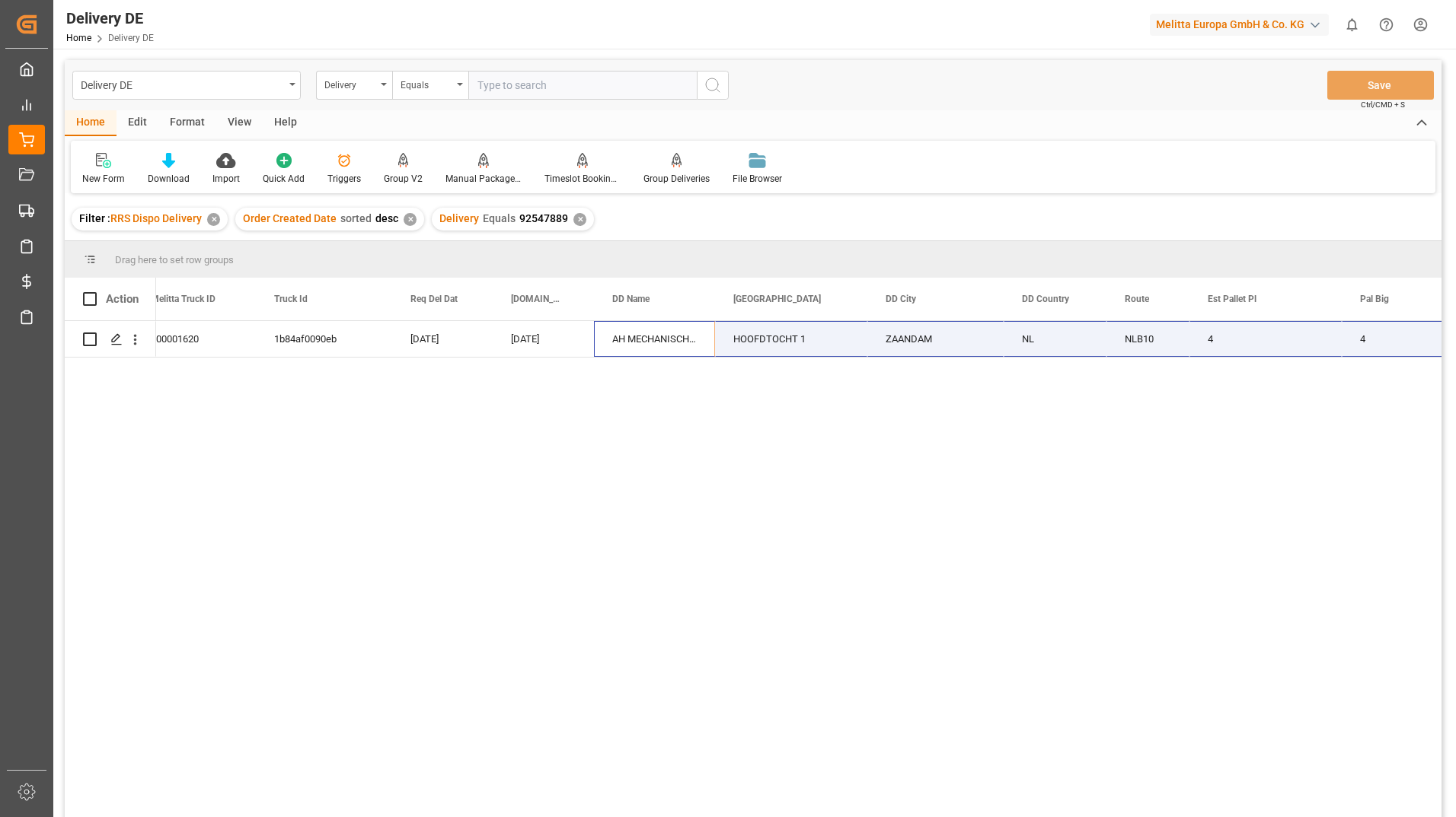
scroll to position [0, 670]
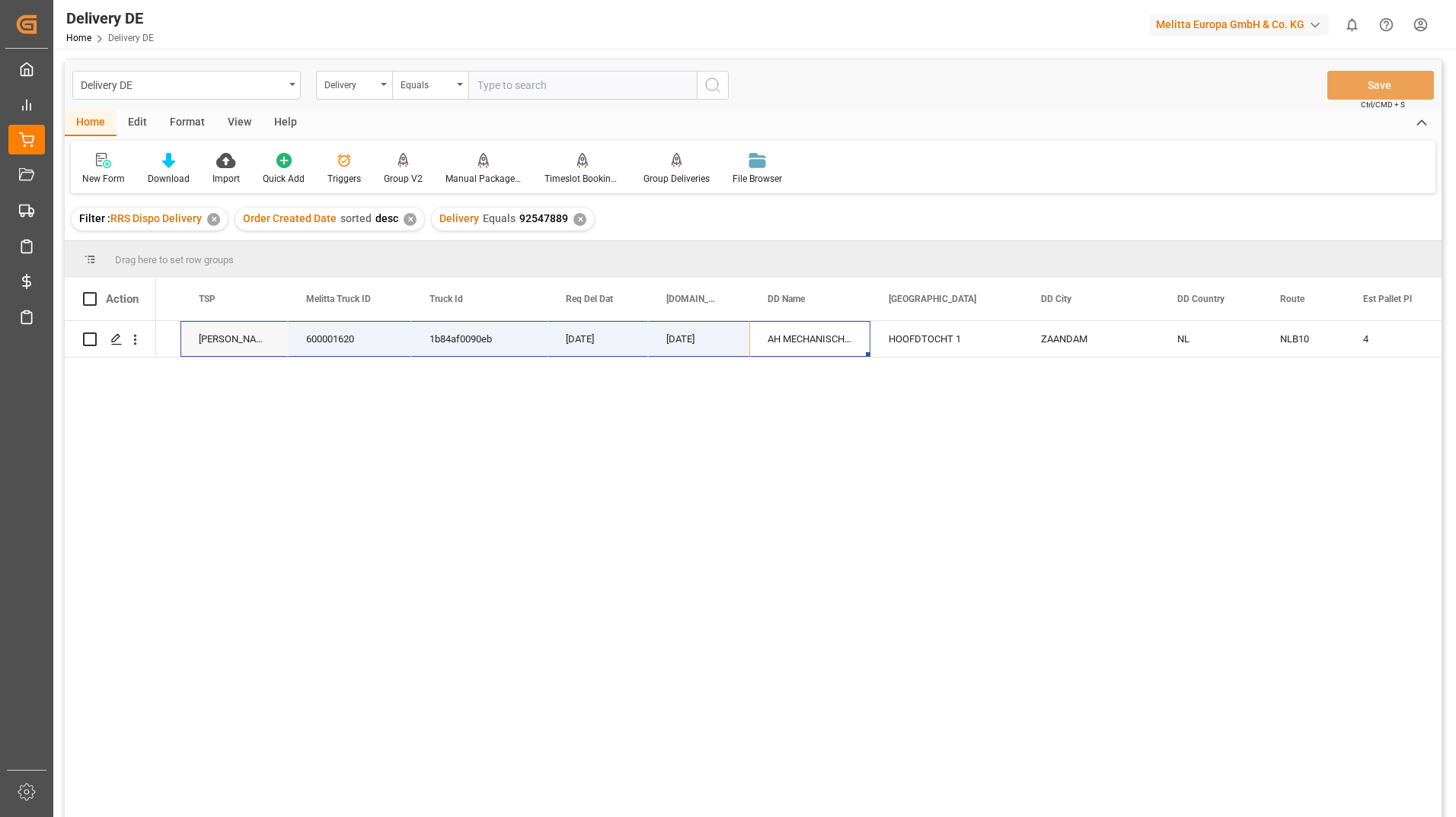
drag, startPoint x: 1225, startPoint y: 341, endPoint x: 775, endPoint y: 383, distance: 452.0
click at [771, 385] on div "AH MECHANISCH DC ZAANDAM ZAANDAM NL NLB10 4 4 HOOFDTOCHT 1 [DATE] [DATE] 1b84af…" at bounding box center [798, 574] width 1286 height 506
click at [847, 335] on div "AH MECHANISCH DC ZAANDAM" at bounding box center [810, 339] width 121 height 35
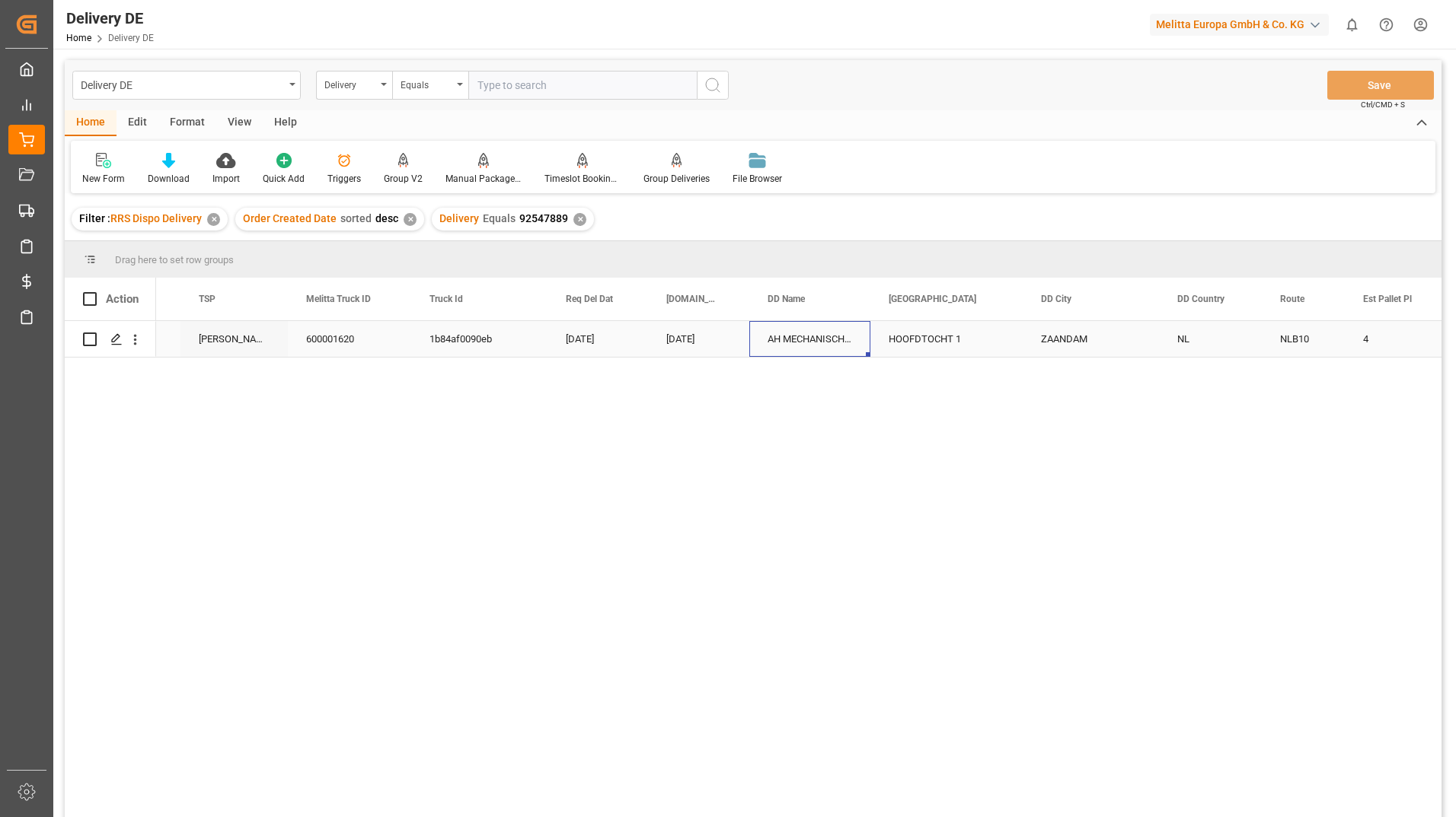
click at [808, 342] on div "AH MECHANISCH DC ZAANDAM" at bounding box center [810, 339] width 121 height 35
click at [847, 361] on span "View previous values" at bounding box center [894, 364] width 119 height 29
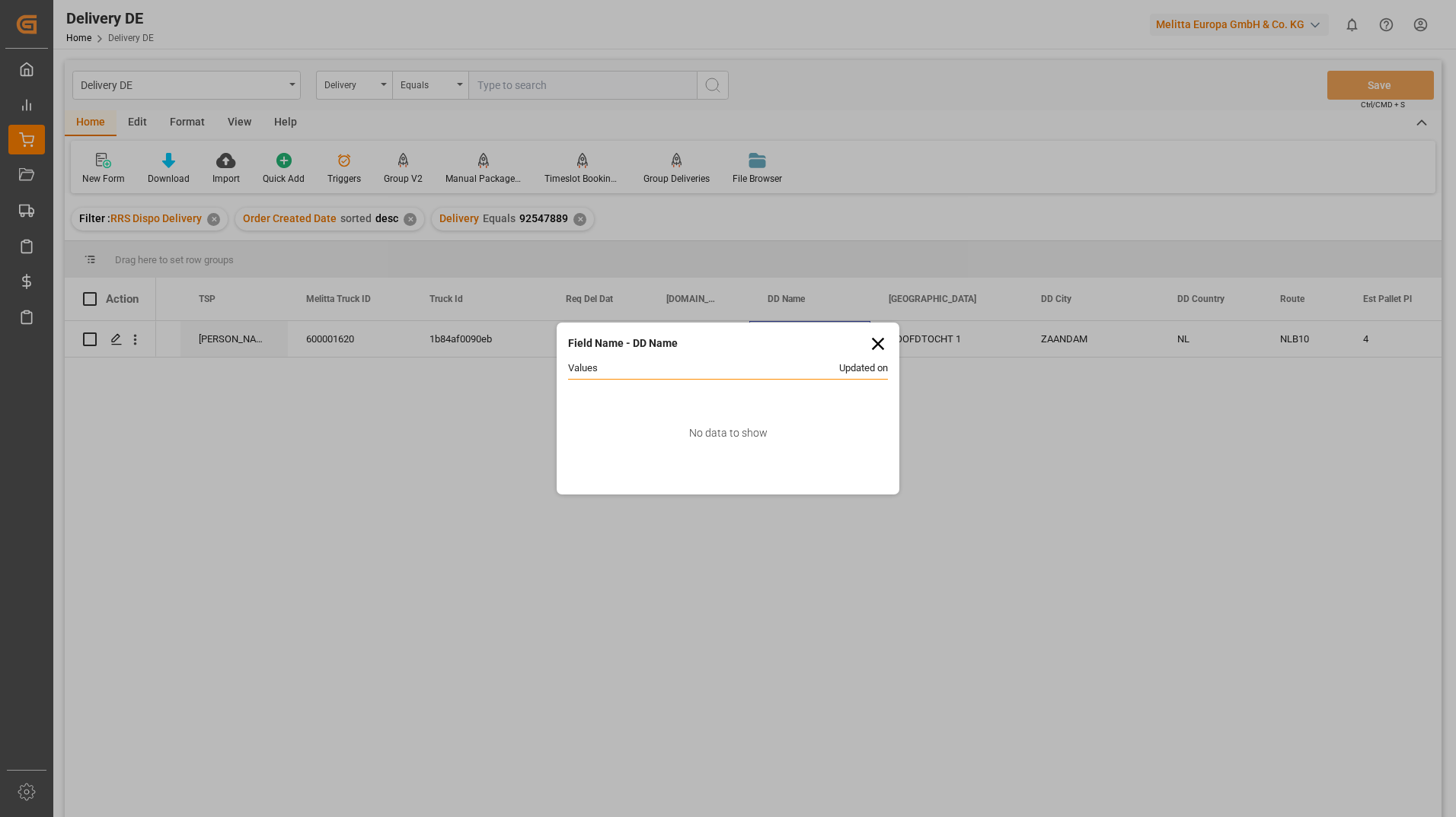
click at [881, 333] on icon at bounding box center [878, 344] width 22 height 22
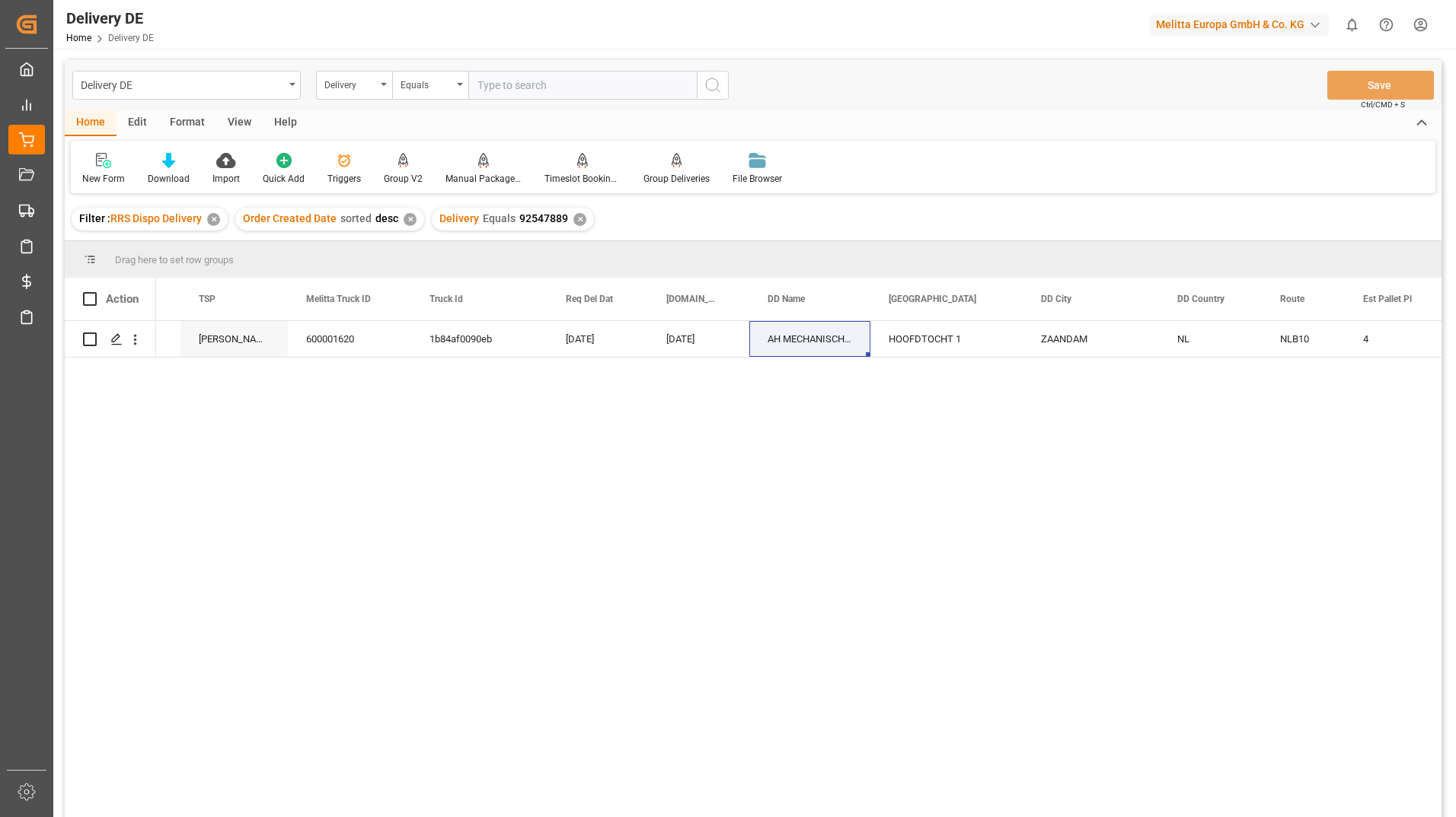
click at [1028, 477] on div "AH MECHANISCH DC ZAANDAM ZAANDAM NL NLB10 4 4 HOOFDTOCHT 1 [DATE] [DATE] 1b84af…" at bounding box center [798, 574] width 1286 height 506
click at [921, 676] on div "AH MECHANISCH DC ZAANDAM ZAANDAM NL NLB10 4 4 HOOFDTOCHT 1 [DATE] [DATE] 1b84af…" at bounding box center [798, 574] width 1286 height 506
click at [405, 217] on div "✕" at bounding box center [410, 219] width 13 height 13
click at [574, 217] on div "✕" at bounding box center [579, 219] width 13 height 13
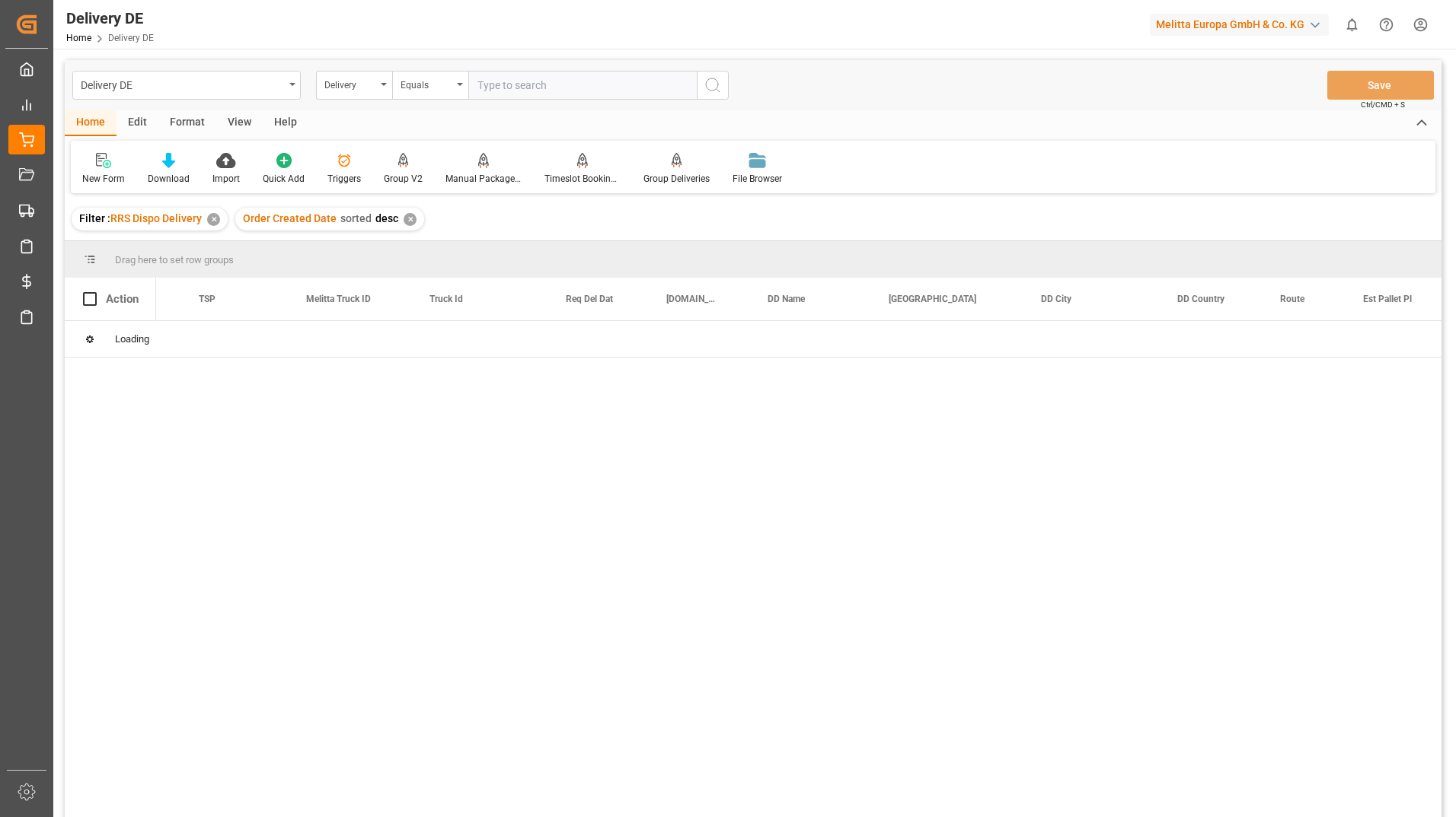
click at [403, 216] on div "✕" at bounding box center [410, 219] width 13 height 13
click at [539, 486] on div at bounding box center [798, 574] width 1286 height 506
